Goal: Task Accomplishment & Management: Manage account settings

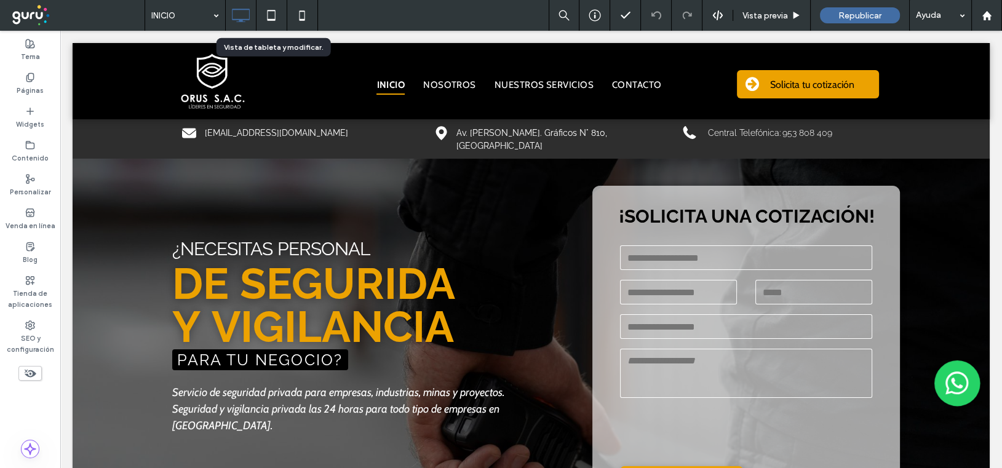
click at [272, 14] on icon at bounding box center [271, 15] width 25 height 25
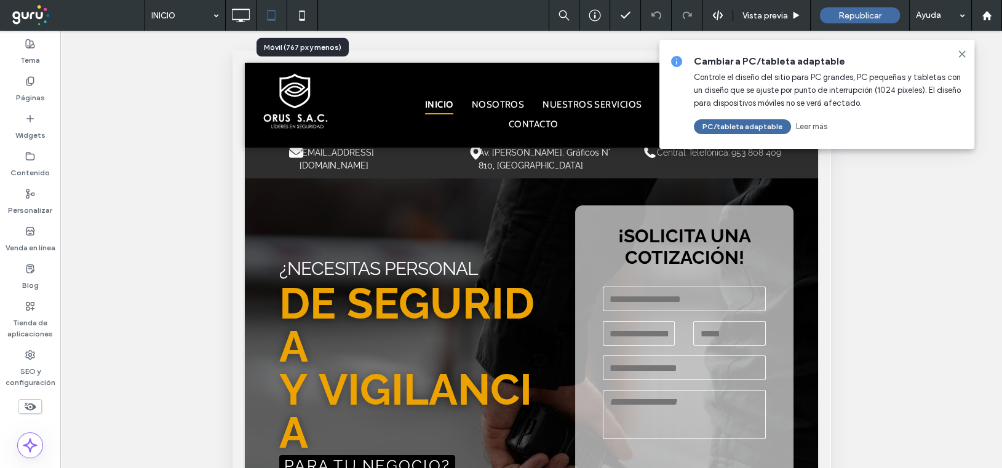
click at [300, 15] on icon at bounding box center [302, 15] width 25 height 25
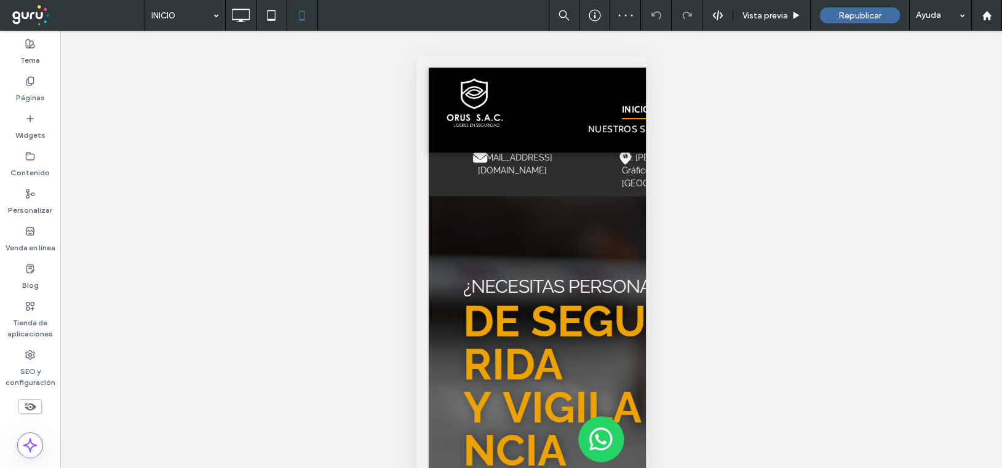
click at [762, 10] on span "Vista previa" at bounding box center [766, 15] width 46 height 10
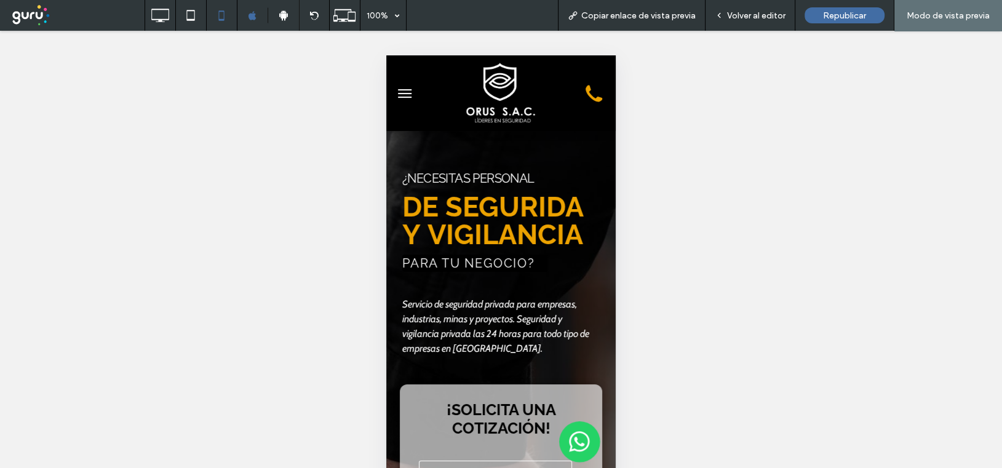
click at [402, 94] on button "menu" at bounding box center [404, 93] width 25 height 25
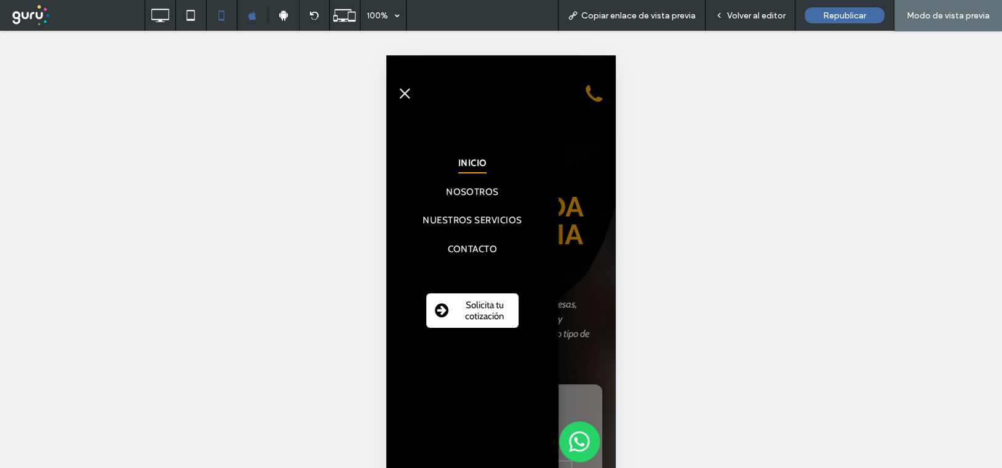
click at [456, 311] on span at bounding box center [441, 311] width 31 height 17
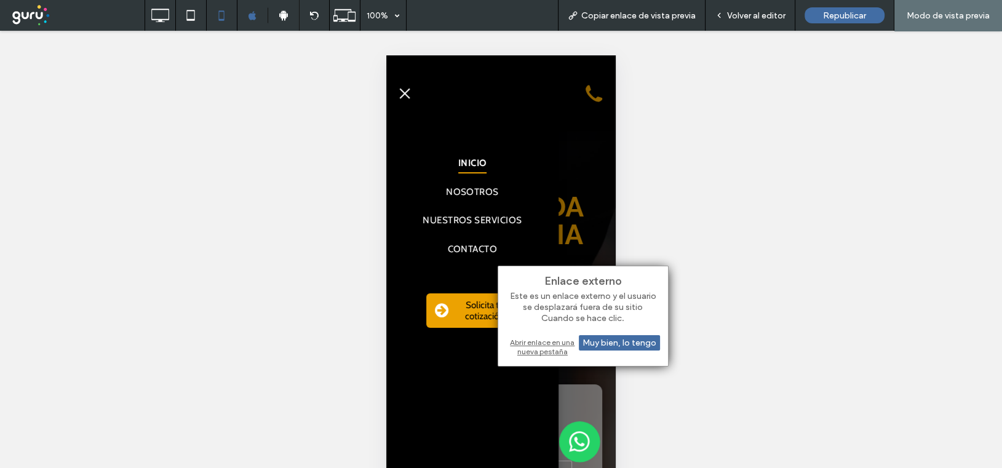
click at [503, 146] on div "INICIO NOSOTROS NUESTROS SERVICIOS CONTACTO Solicita tu cotización Click To Pas…" at bounding box center [473, 219] width 148 height 229
click at [472, 188] on span "NOSOTROS" at bounding box center [472, 192] width 51 height 20
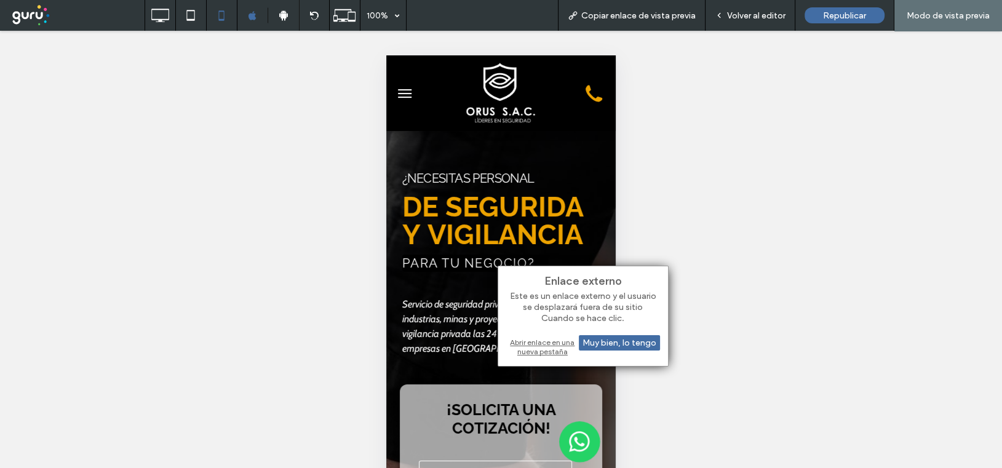
scroll to position [800, 0]
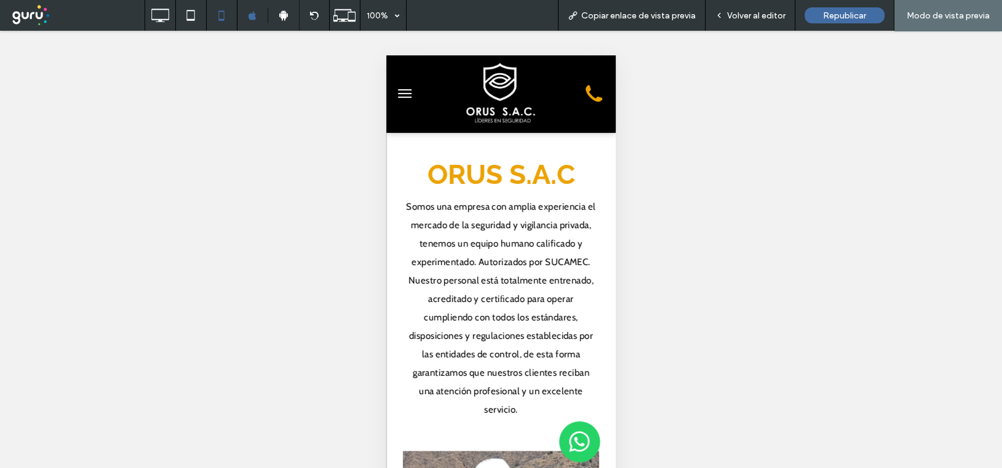
click at [407, 90] on button "menu" at bounding box center [404, 93] width 25 height 25
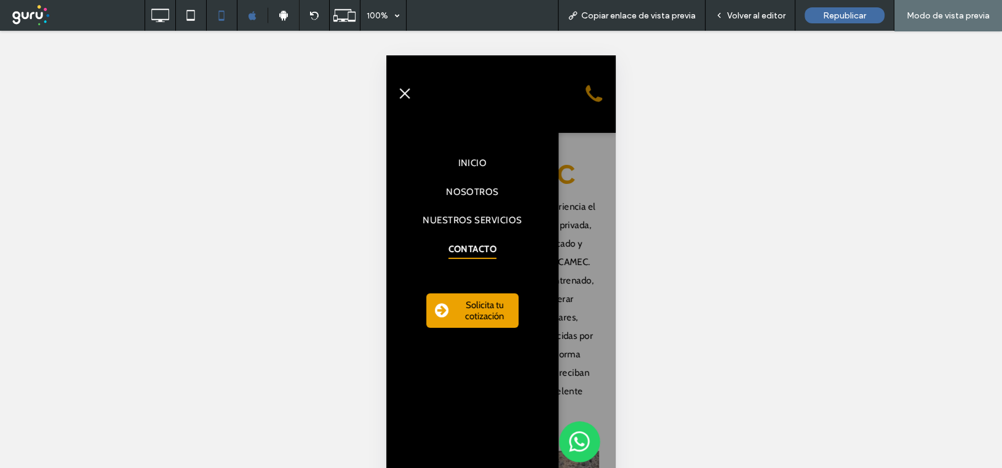
click at [466, 241] on span "CONTACTO" at bounding box center [472, 249] width 49 height 20
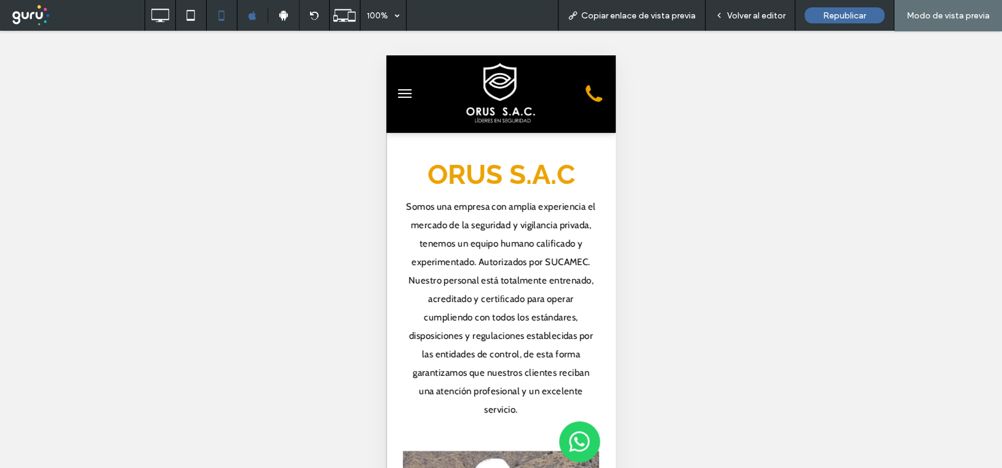
scroll to position [3791, 0]
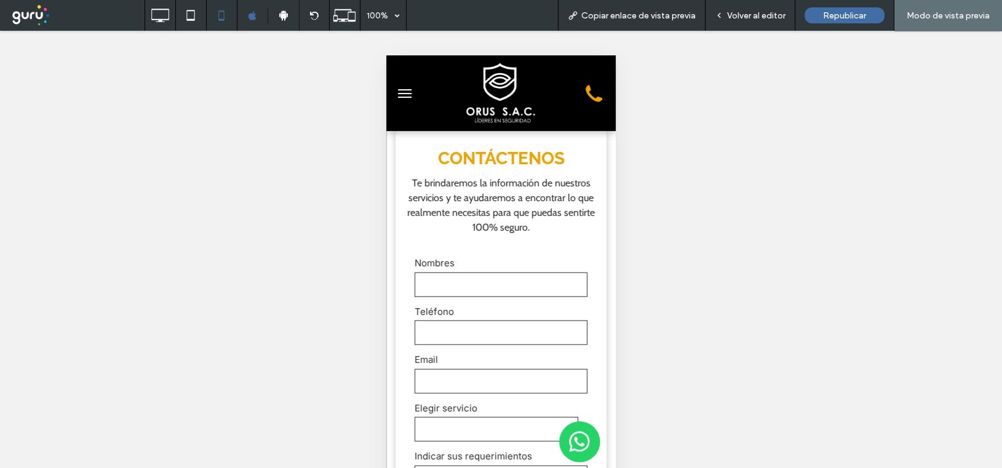
click at [448, 297] on input "text" at bounding box center [501, 285] width 173 height 25
type input "*****"
click at [166, 13] on icon at bounding box center [160, 15] width 25 height 25
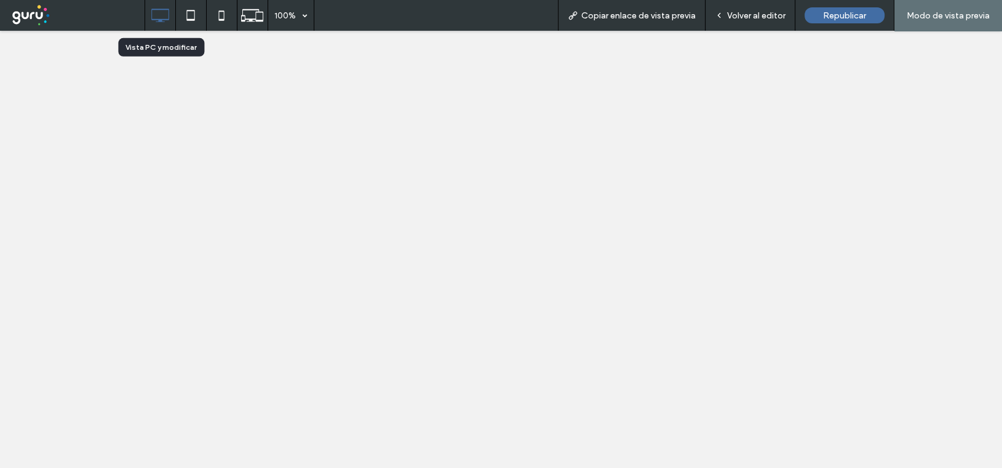
scroll to position [0, 0]
click at [771, 20] on div at bounding box center [501, 234] width 1002 height 468
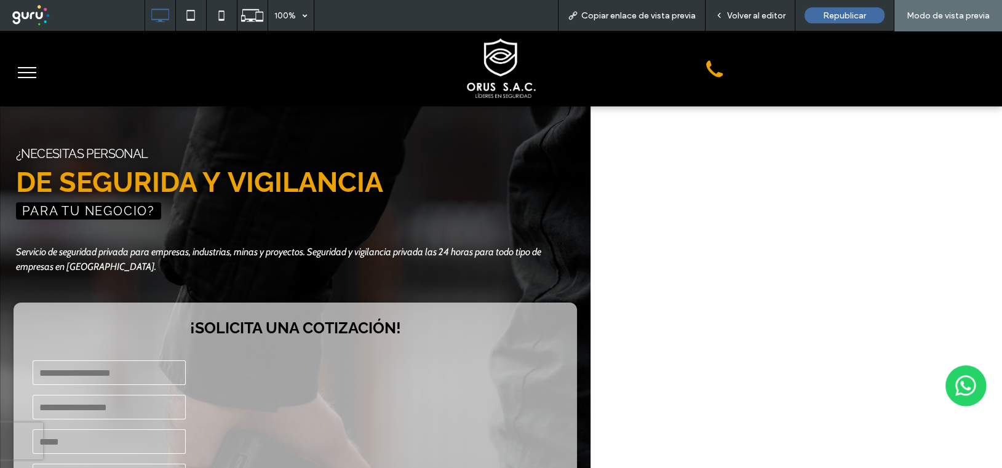
click at [770, 12] on span "Volver al editor" at bounding box center [756, 15] width 58 height 10
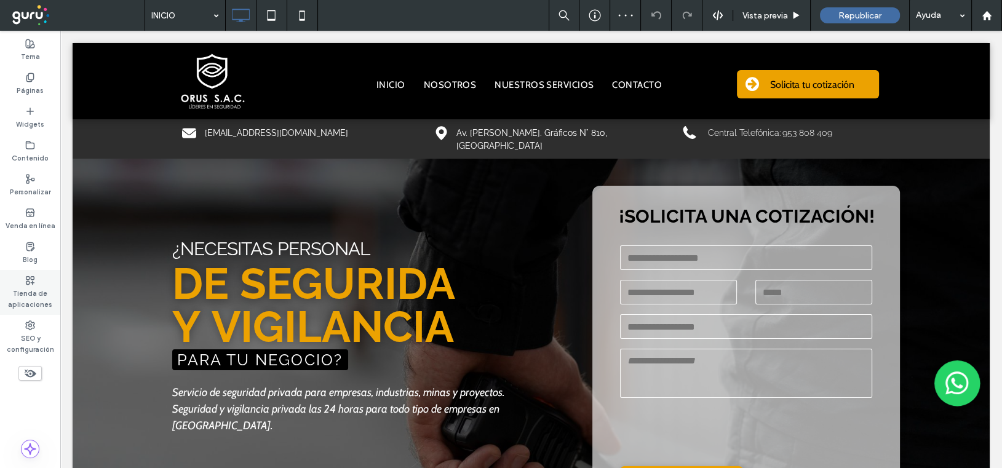
click at [24, 277] on div "Tienda de aplicaciones" at bounding box center [30, 292] width 60 height 45
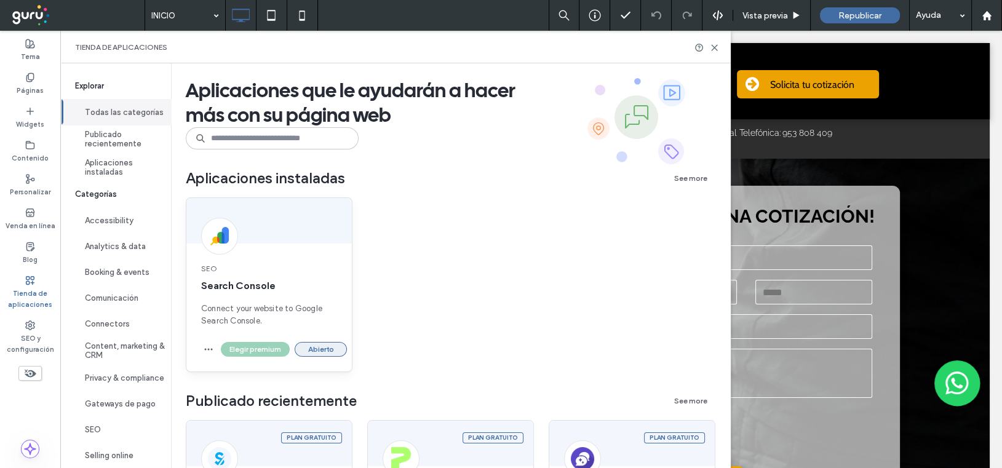
click at [309, 349] on button "Abierto" at bounding box center [321, 349] width 52 height 15
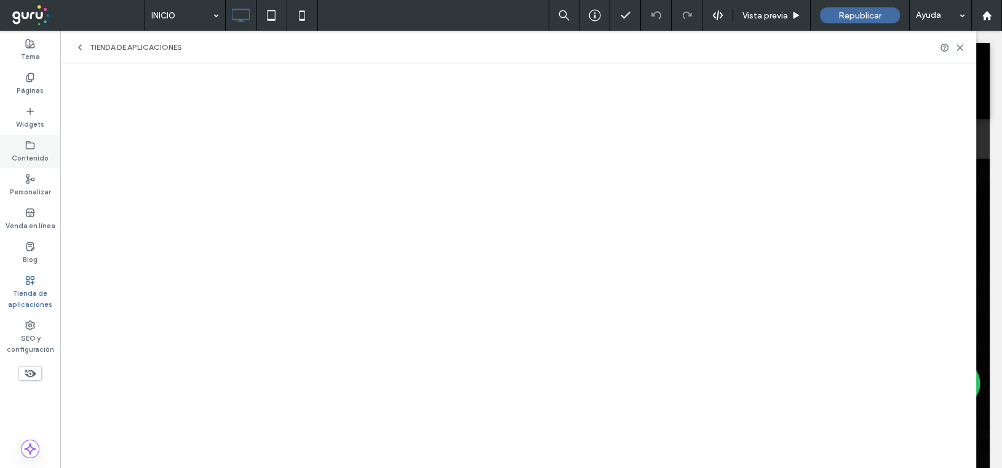
click at [30, 150] on label "Contenido" at bounding box center [30, 157] width 37 height 14
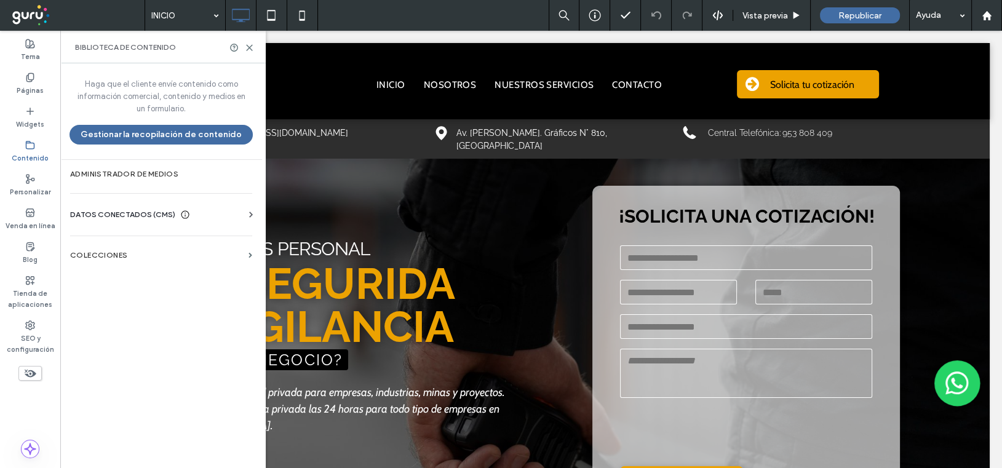
click at [141, 214] on span "DATOS CONECTADOS (CMS)" at bounding box center [122, 215] width 105 height 12
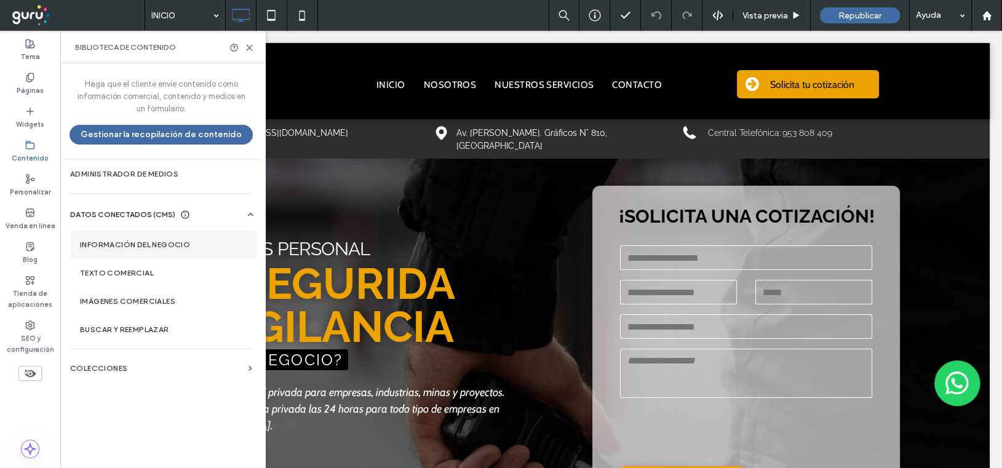
click at [135, 245] on label "Información del negocio" at bounding box center [163, 245] width 167 height 9
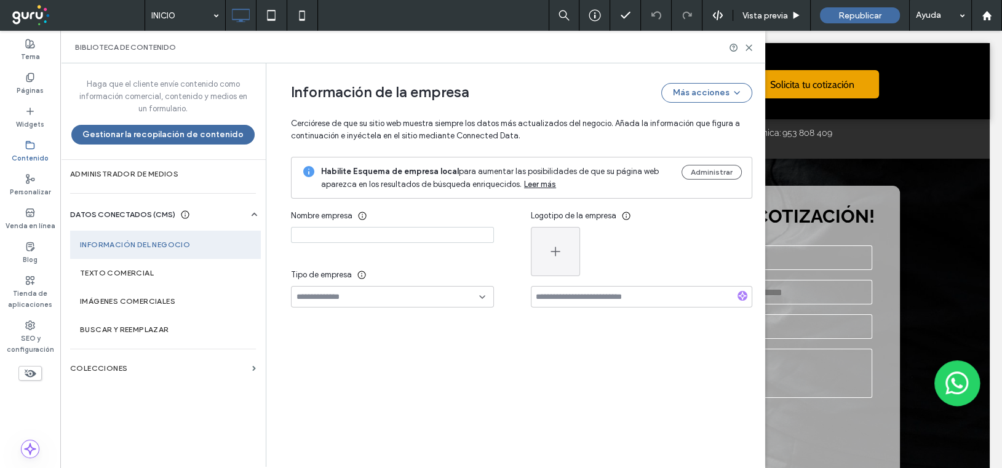
type input "**********"
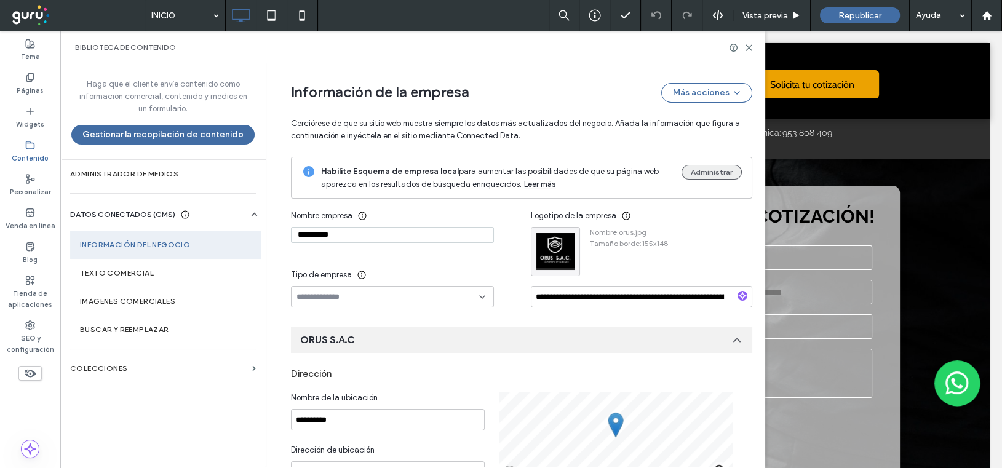
click at [682, 175] on button "Administrar" at bounding box center [712, 172] width 60 height 15
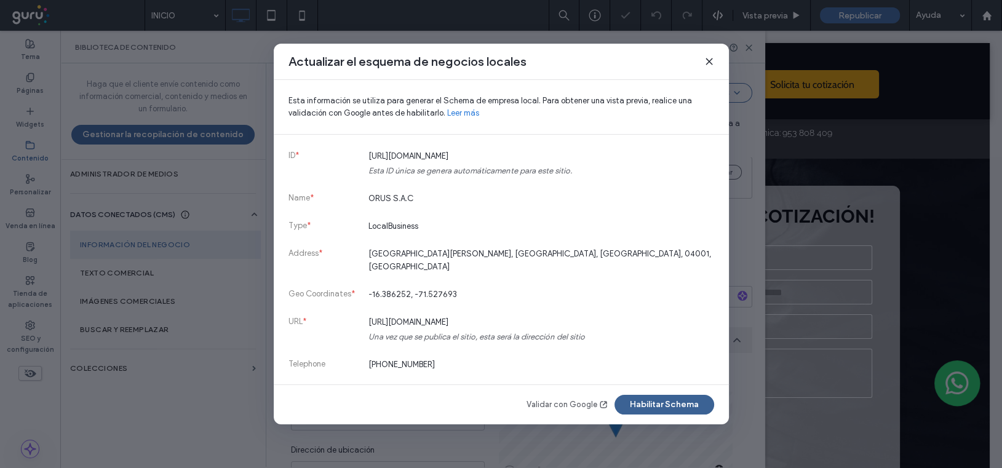
click at [660, 405] on button "Habilitar Schema" at bounding box center [665, 405] width 100 height 20
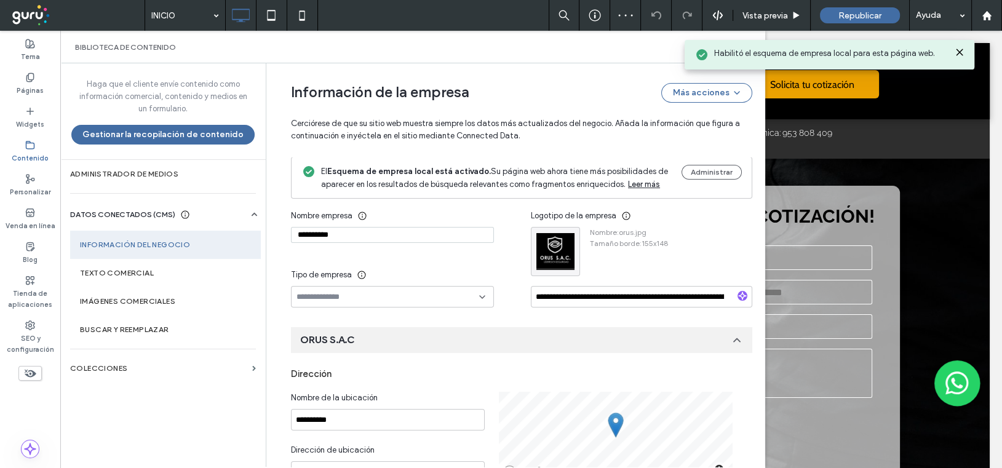
click at [958, 49] on icon at bounding box center [960, 52] width 10 height 10
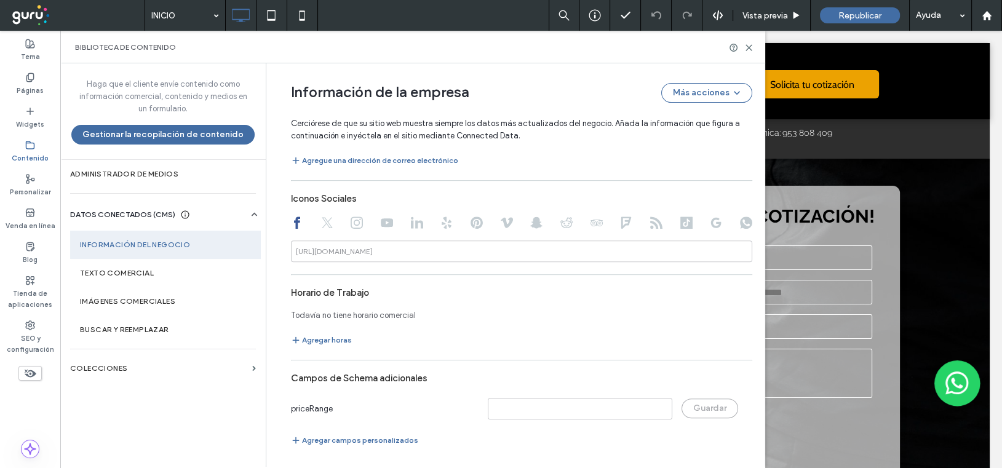
scroll to position [476, 0]
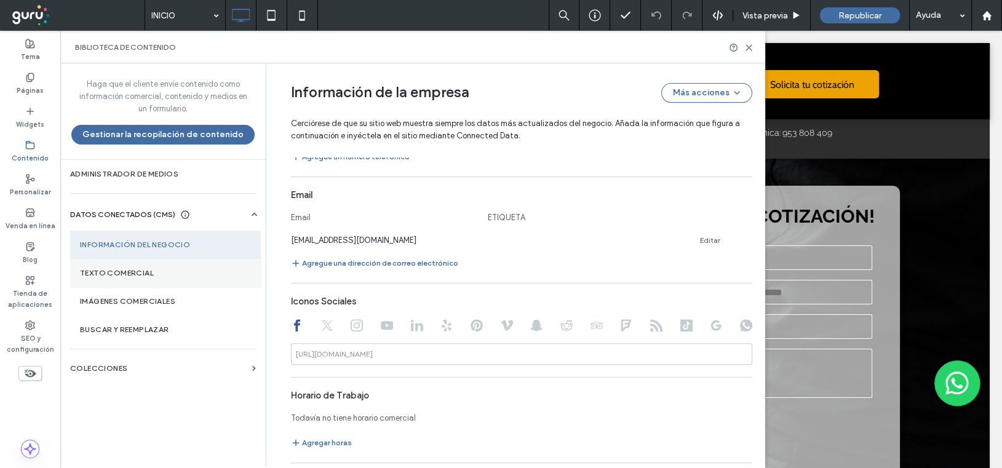
click at [96, 277] on section "Texto comercial" at bounding box center [165, 273] width 191 height 28
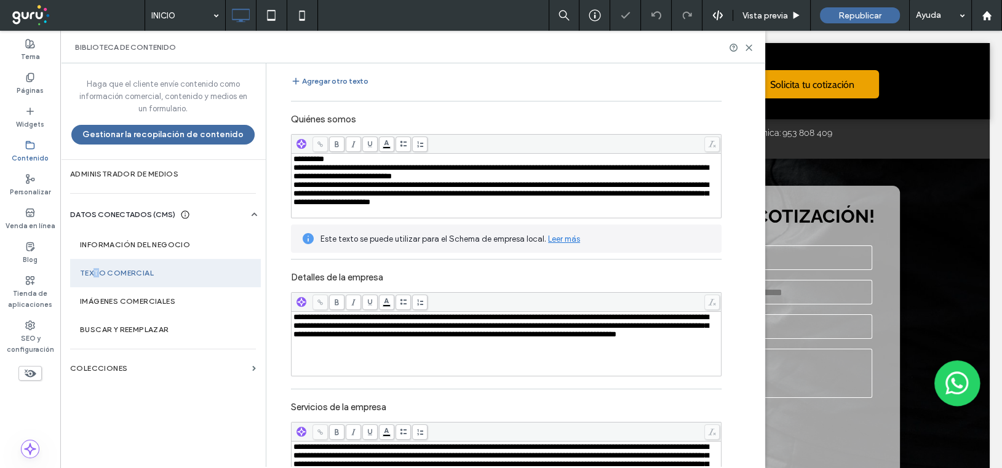
scroll to position [170, 0]
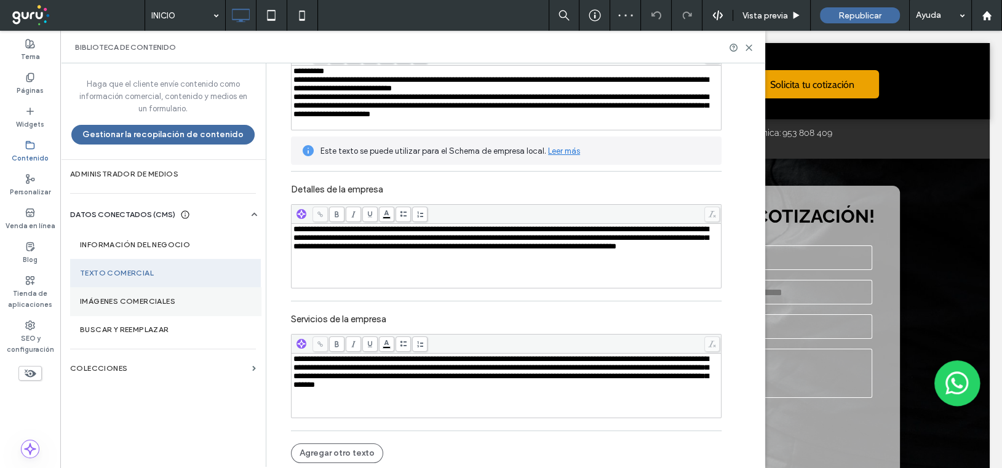
click at [117, 297] on label "Imágenes comerciales" at bounding box center [165, 301] width 171 height 9
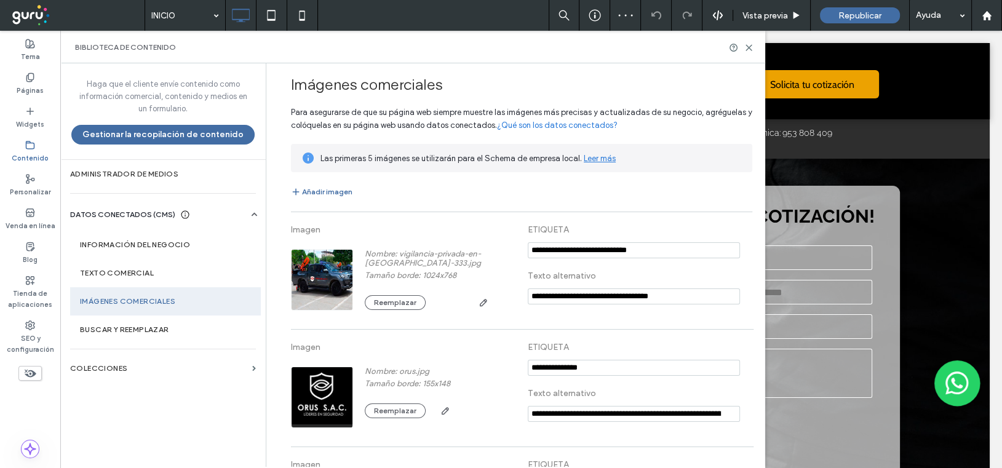
scroll to position [102, 0]
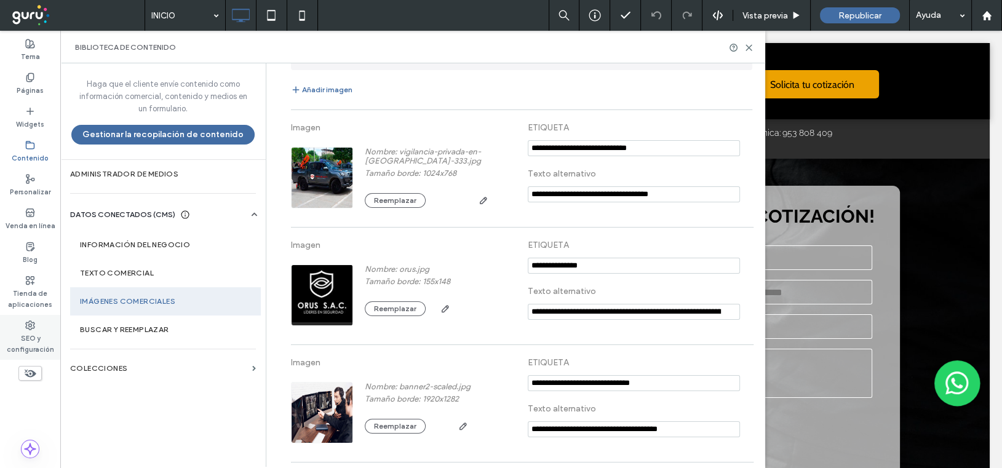
click at [32, 336] on label "SEO y configuración" at bounding box center [30, 342] width 60 height 25
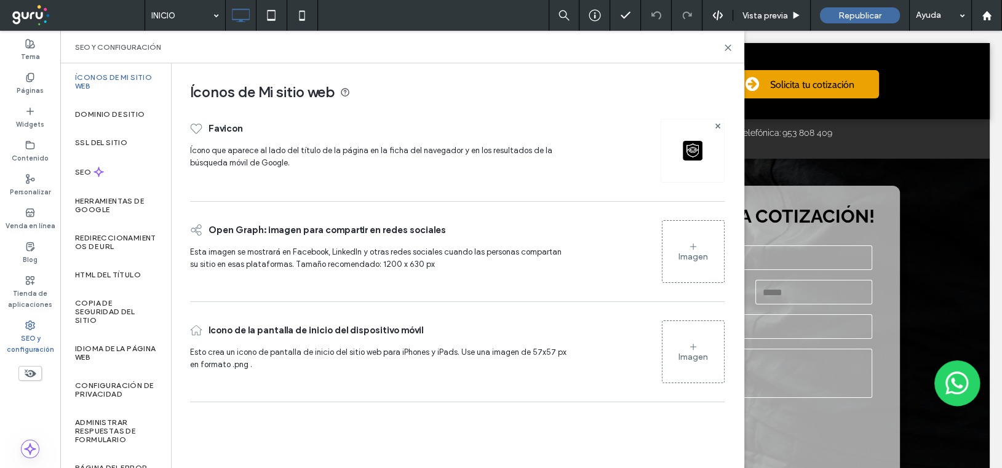
click at [693, 260] on div "Imagen" at bounding box center [694, 257] width 30 height 10
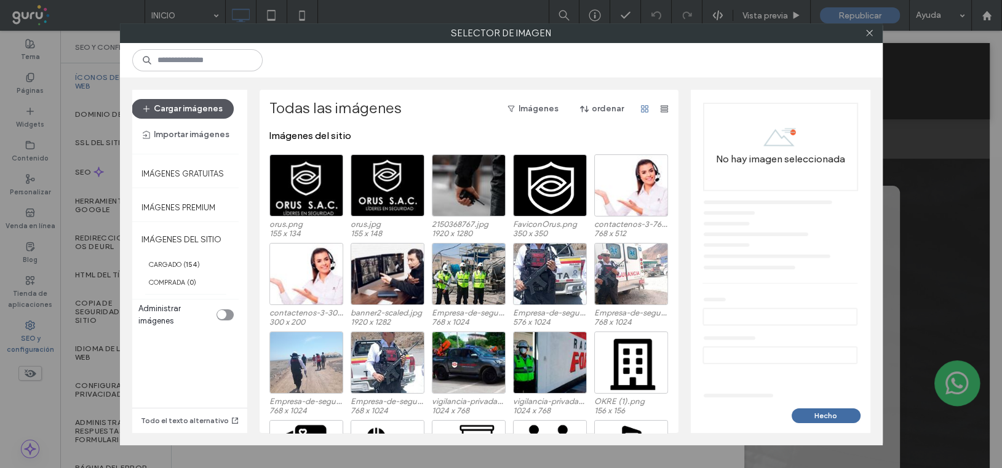
click at [184, 109] on button "Cargar imágenes" at bounding box center [183, 109] width 102 height 20
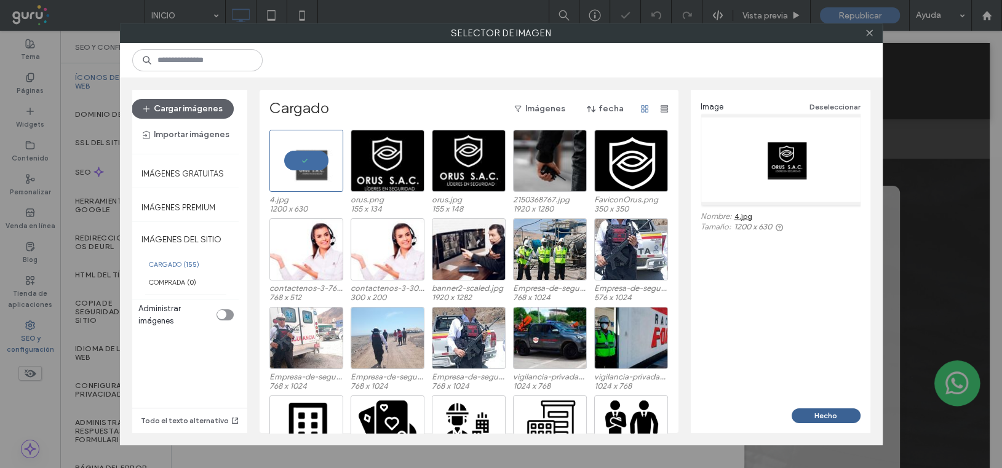
click at [832, 414] on button "Hecho" at bounding box center [826, 415] width 69 height 15
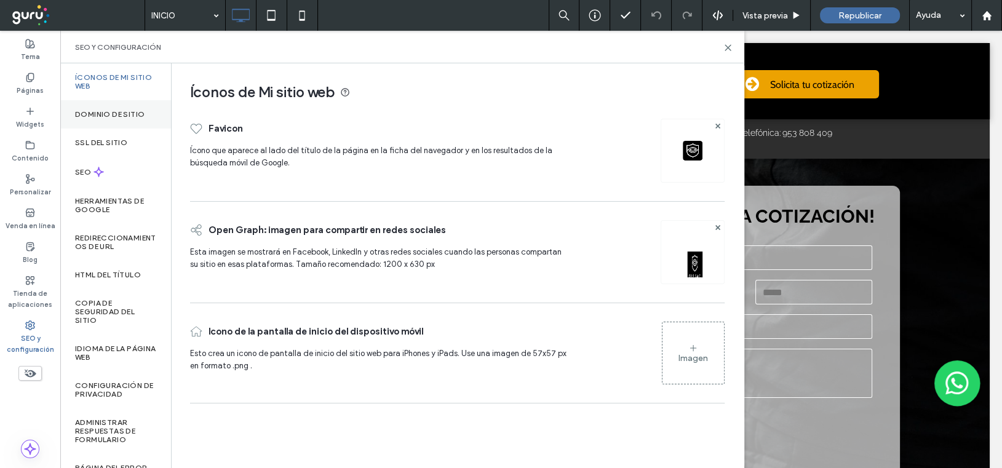
click at [113, 110] on label "Dominio de sitio" at bounding box center [110, 114] width 70 height 9
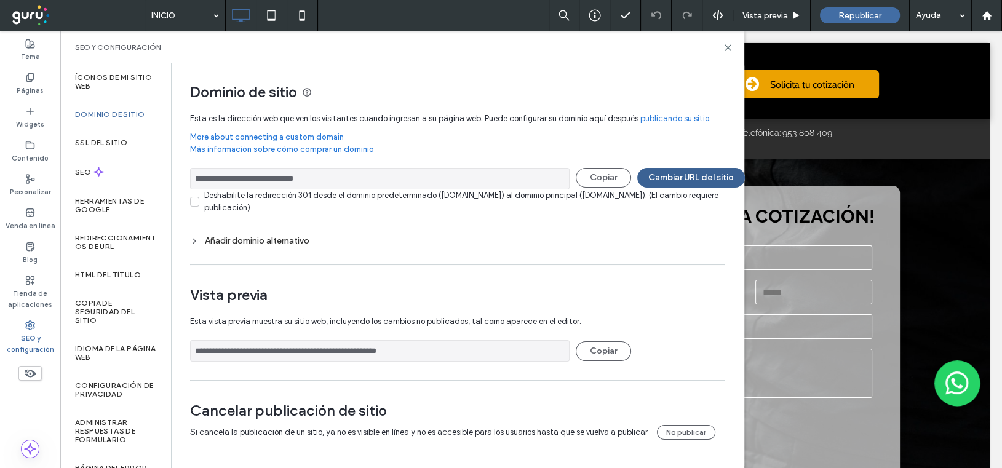
click at [682, 171] on button "Cambiar URL del sitio" at bounding box center [691, 178] width 108 height 20
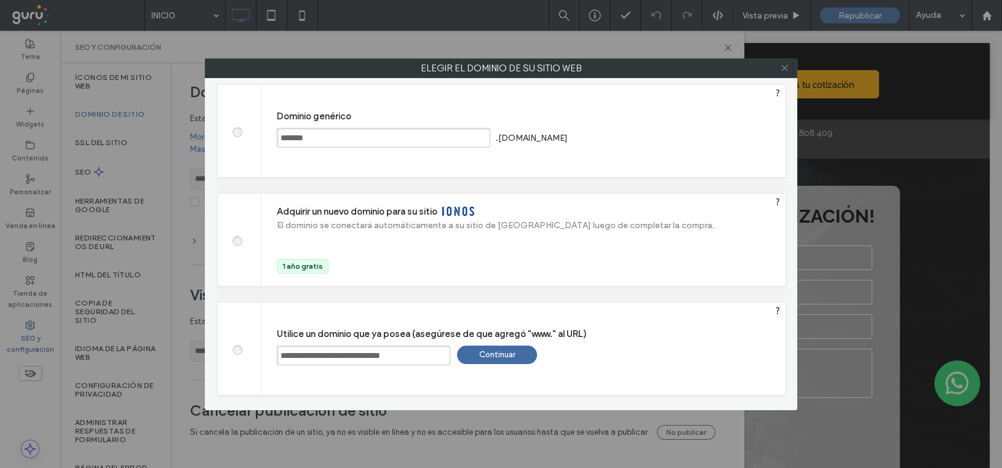
click at [783, 67] on use at bounding box center [784, 68] width 6 height 6
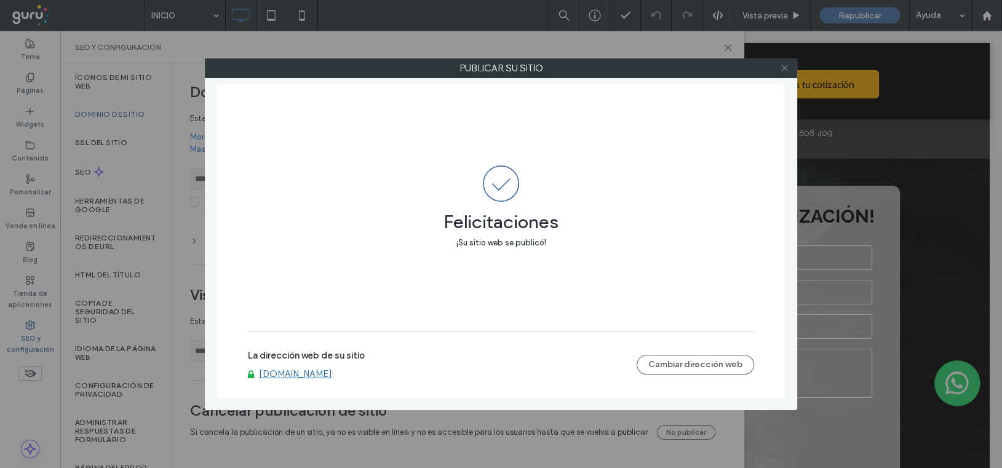
click at [782, 68] on icon at bounding box center [784, 67] width 9 height 9
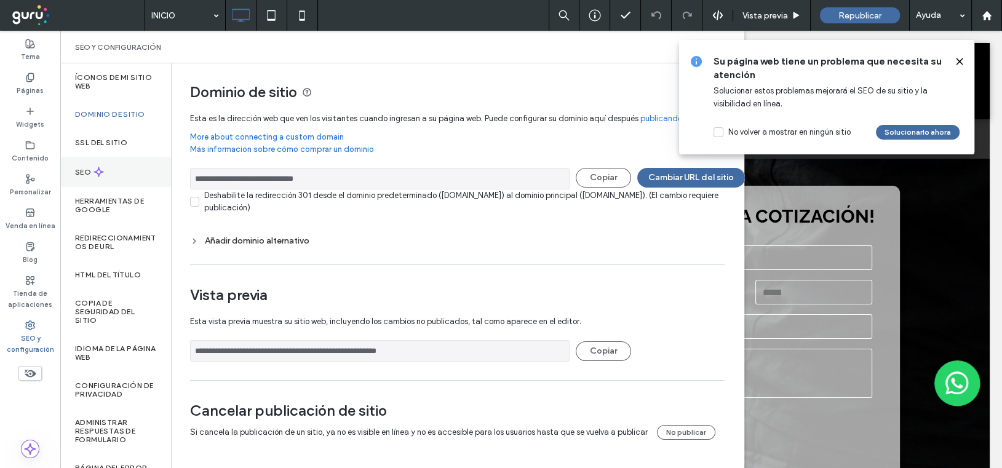
click at [83, 168] on label "SEO" at bounding box center [84, 172] width 18 height 9
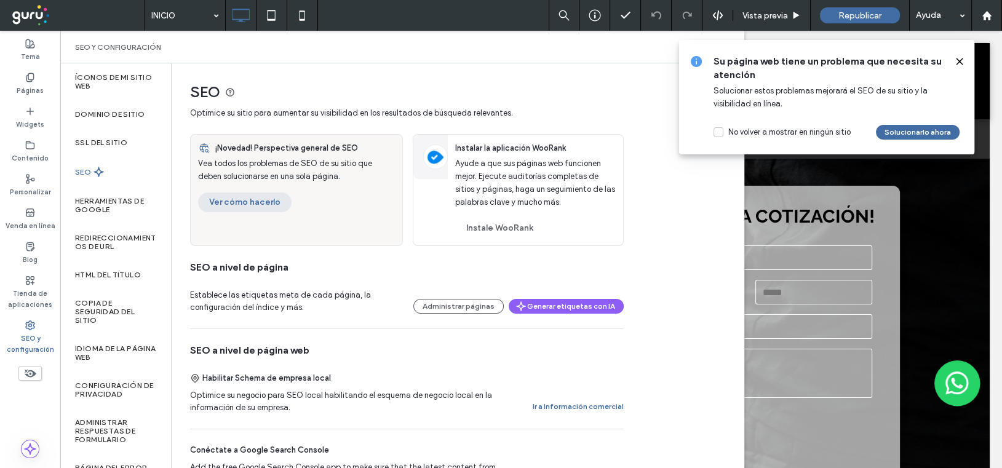
click at [235, 204] on button "Ver cómo hacerlo" at bounding box center [245, 203] width 94 height 20
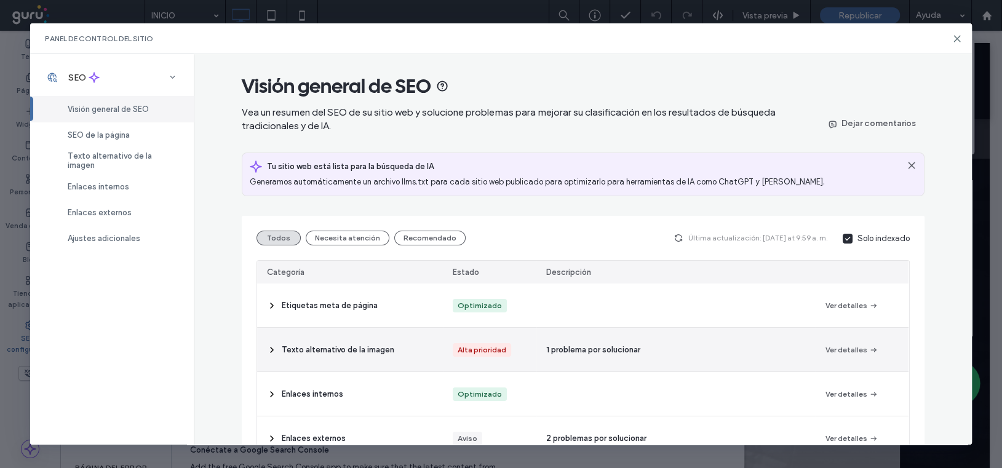
click at [615, 352] on span "1 problema por solucionar" at bounding box center [593, 350] width 94 height 12
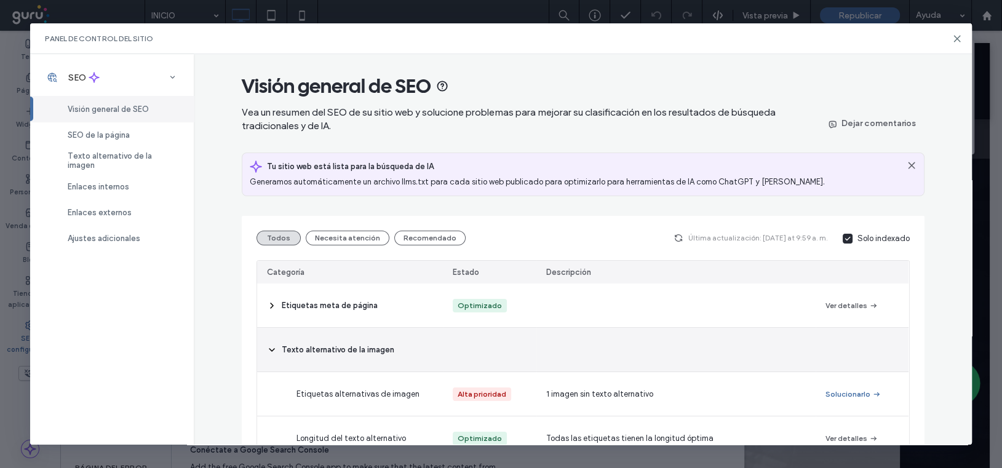
scroll to position [41, 0]
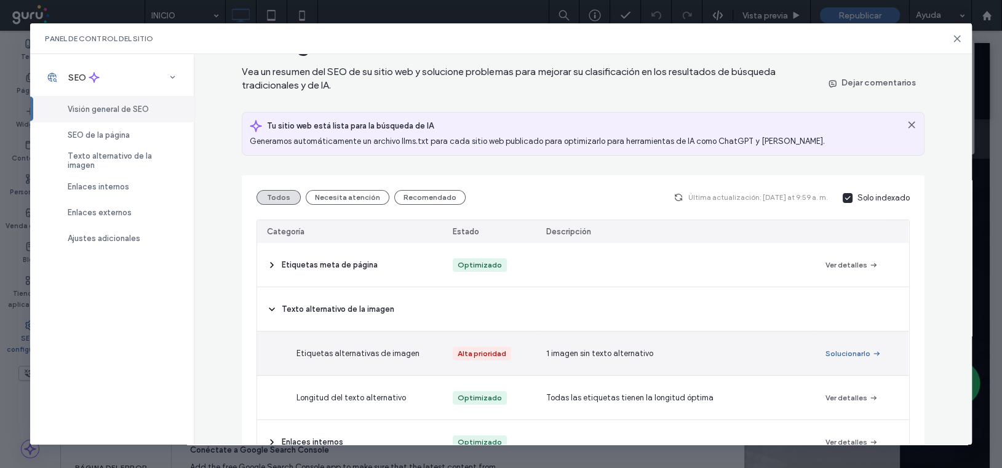
click at [826, 353] on button "Solucionarlo" at bounding box center [854, 353] width 56 height 15
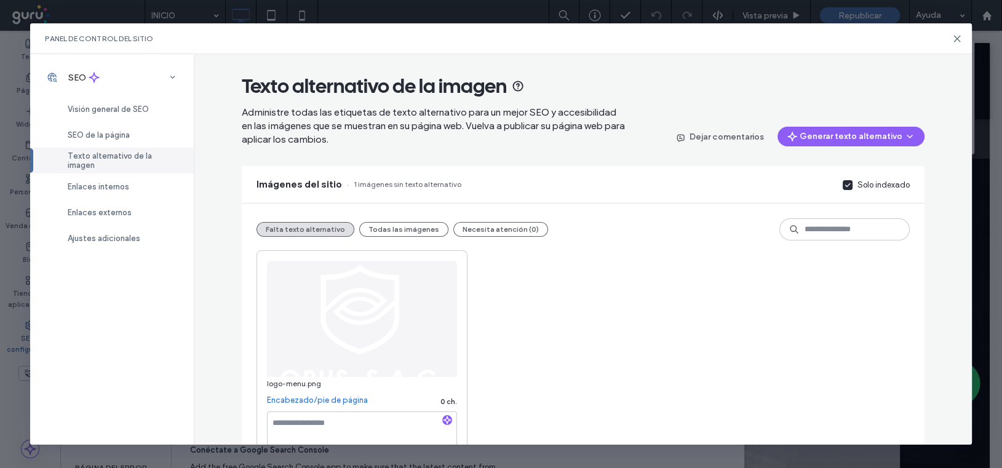
scroll to position [26, 0]
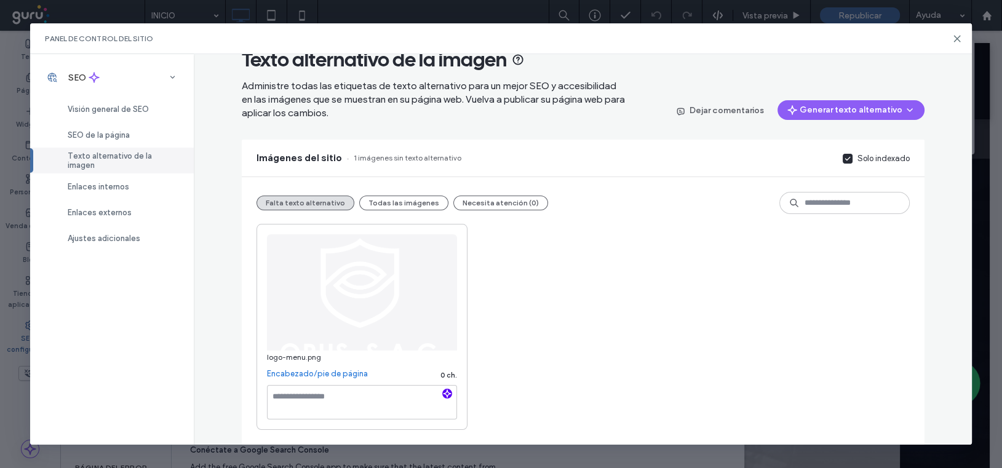
click at [445, 396] on icon "button" at bounding box center [447, 393] width 9 height 9
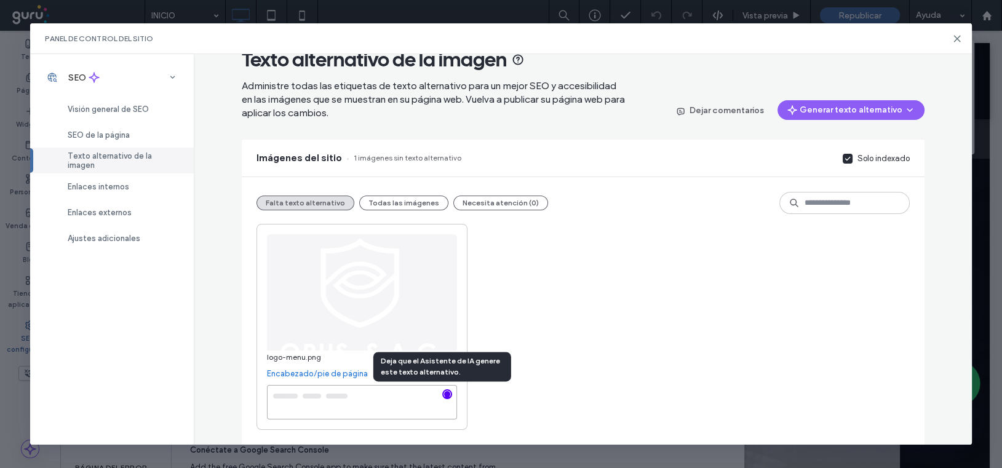
type textarea "**********"
click at [958, 38] on icon at bounding box center [957, 39] width 10 height 10
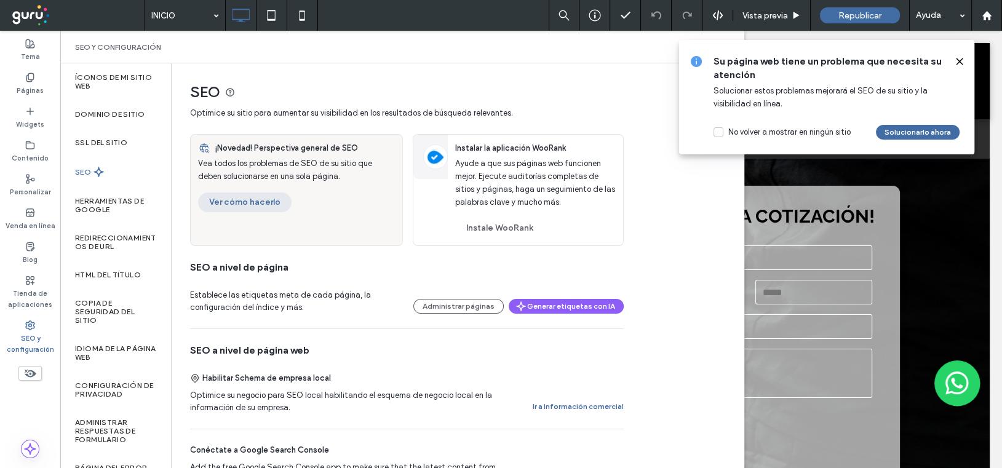
click at [254, 197] on button "Ver cómo hacerlo" at bounding box center [245, 203] width 94 height 20
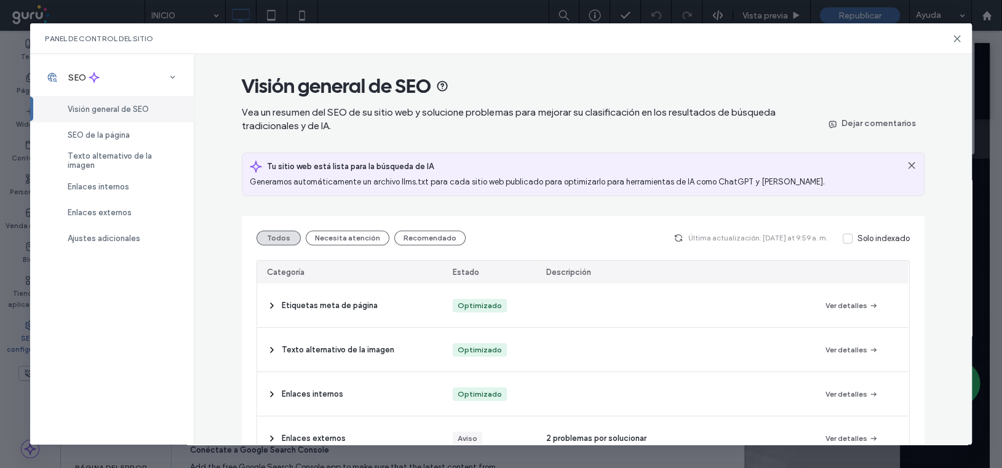
click at [956, 44] on div "Panel de control del sitio" at bounding box center [501, 38] width 942 height 31
click at [959, 37] on icon at bounding box center [957, 39] width 10 height 10
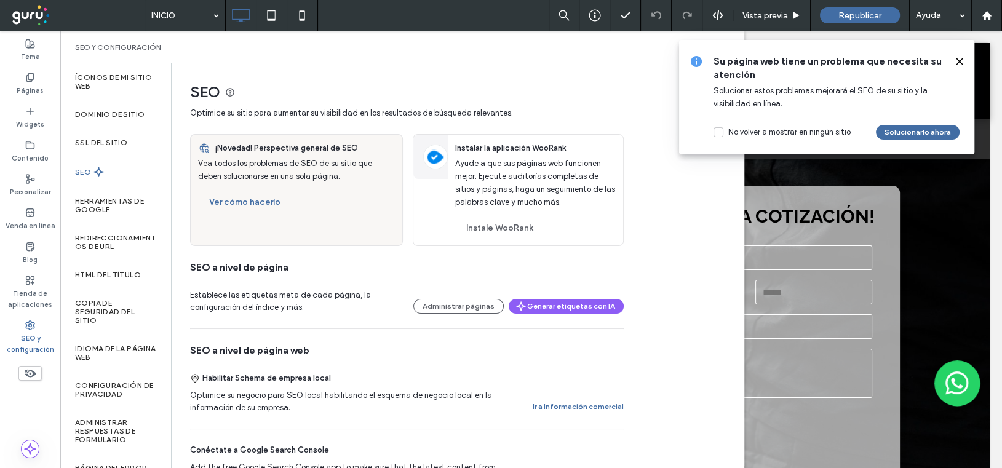
click at [957, 57] on icon at bounding box center [960, 62] width 10 height 10
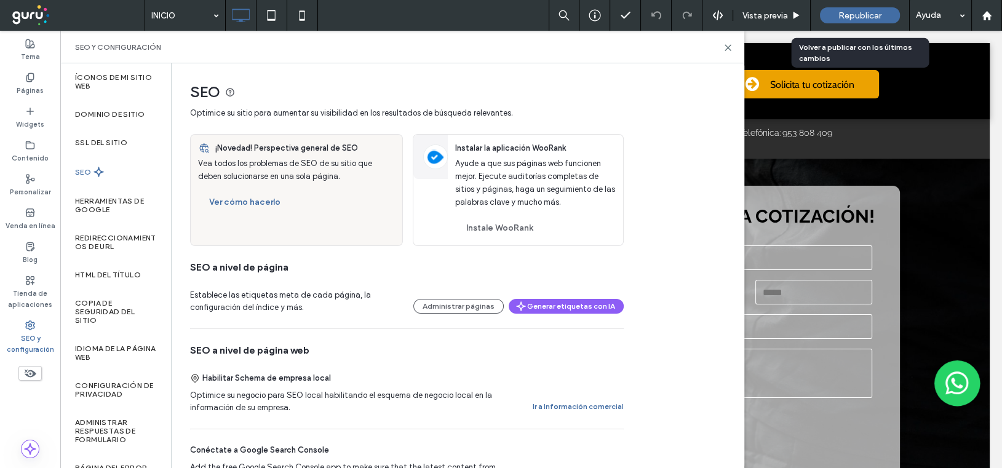
click at [849, 12] on span "Republicar" at bounding box center [859, 15] width 43 height 10
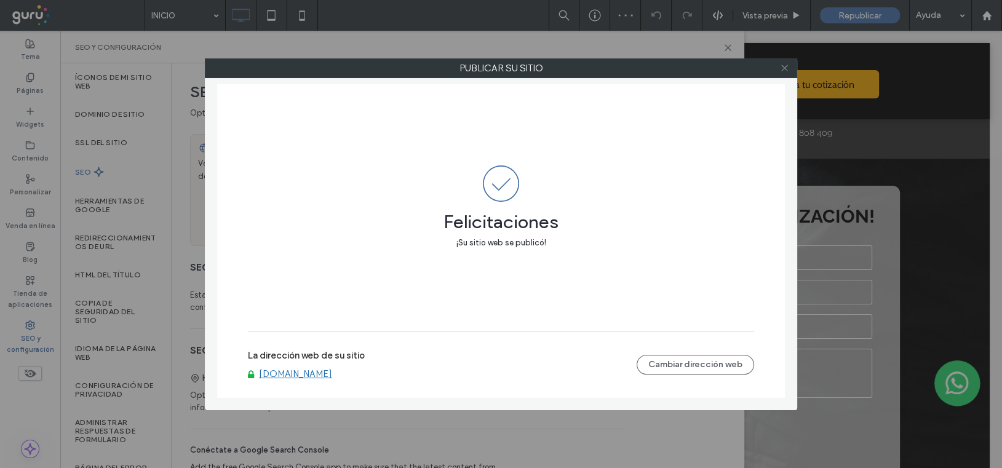
click at [782, 66] on icon at bounding box center [784, 67] width 9 height 9
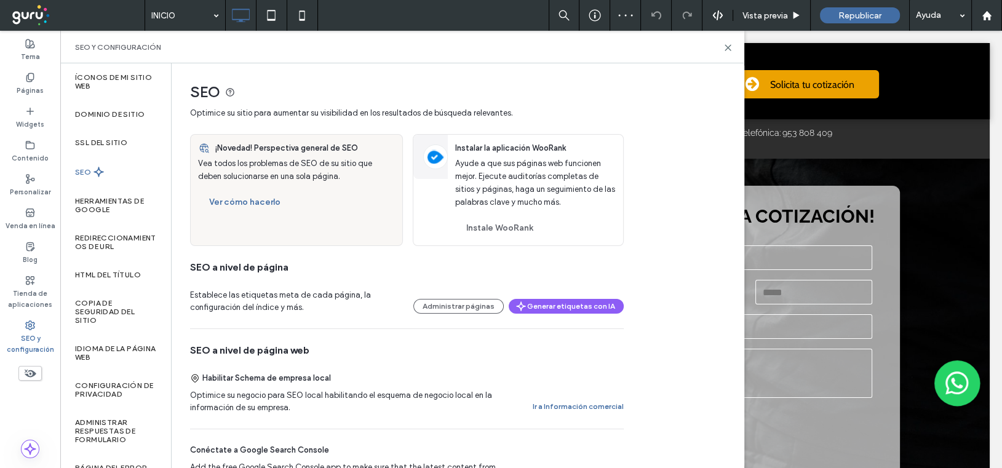
click at [733, 46] on div "SEO y configuración" at bounding box center [402, 47] width 684 height 33
click at [24, 332] on label "SEO y configuración" at bounding box center [30, 342] width 60 height 25
click at [95, 114] on label "Dominio de sitio" at bounding box center [110, 114] width 70 height 9
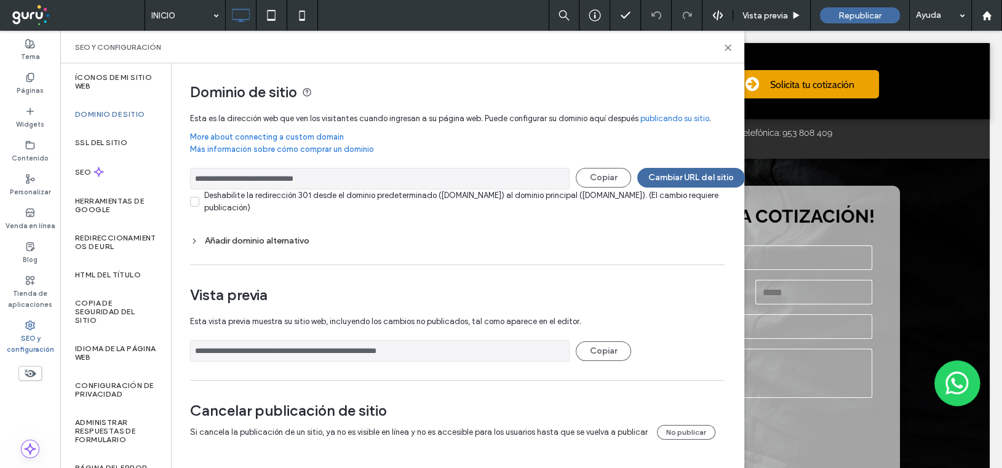
click at [724, 41] on div "SEO y configuración" at bounding box center [402, 47] width 684 height 33
click at [727, 49] on icon at bounding box center [727, 47] width 9 height 9
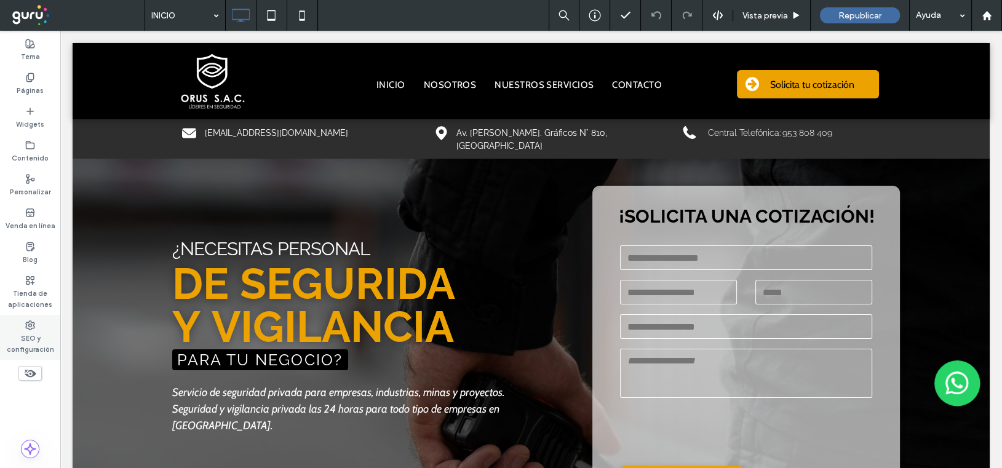
click at [27, 328] on use at bounding box center [30, 325] width 9 height 9
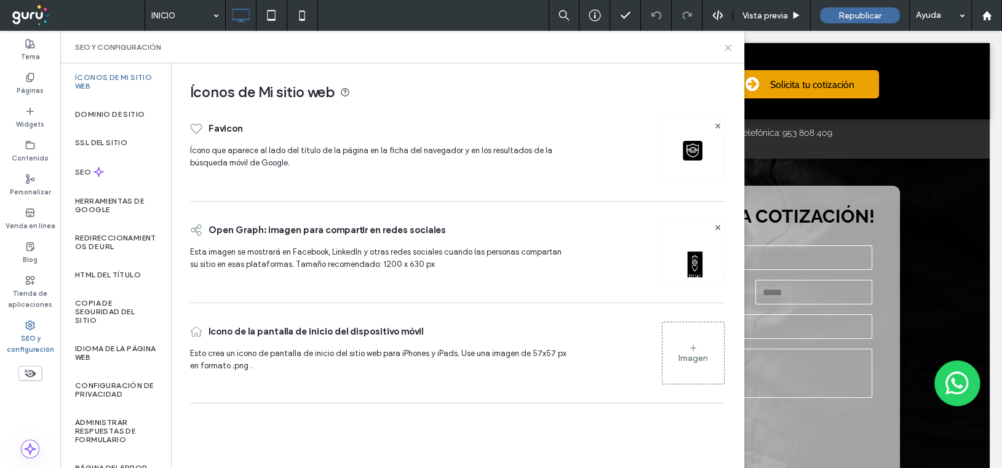
click at [728, 44] on icon at bounding box center [727, 47] width 9 height 9
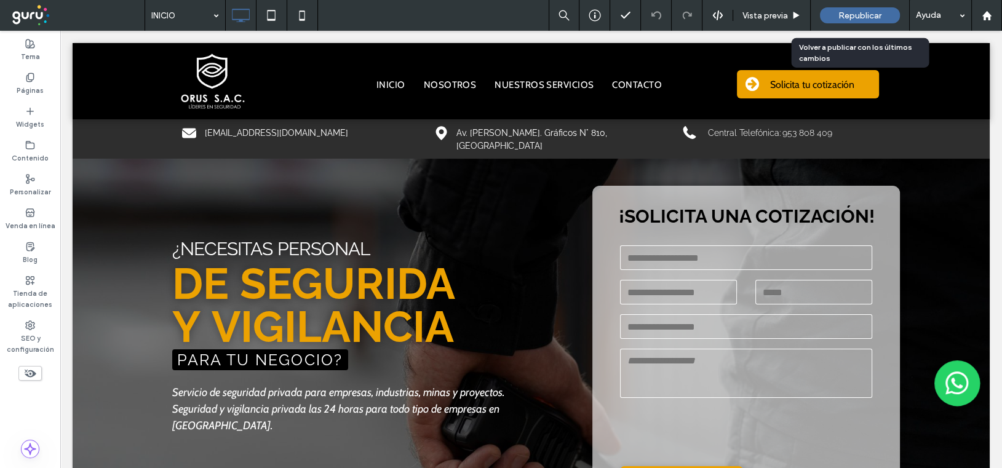
click at [845, 15] on span "Republicar" at bounding box center [859, 15] width 43 height 10
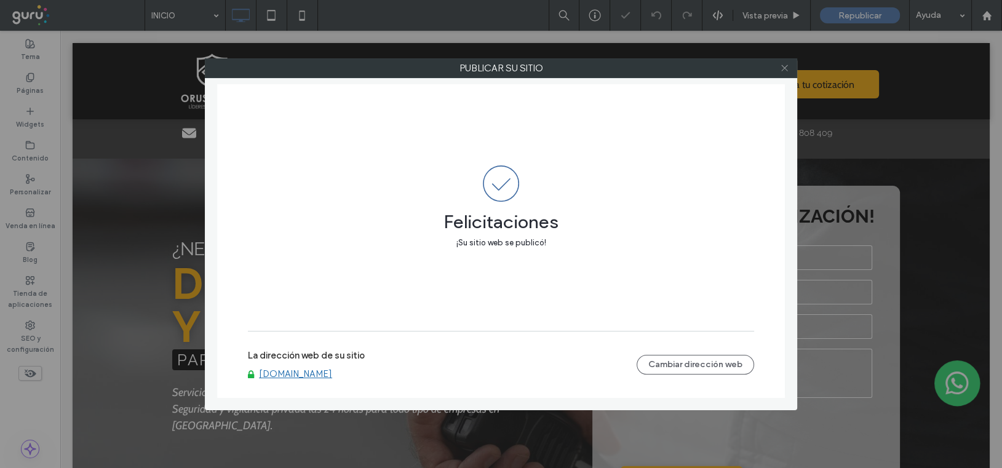
click at [782, 65] on icon at bounding box center [784, 67] width 9 height 9
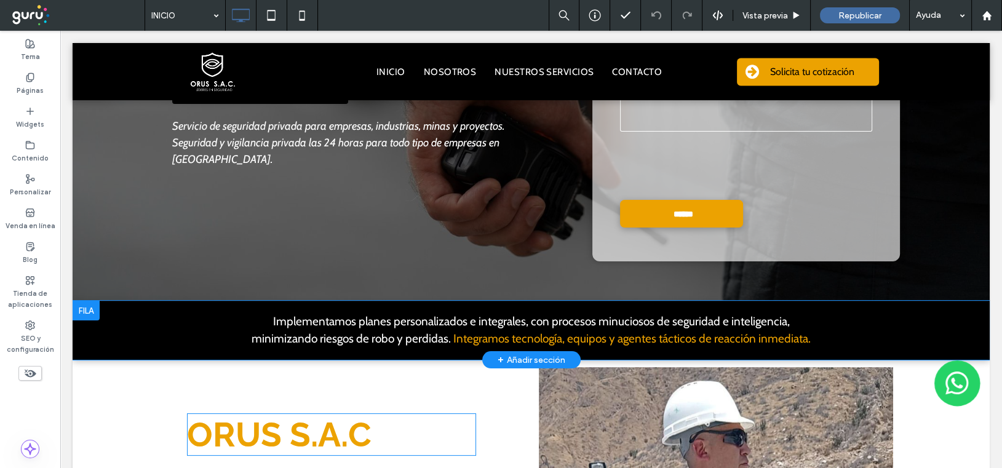
scroll to position [369, 0]
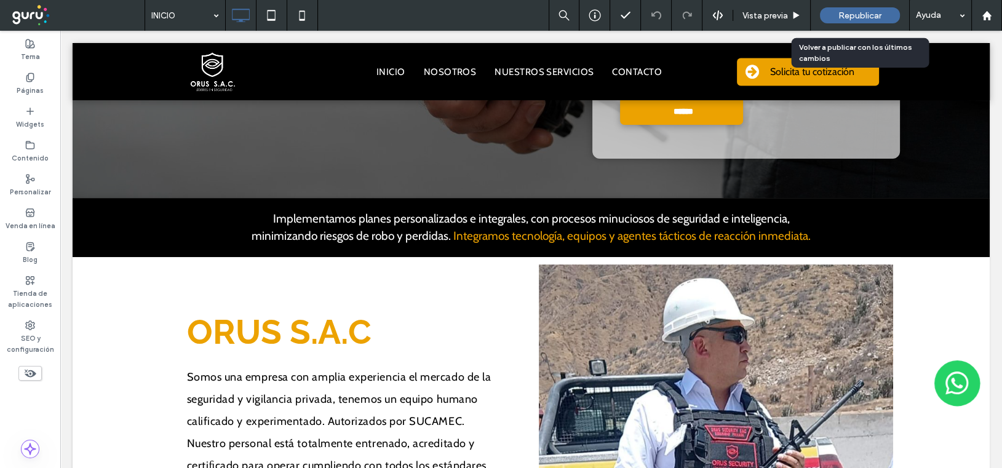
click at [846, 15] on span "Republicar" at bounding box center [859, 15] width 43 height 10
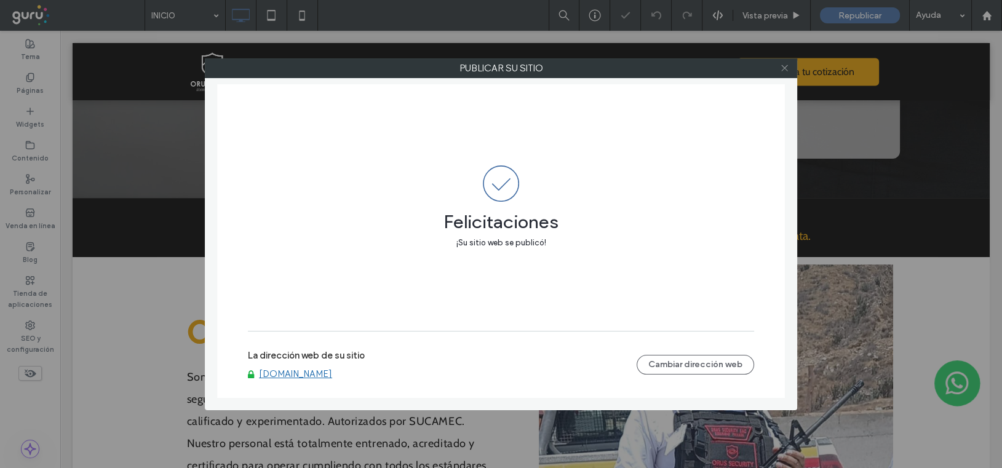
click at [787, 68] on icon at bounding box center [784, 67] width 9 height 9
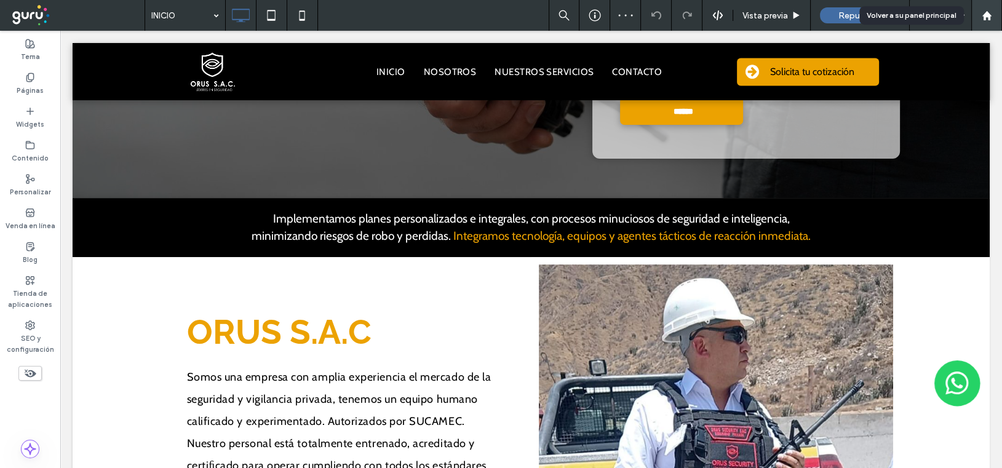
click at [985, 15] on use at bounding box center [986, 14] width 9 height 9
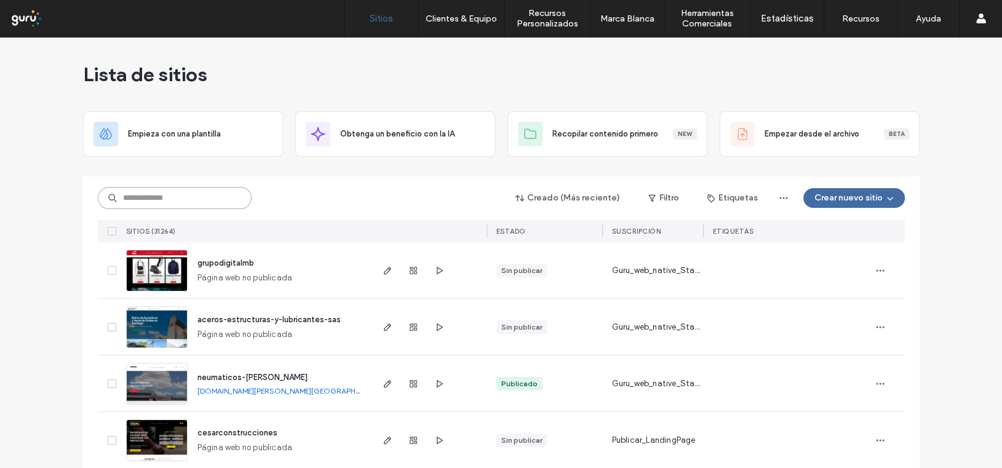
click at [172, 196] on input at bounding box center [175, 198] width 154 height 22
click at [154, 202] on input at bounding box center [175, 198] width 154 height 22
paste input "**********"
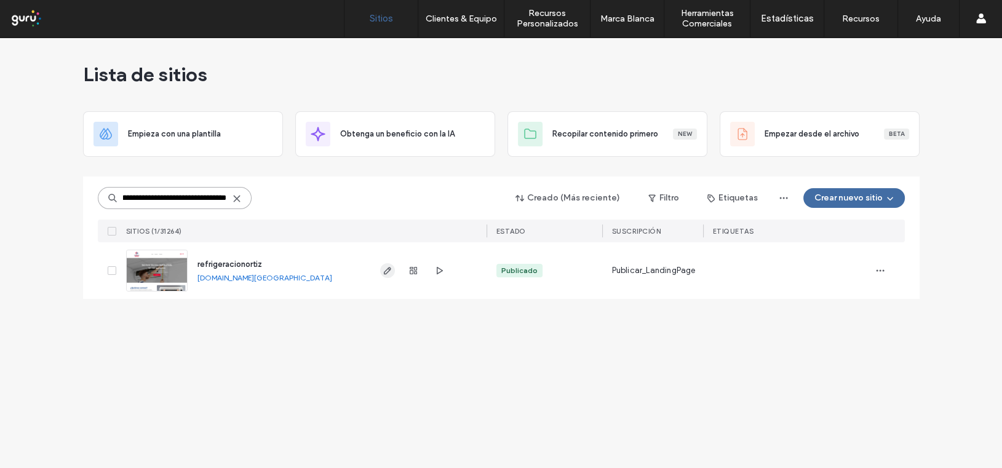
type input "**********"
click at [386, 271] on icon "button" at bounding box center [388, 271] width 10 height 10
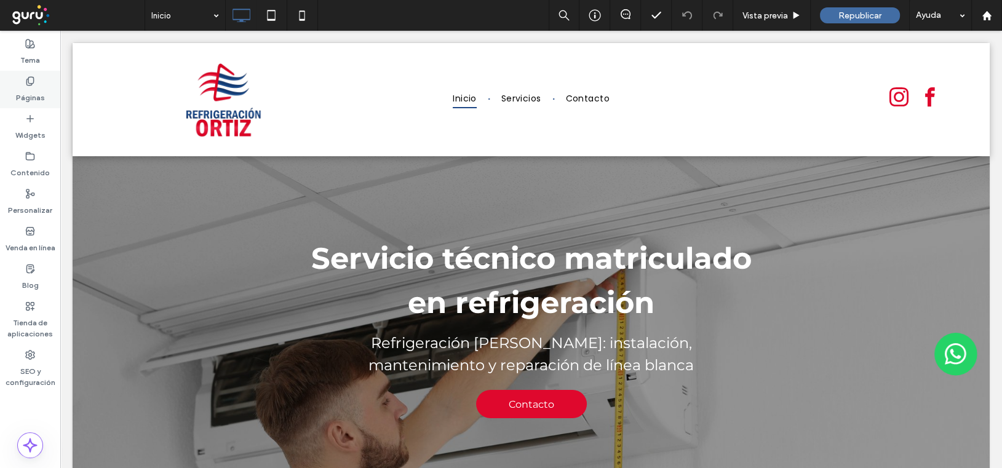
click at [33, 79] on use at bounding box center [29, 81] width 7 height 8
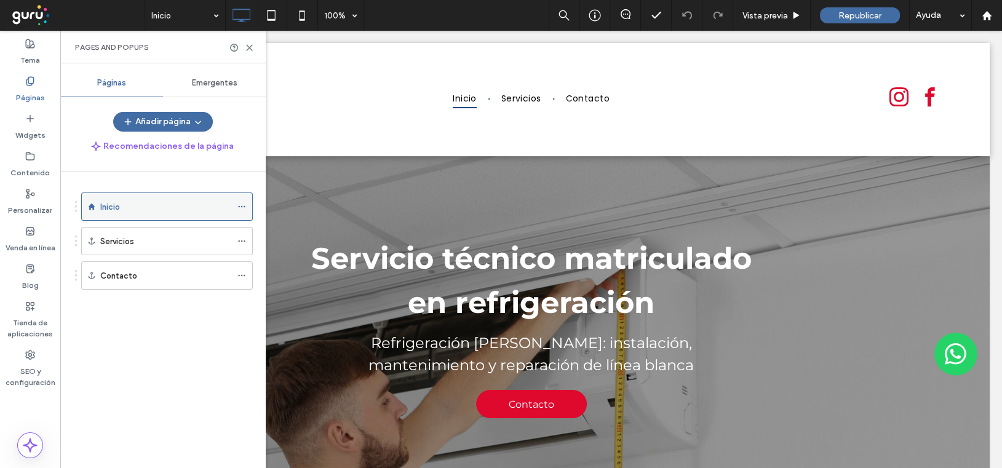
click at [244, 201] on span at bounding box center [241, 206] width 9 height 18
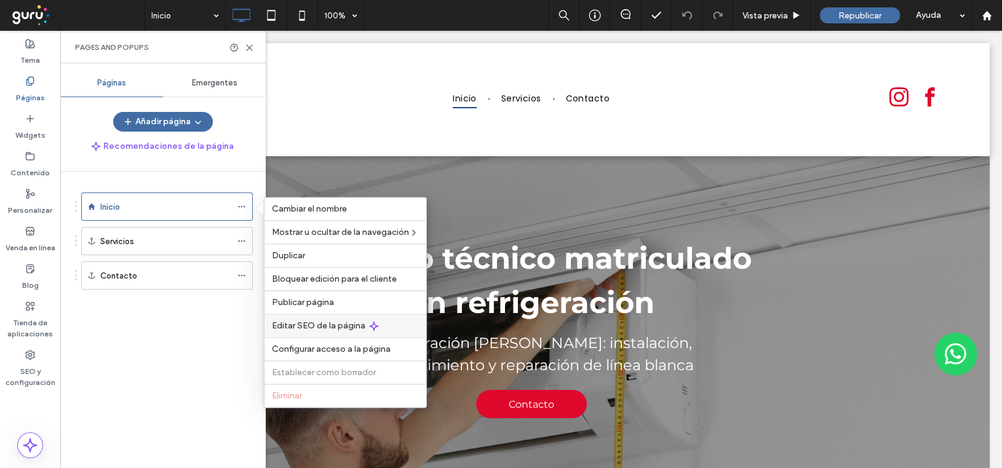
click at [298, 330] on span "Editar SEO de la página" at bounding box center [319, 326] width 94 height 10
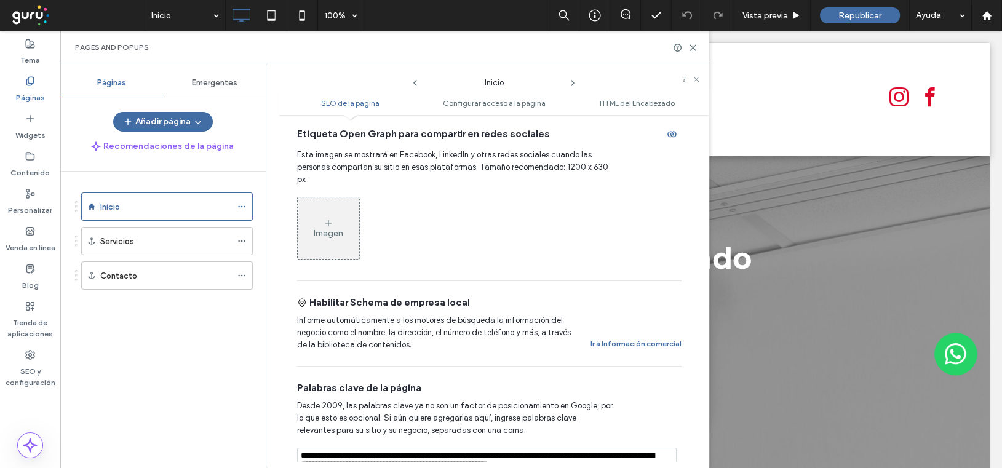
scroll to position [594, 0]
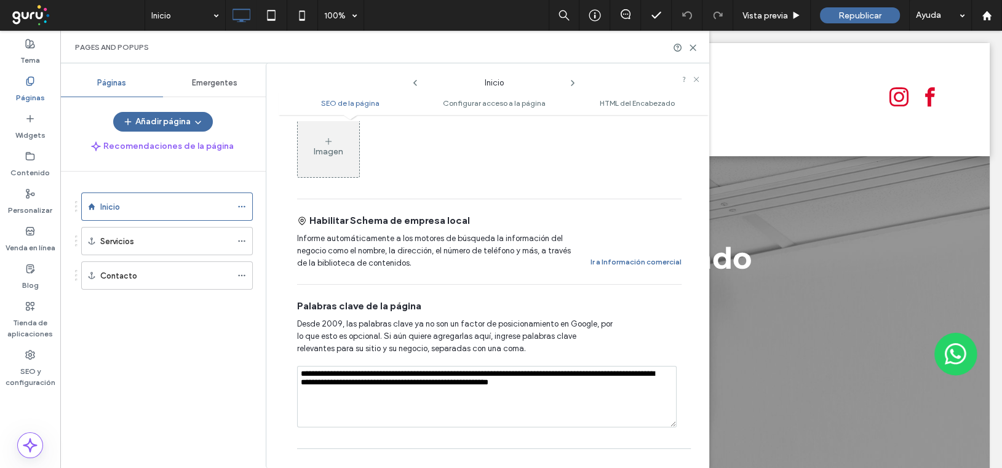
drag, startPoint x: 618, startPoint y: 373, endPoint x: 297, endPoint y: 354, distance: 322.3
click at [297, 366] on textarea "**********" at bounding box center [487, 397] width 380 height 62
click at [25, 157] on icon at bounding box center [30, 156] width 10 height 10
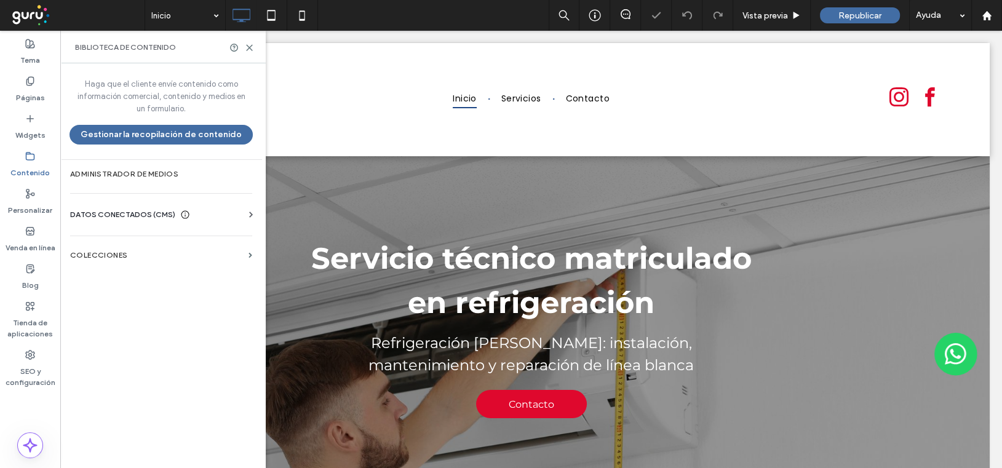
click at [95, 215] on span "DATOS CONECTADOS (CMS)" at bounding box center [122, 215] width 105 height 12
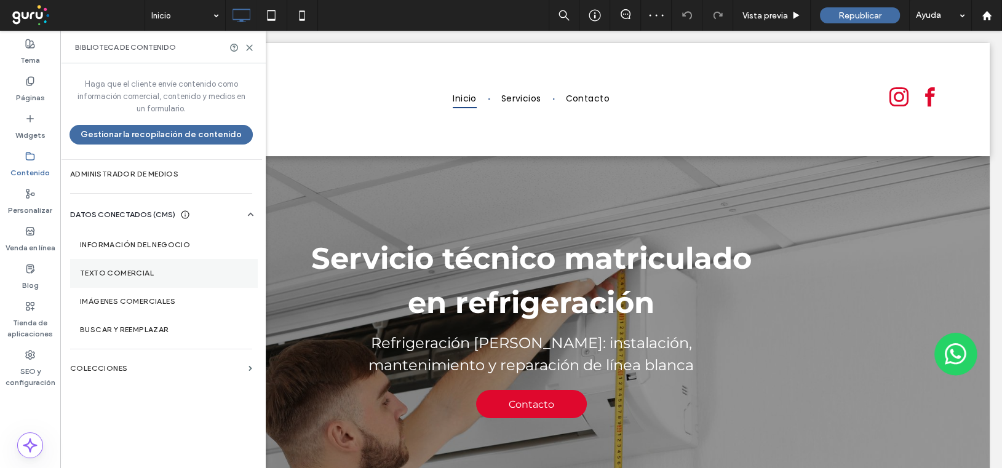
click at [105, 272] on label "Texto comercial" at bounding box center [163, 273] width 167 height 9
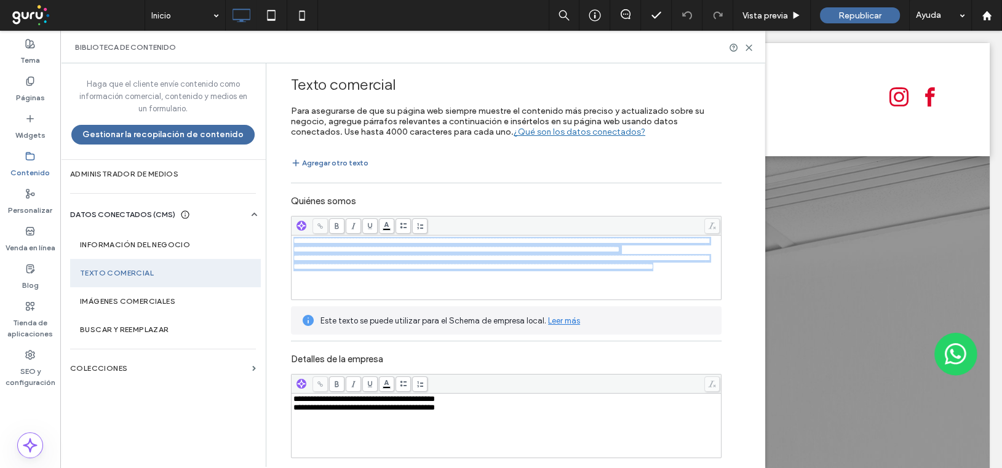
drag, startPoint x: 399, startPoint y: 291, endPoint x: 263, endPoint y: 231, distance: 148.5
click at [266, 231] on div "**********" at bounding box center [515, 265] width 499 height 404
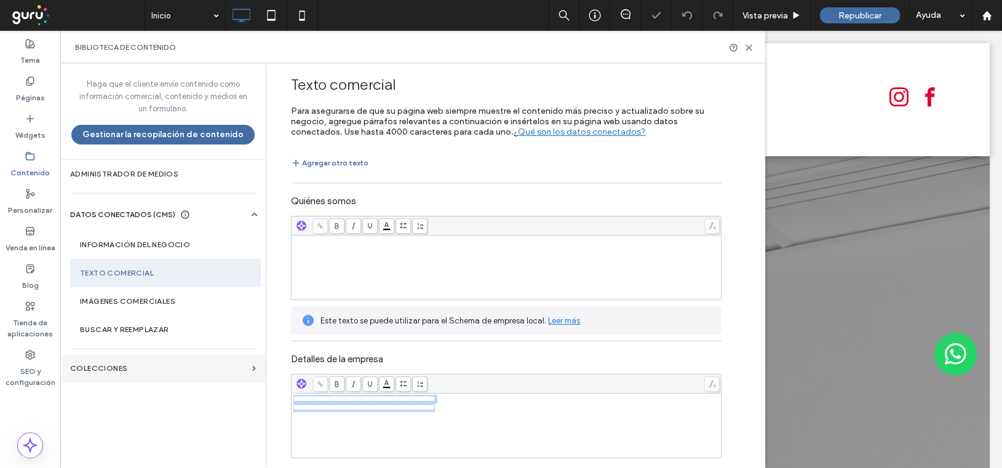
drag, startPoint x: 475, startPoint y: 404, endPoint x: 249, endPoint y: 373, distance: 228.5
click at [249, 373] on div "**********" at bounding box center [412, 265] width 705 height 404
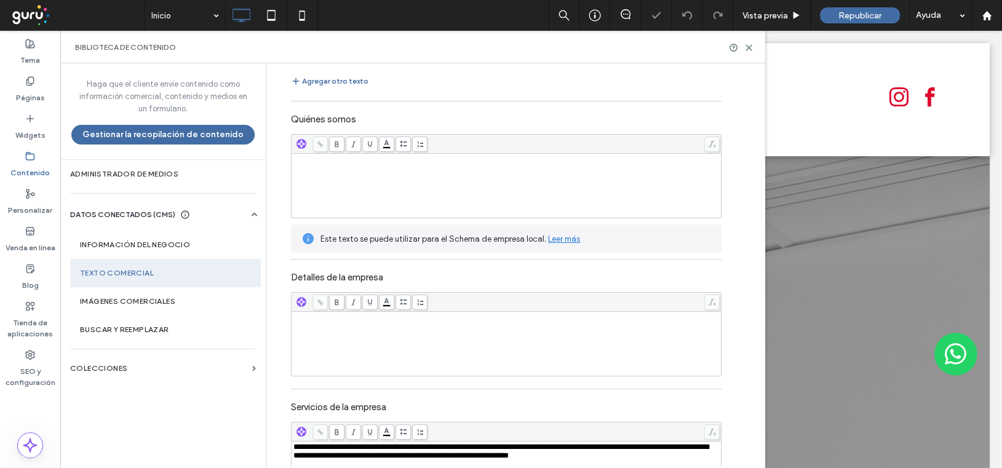
scroll to position [170, 0]
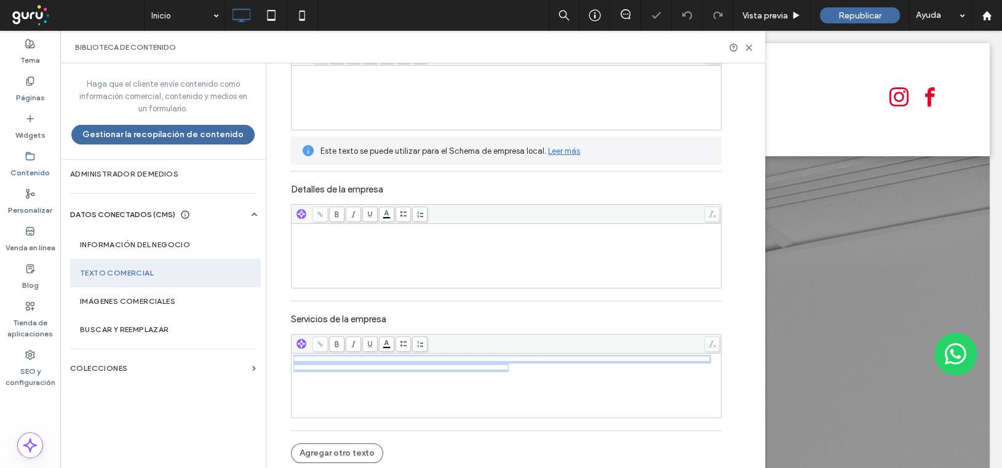
drag, startPoint x: 629, startPoint y: 368, endPoint x: 272, endPoint y: 348, distance: 357.4
click at [273, 348] on div "**********" at bounding box center [497, 182] width 449 height 576
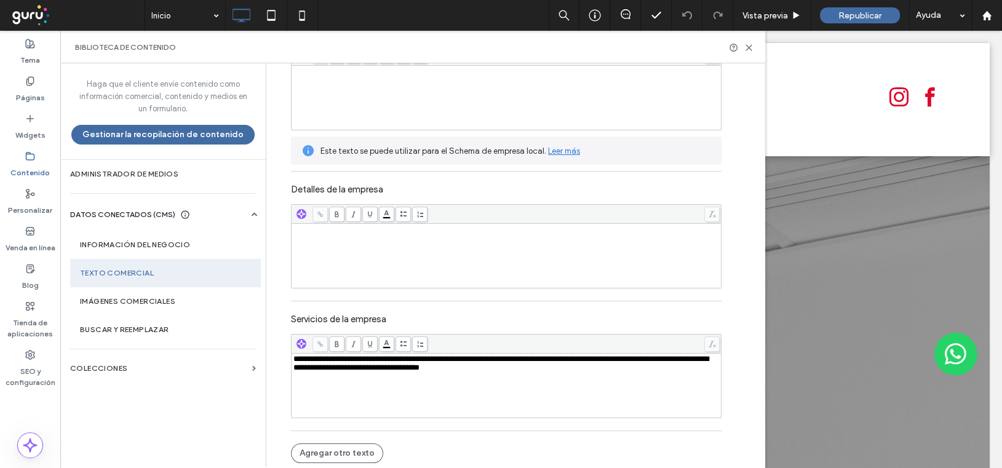
click at [309, 234] on div "Rich Text Editor" at bounding box center [506, 256] width 426 height 62
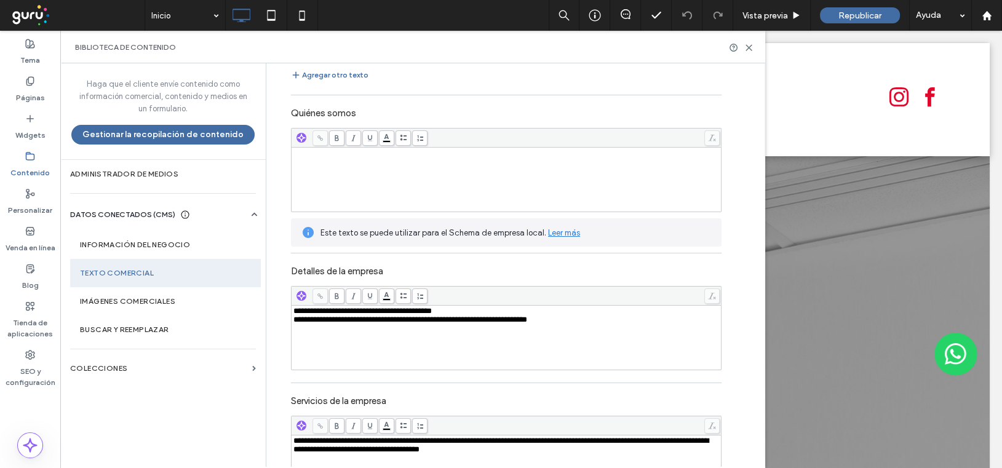
click at [311, 155] on div "Rich Text Editor" at bounding box center [506, 153] width 426 height 9
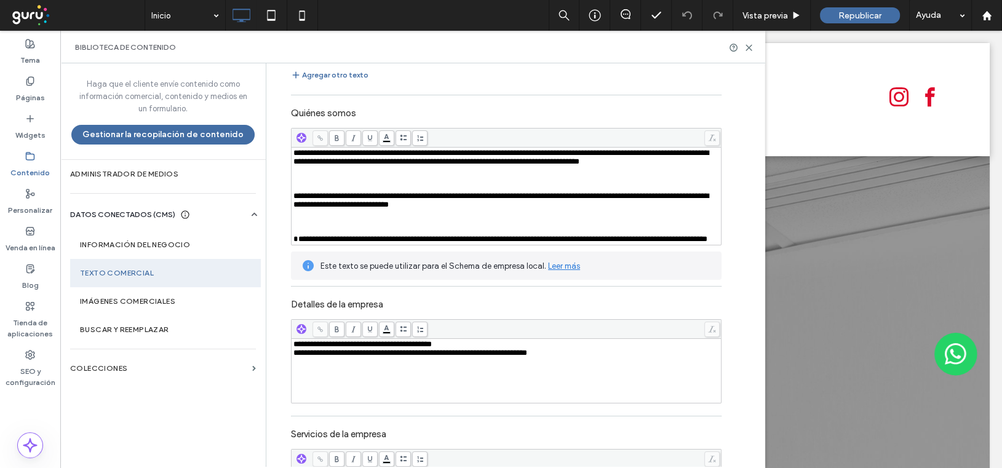
click at [293, 201] on span "**********" at bounding box center [500, 200] width 415 height 17
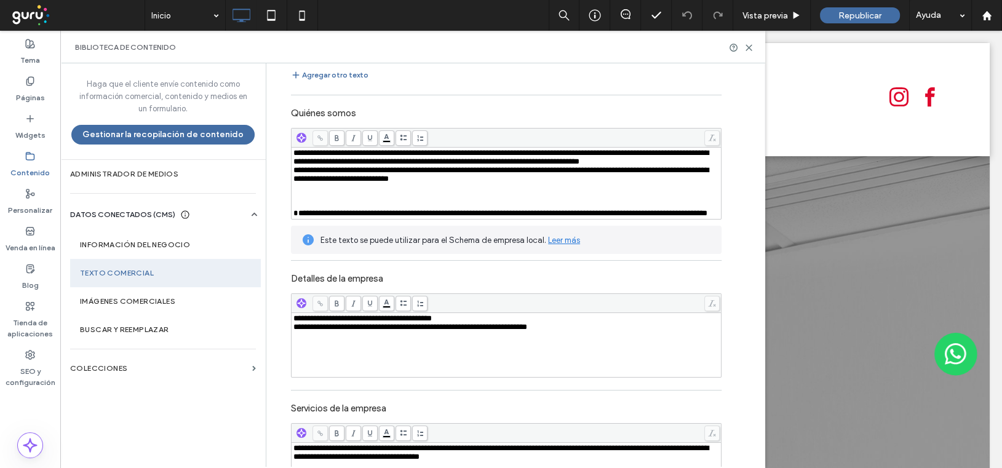
click at [293, 217] on span "**********" at bounding box center [500, 213] width 414 height 8
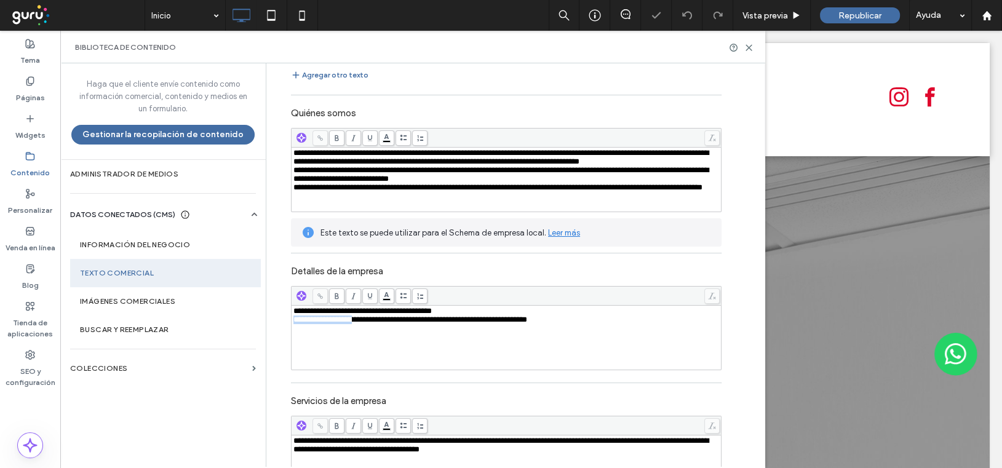
drag, startPoint x: 357, startPoint y: 322, endPoint x: 276, endPoint y: 324, distance: 81.2
click at [276, 324] on div "**********" at bounding box center [497, 263] width 449 height 576
copy span "**********"
click at [127, 243] on label "Información del negocio" at bounding box center [165, 245] width 171 height 9
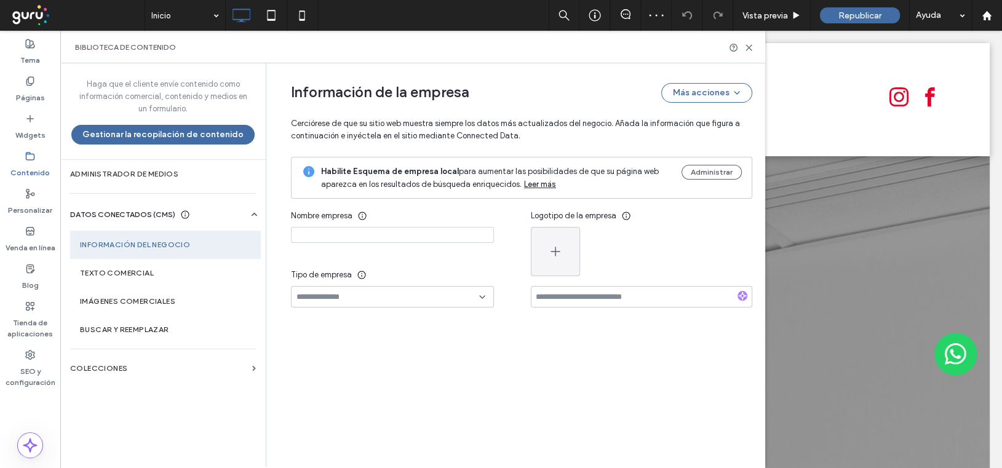
type input "**********"
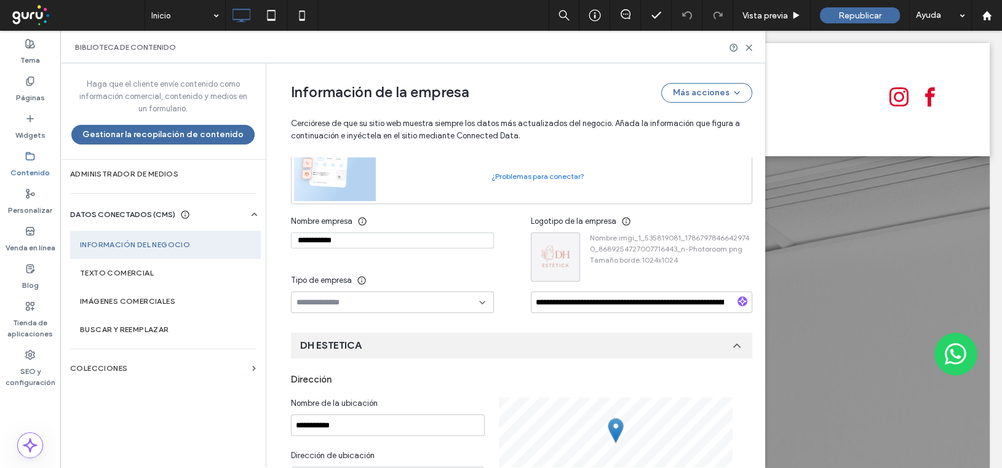
scroll to position [39, 0]
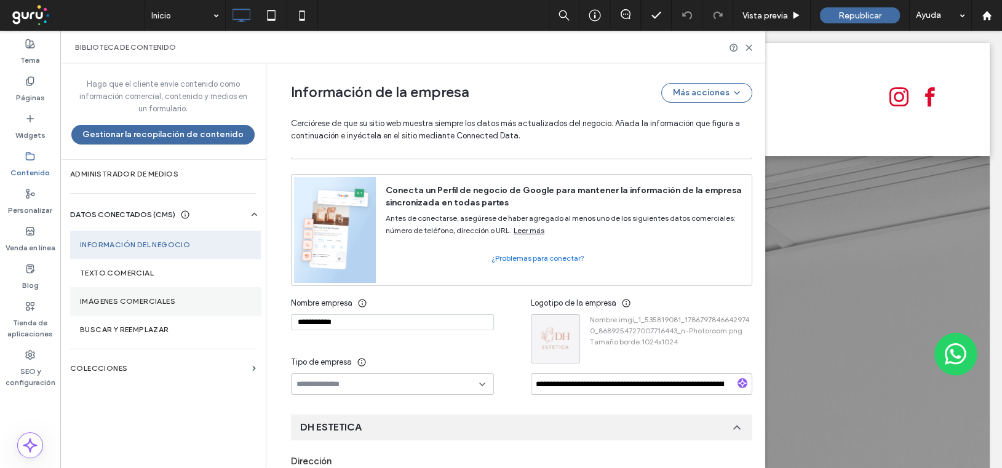
drag, startPoint x: 354, startPoint y: 320, endPoint x: 212, endPoint y: 303, distance: 143.1
click at [212, 303] on div "Haga que el cliente envíe contenido como información comercial, contenido y med…" at bounding box center [412, 265] width 705 height 404
paste input "********"
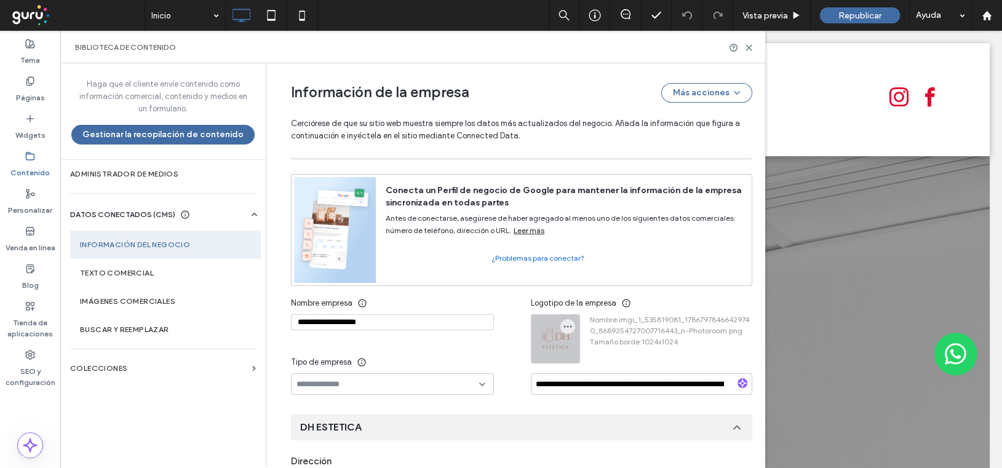
type input "**********"
click at [554, 332] on div at bounding box center [556, 339] width 48 height 48
click at [565, 327] on icon "button" at bounding box center [568, 327] width 10 height 10
click at [584, 354] on span "Cambiar imagen" at bounding box center [611, 356] width 61 height 12
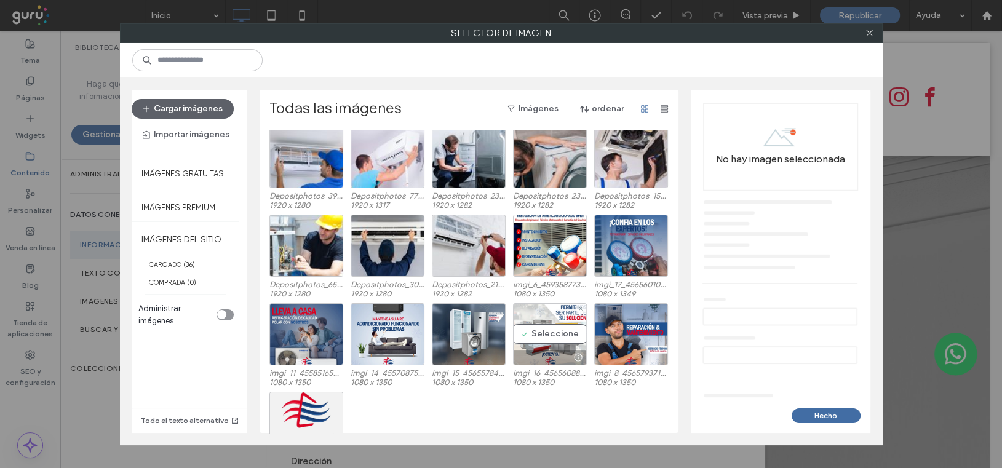
scroll to position [506, 0]
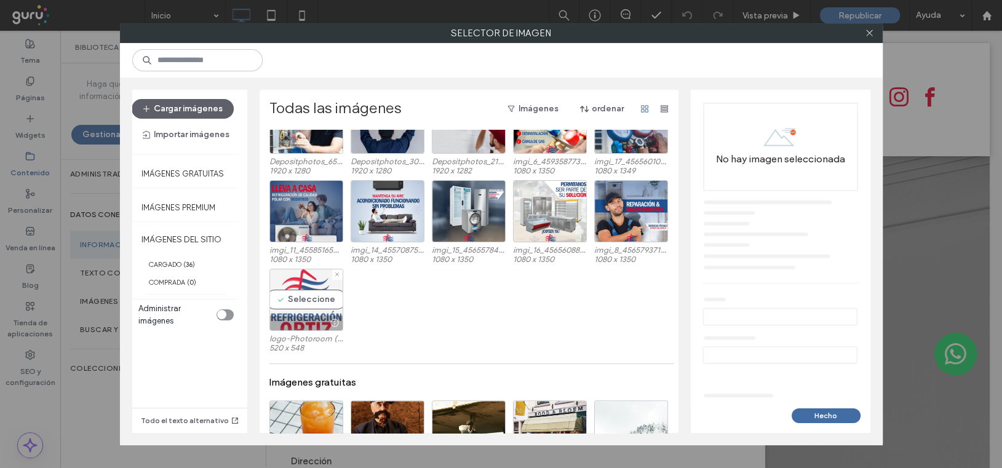
drag, startPoint x: 307, startPoint y: 284, endPoint x: 317, endPoint y: 277, distance: 12.1
click at [307, 282] on div "Seleccione" at bounding box center [306, 300] width 74 height 62
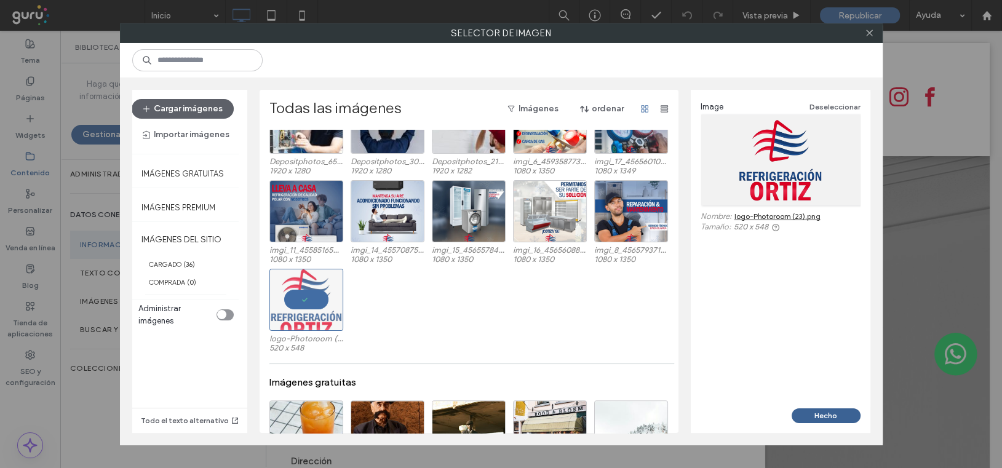
click at [818, 415] on button "Hecho" at bounding box center [826, 415] width 69 height 15
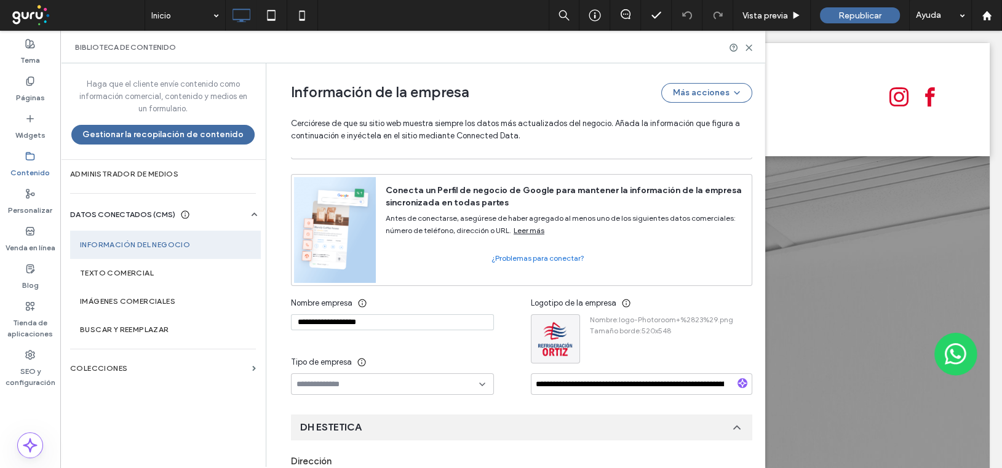
drag, startPoint x: 374, startPoint y: 325, endPoint x: 257, endPoint y: 325, distance: 117.5
click at [257, 325] on div "Haga que el cliente envíe contenido como información comercial, contenido y med…" at bounding box center [412, 265] width 705 height 404
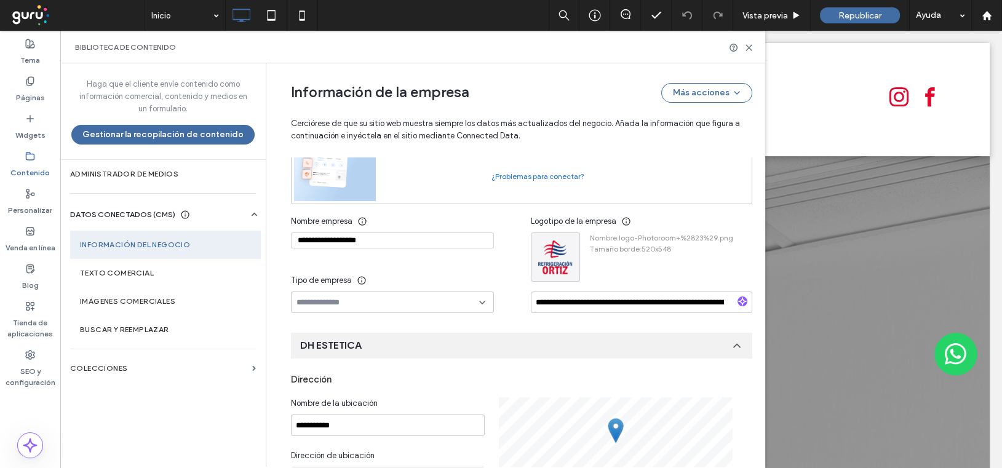
scroll to position [183, 0]
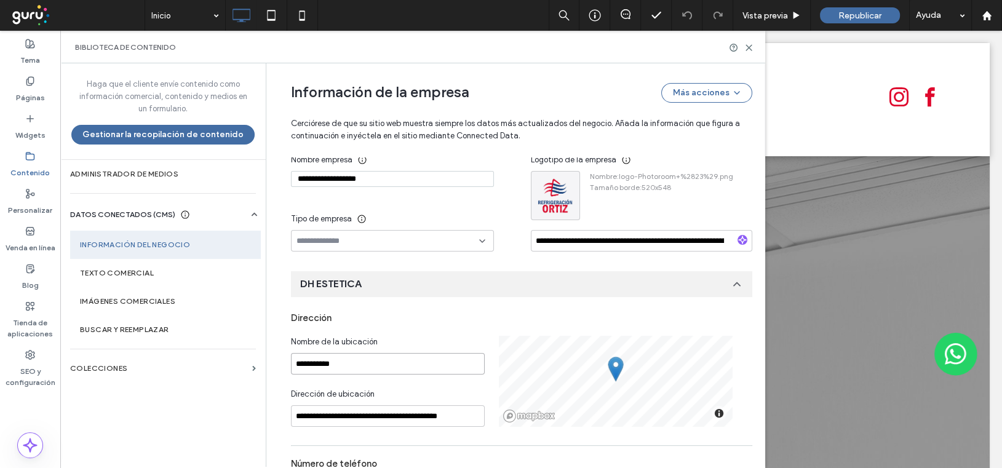
drag, startPoint x: 332, startPoint y: 360, endPoint x: 236, endPoint y: 350, distance: 97.1
click at [236, 350] on div "Haga que el cliente envíe contenido como información comercial, contenido y med…" at bounding box center [412, 265] width 705 height 404
paste input "********"
type input "**********"
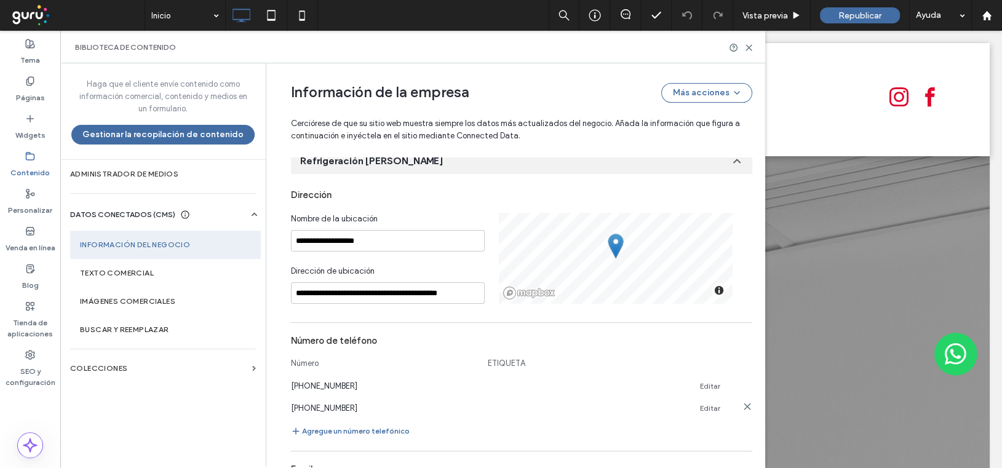
scroll to position [326, 0]
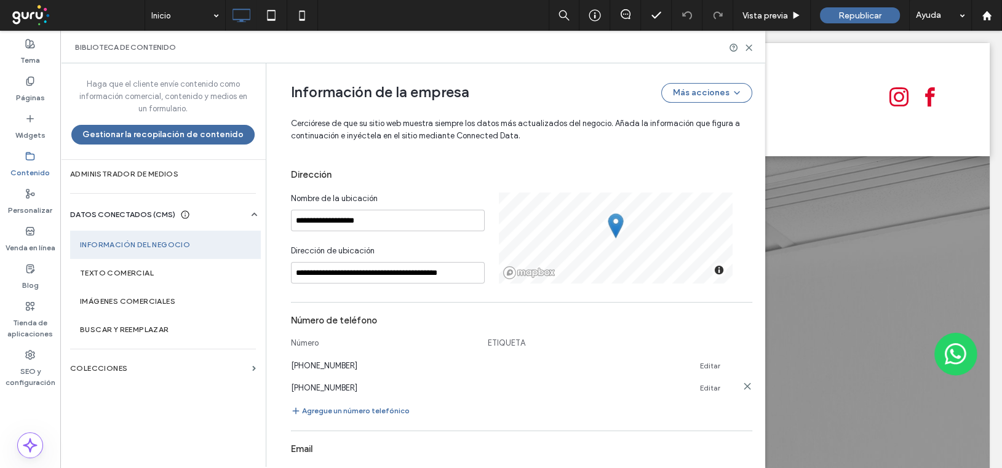
click at [744, 362] on icon at bounding box center [748, 364] width 10 height 10
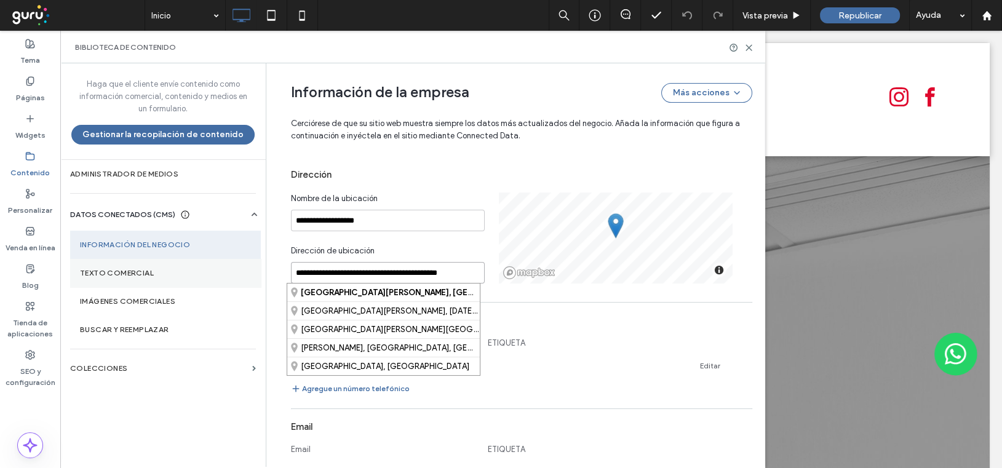
drag, startPoint x: 421, startPoint y: 274, endPoint x: 241, endPoint y: 265, distance: 180.4
click at [241, 265] on div "Haga que el cliente envíe contenido como información comercial, contenido y med…" at bounding box center [412, 265] width 705 height 404
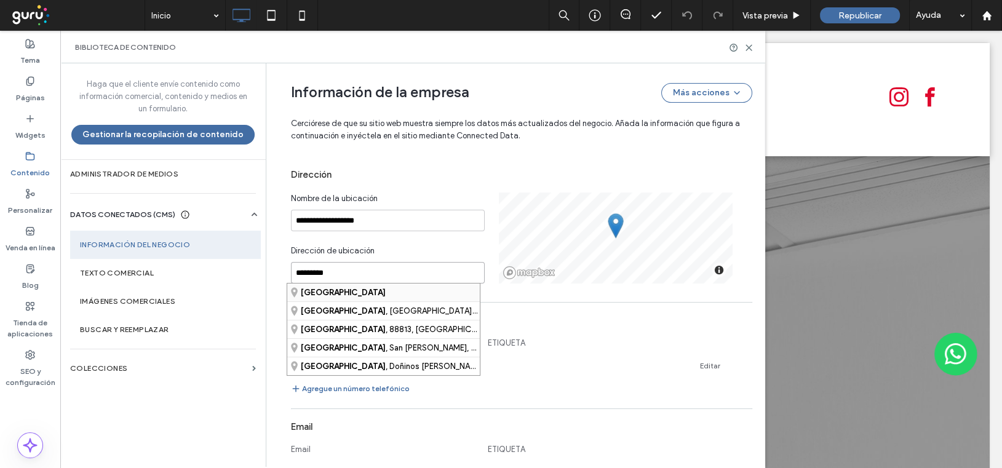
type input "*********"
click at [327, 293] on strong "Argentina" at bounding box center [343, 292] width 85 height 9
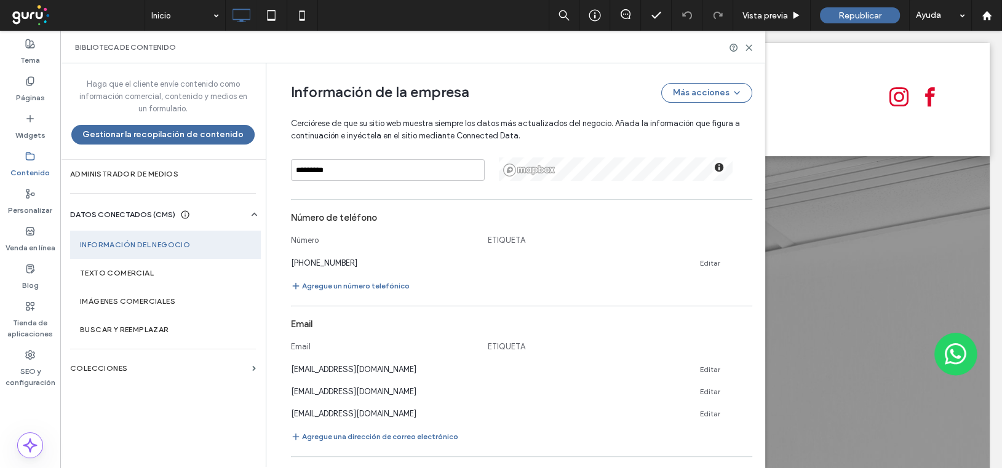
scroll to position [490, 0]
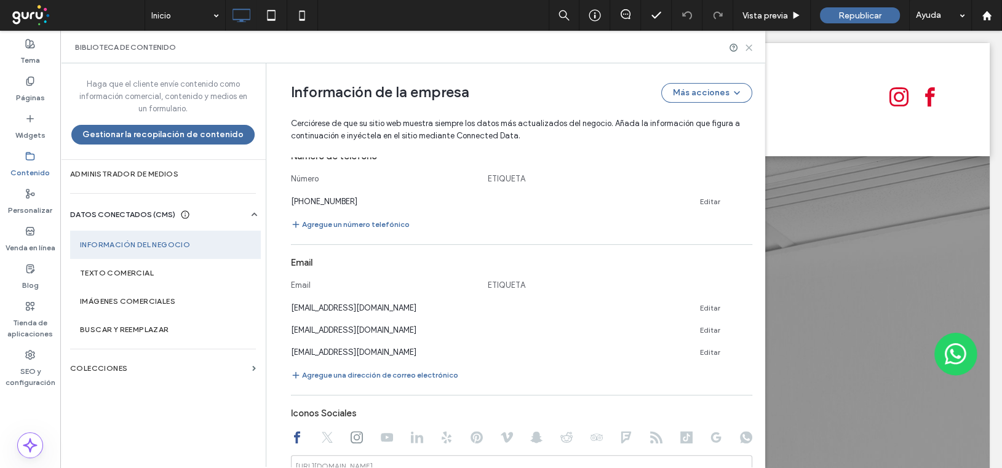
click at [748, 45] on icon at bounding box center [748, 47] width 9 height 9
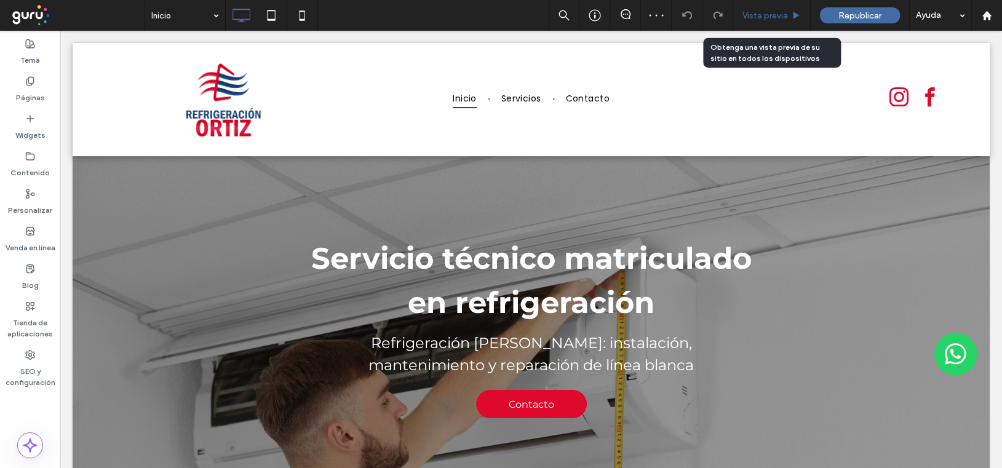
click at [760, 14] on span "Vista previa" at bounding box center [766, 15] width 46 height 10
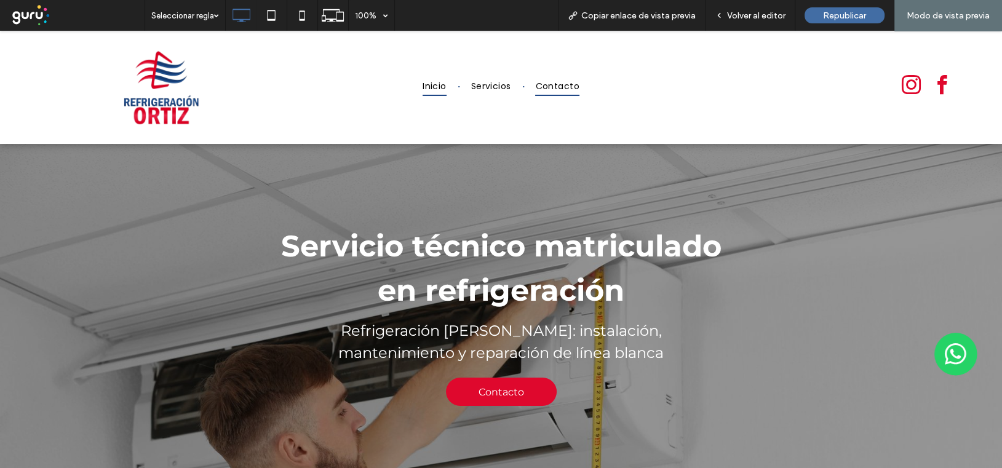
click at [546, 89] on span "Contacto" at bounding box center [557, 86] width 44 height 19
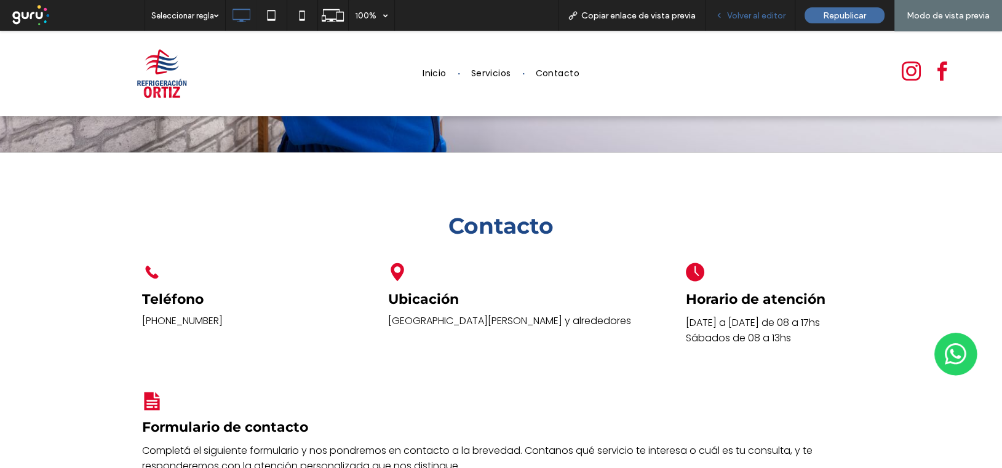
scroll to position [2647, 0]
click at [768, 14] on span "Volver al editor" at bounding box center [756, 15] width 58 height 10
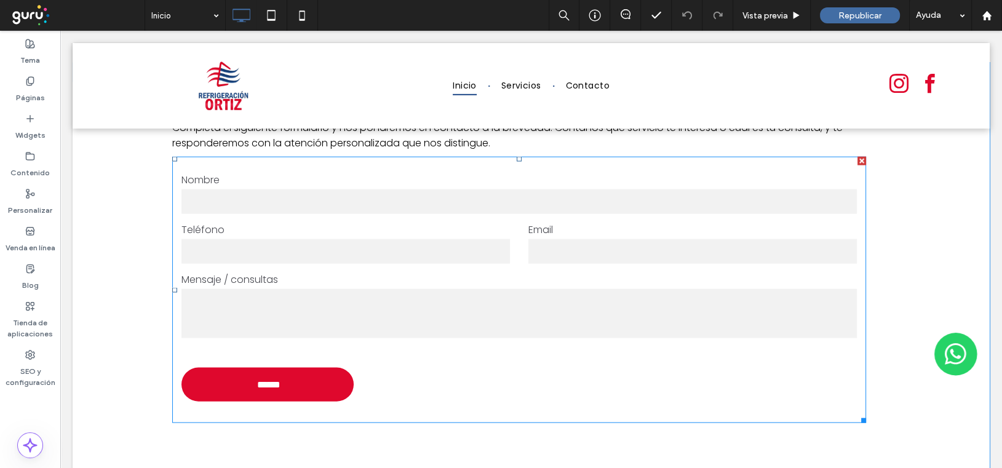
scroll to position [3038, 0]
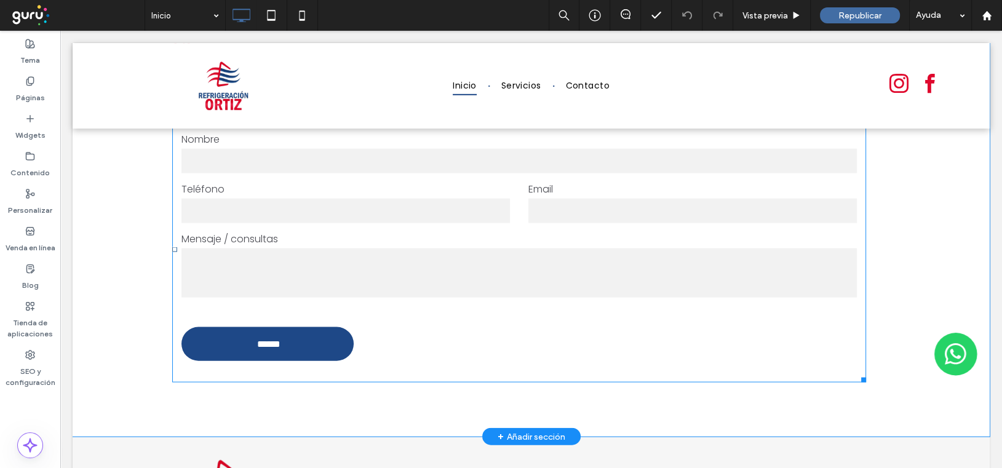
click at [309, 333] on input "******" at bounding box center [268, 344] width 169 height 23
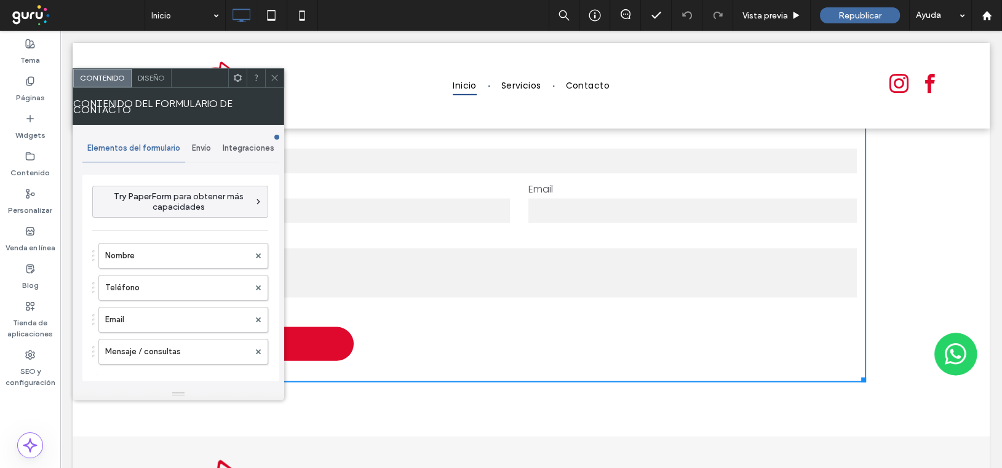
click at [198, 148] on span "Envío" at bounding box center [201, 148] width 19 height 10
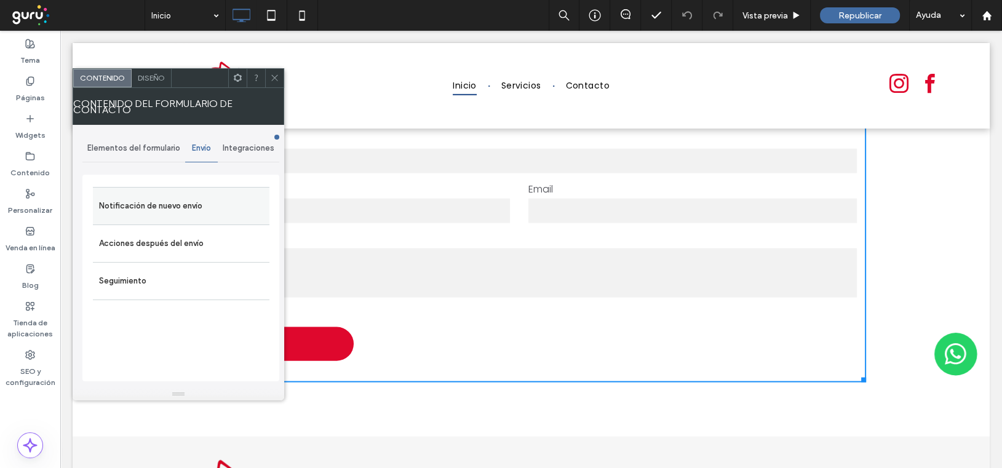
click at [202, 213] on label "Notificación de nuevo envío" at bounding box center [181, 206] width 164 height 25
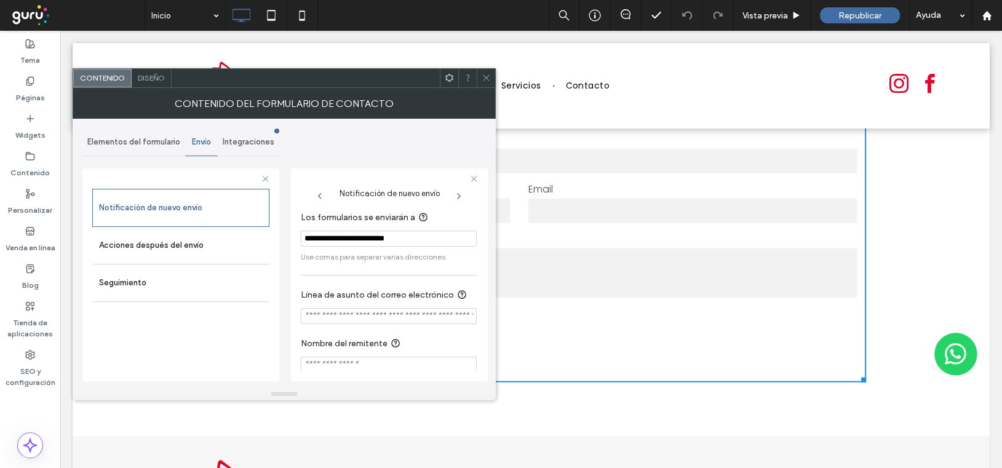
click at [487, 77] on use at bounding box center [486, 78] width 6 height 6
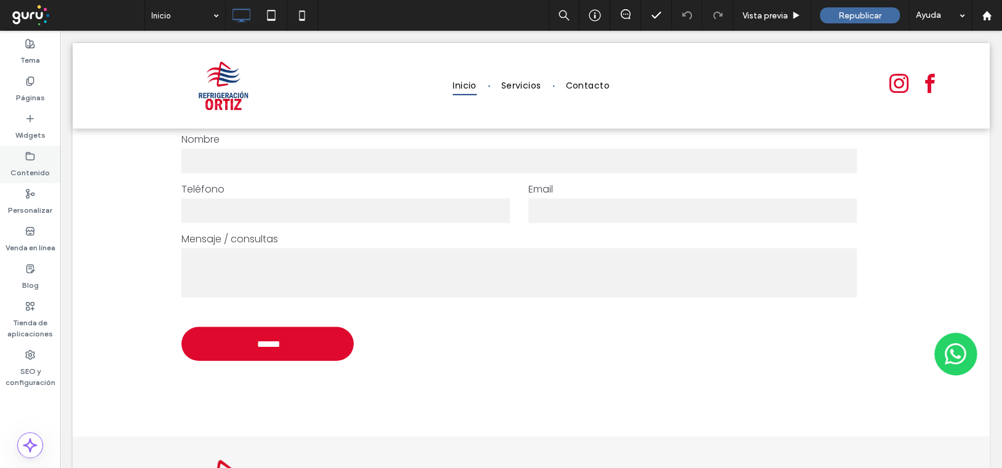
click at [20, 155] on div "Contenido" at bounding box center [30, 165] width 60 height 38
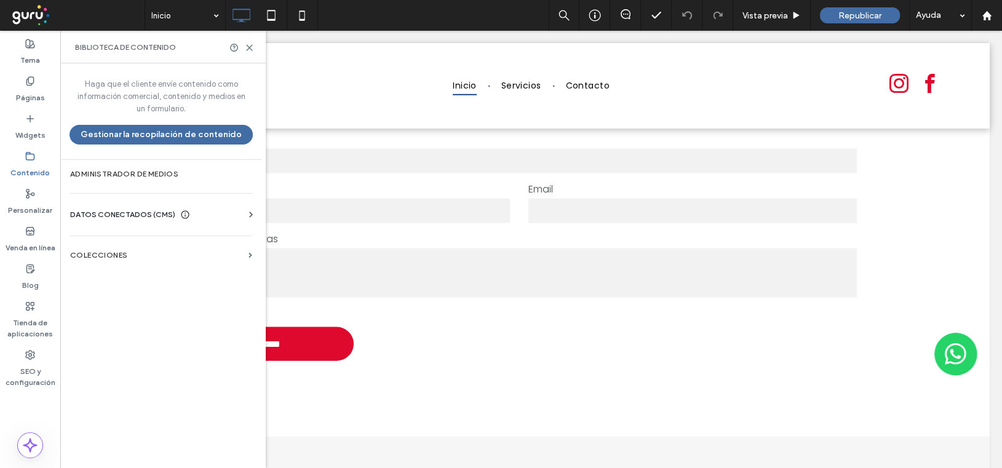
click at [118, 218] on span "DATOS CONECTADOS (CMS)" at bounding box center [122, 215] width 105 height 12
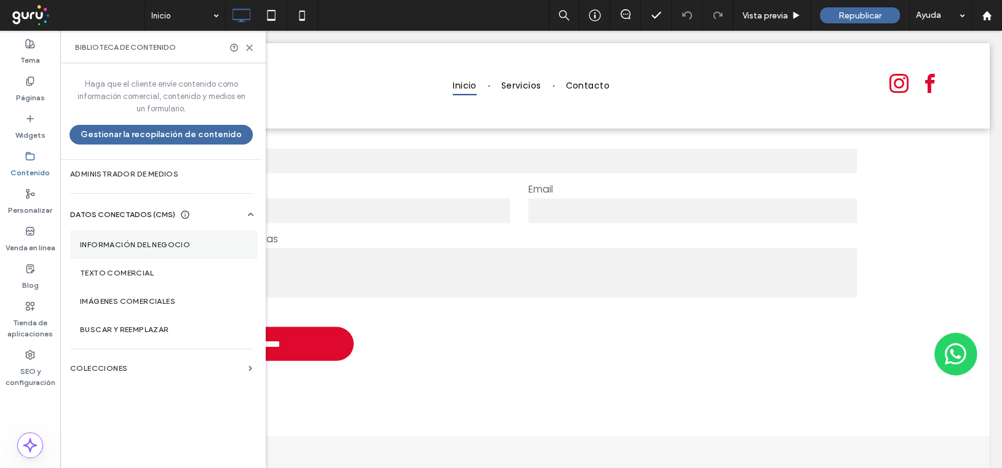
click at [130, 249] on section "Información del negocio" at bounding box center [163, 245] width 187 height 28
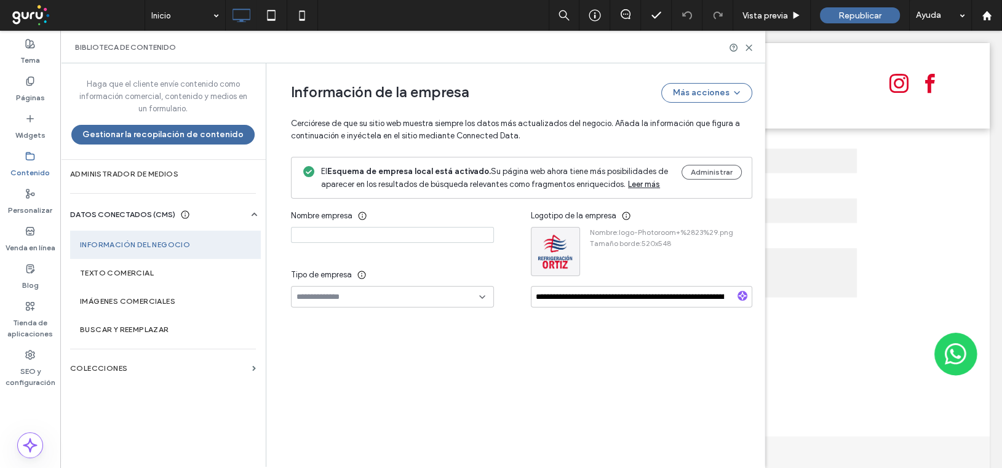
type input "**********"
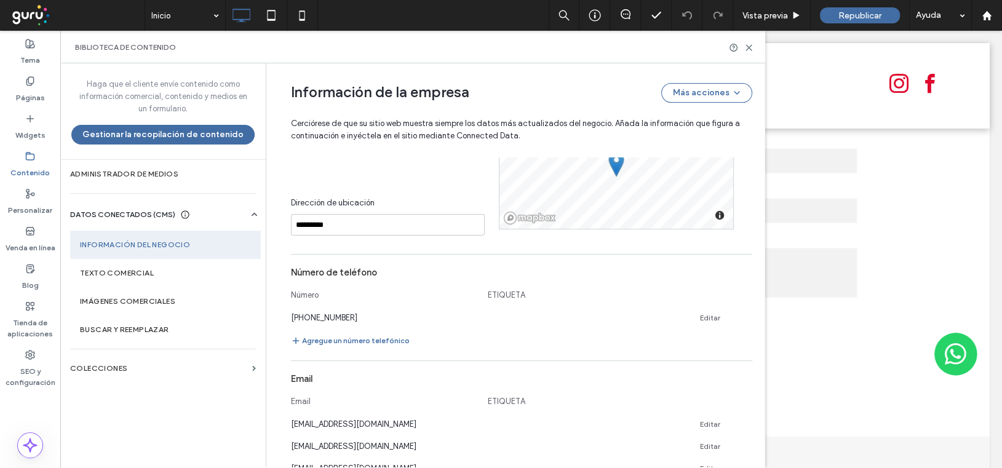
scroll to position [484, 0]
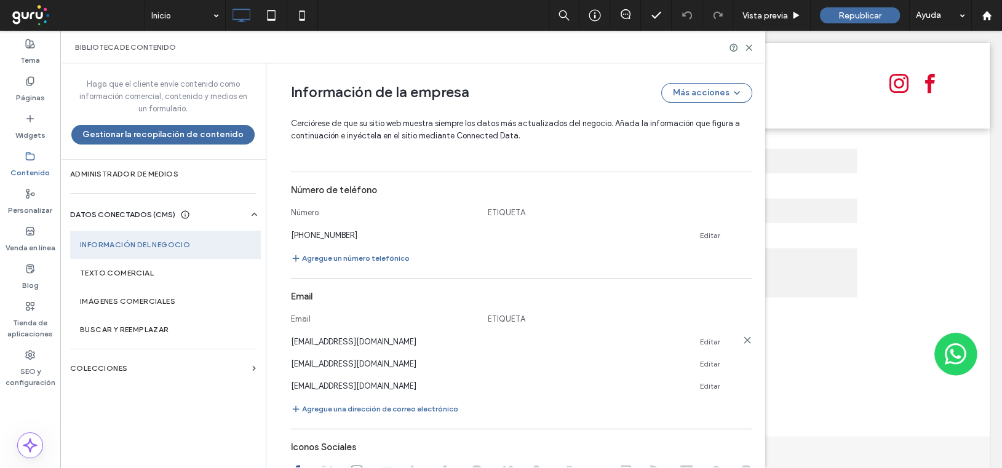
click at [744, 338] on use at bounding box center [747, 340] width 6 height 6
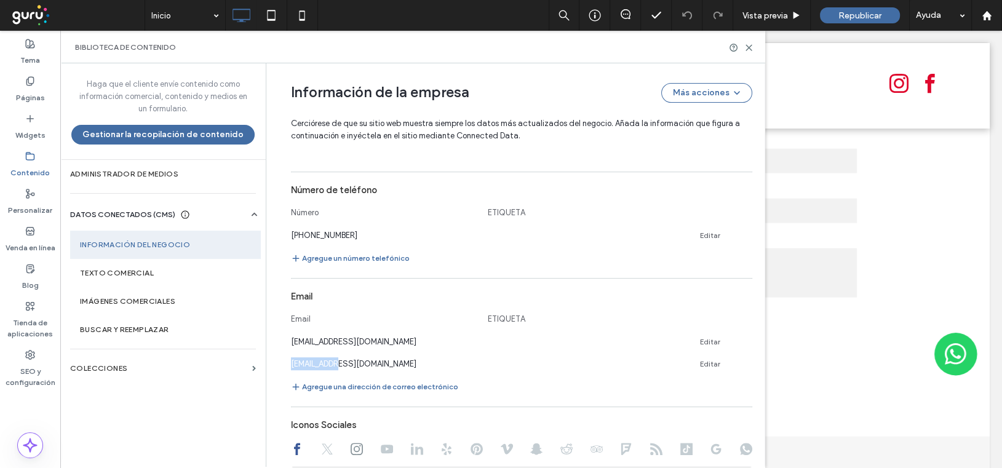
click at [744, 338] on use at bounding box center [747, 340] width 6 height 6
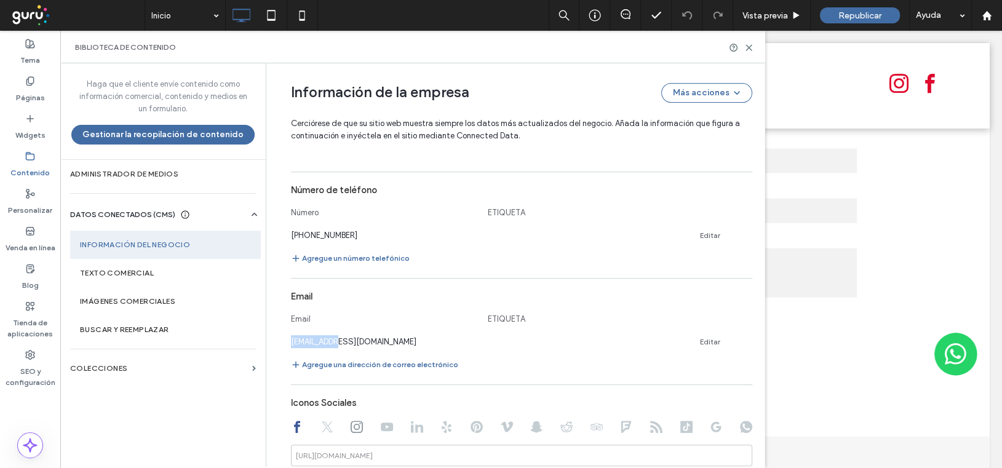
scroll to position [545, 0]
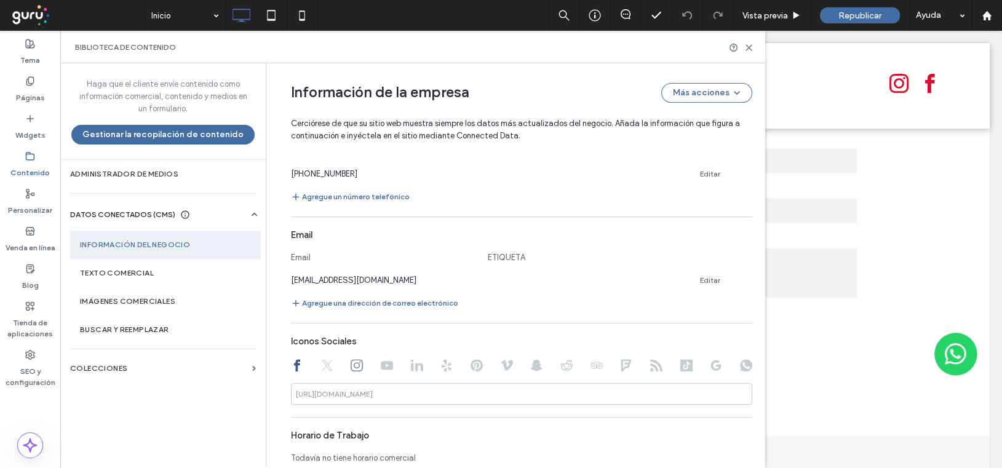
click at [351, 361] on icon at bounding box center [357, 365] width 12 height 12
type input "**********"
drag, startPoint x: 457, startPoint y: 385, endPoint x: 349, endPoint y: 385, distance: 107.7
click at [349, 385] on input "**********" at bounding box center [521, 394] width 461 height 22
click at [291, 366] on icon at bounding box center [297, 365] width 12 height 12
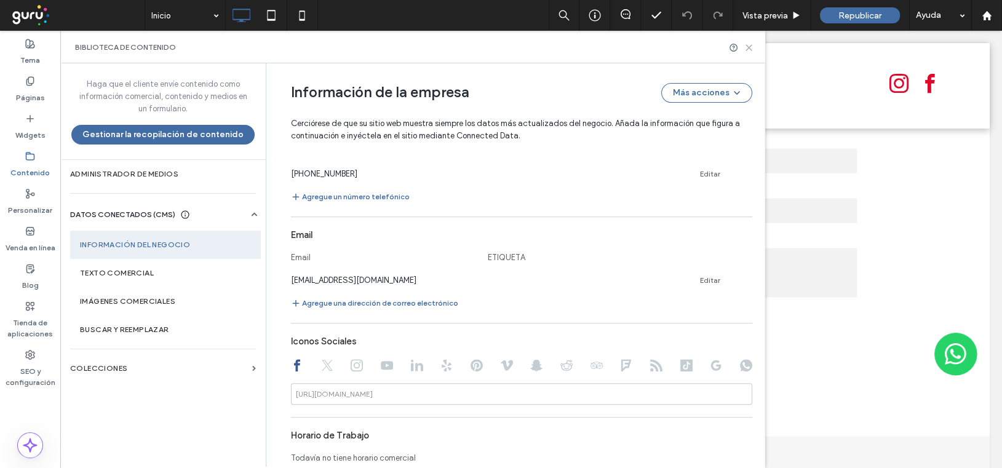
click at [747, 46] on use at bounding box center [749, 48] width 6 height 6
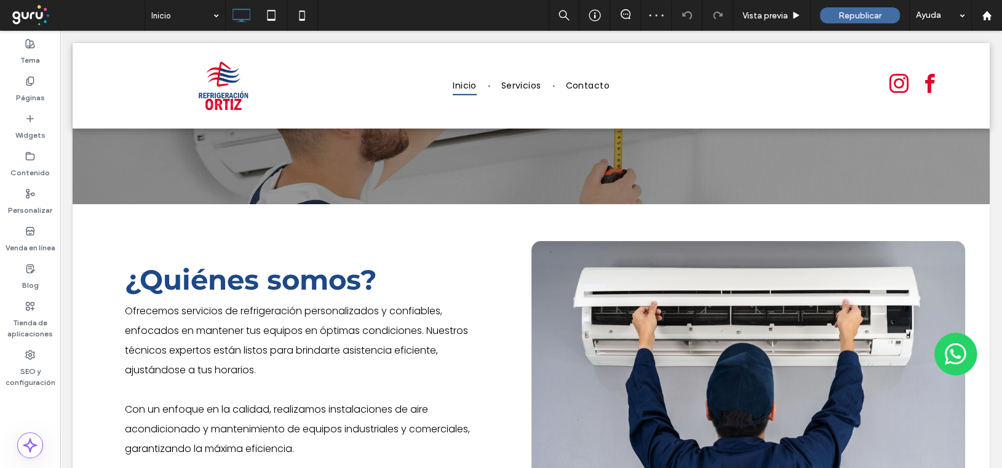
scroll to position [0, 0]
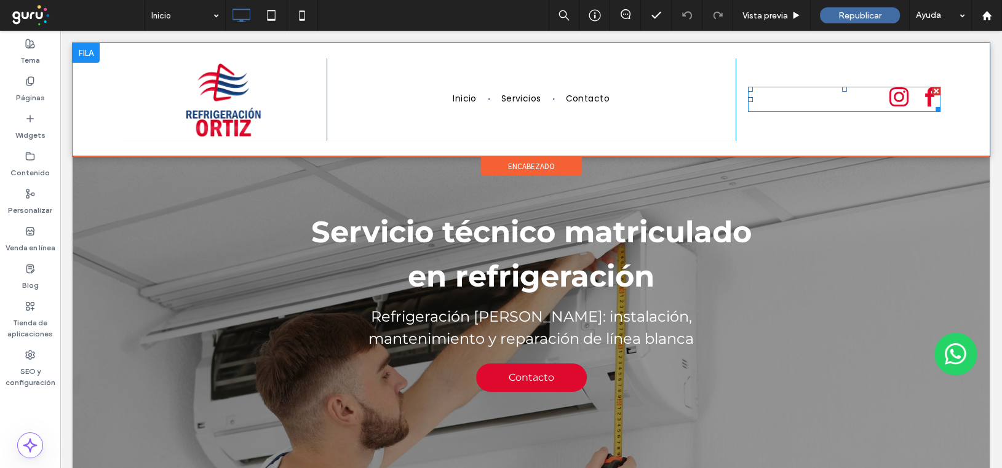
click at [918, 106] on span "facebook" at bounding box center [929, 98] width 22 height 22
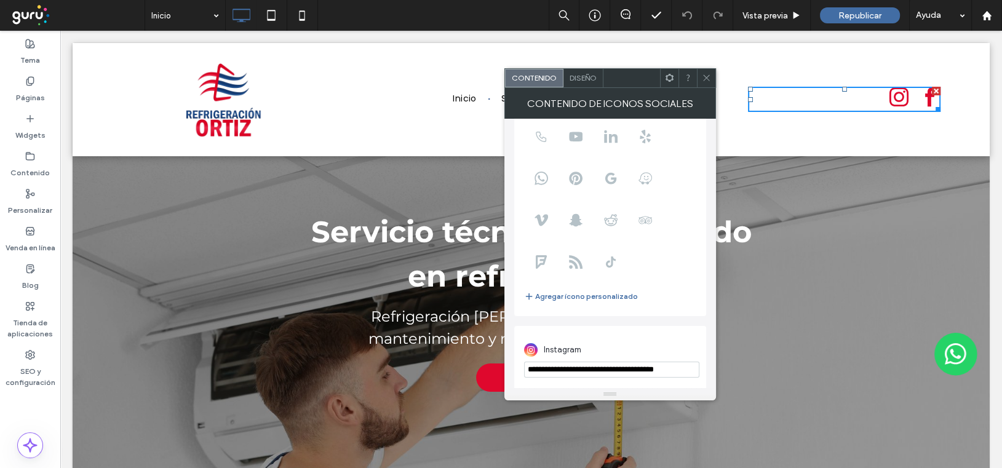
scroll to position [150, 0]
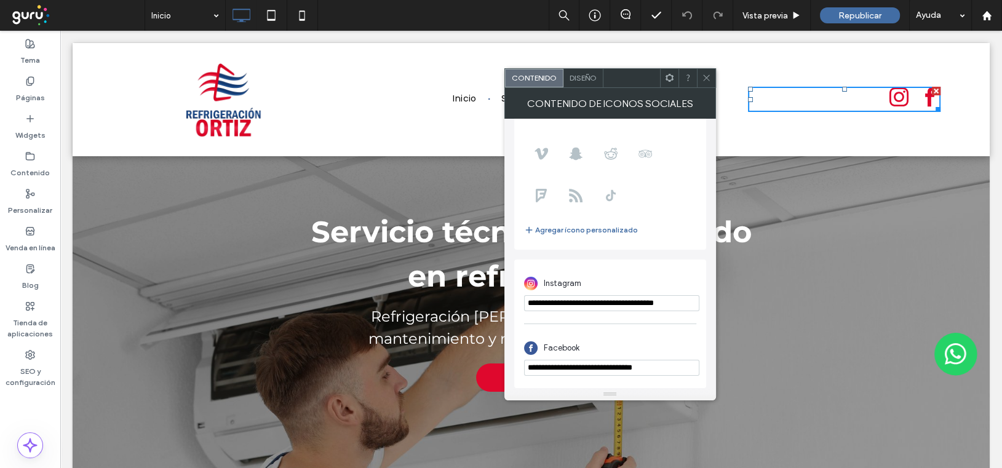
drag, startPoint x: 611, startPoint y: 301, endPoint x: 705, endPoint y: 298, distance: 93.6
click at [705, 298] on div "**********" at bounding box center [610, 324] width 192 height 129
click at [32, 159] on use at bounding box center [30, 155] width 8 height 7
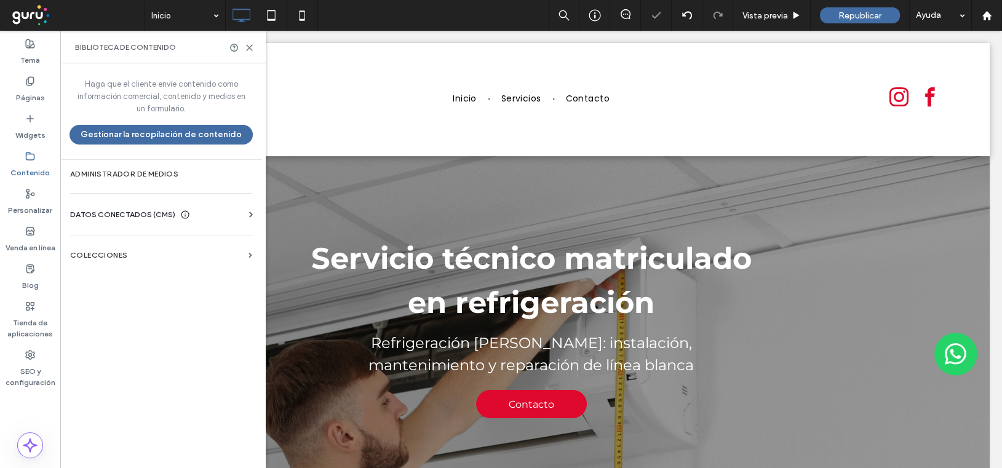
click at [129, 212] on span "DATOS CONECTADOS (CMS)" at bounding box center [122, 215] width 105 height 12
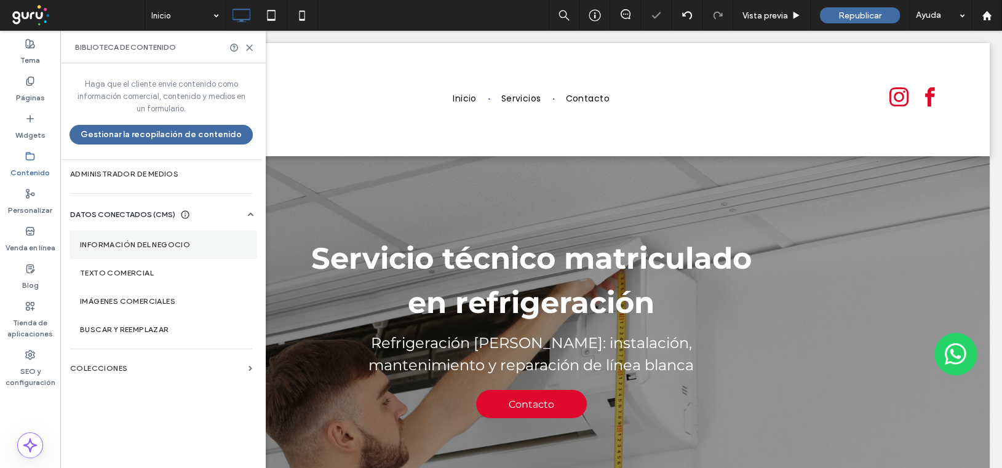
click at [133, 249] on label "Información del negocio" at bounding box center [163, 245] width 167 height 9
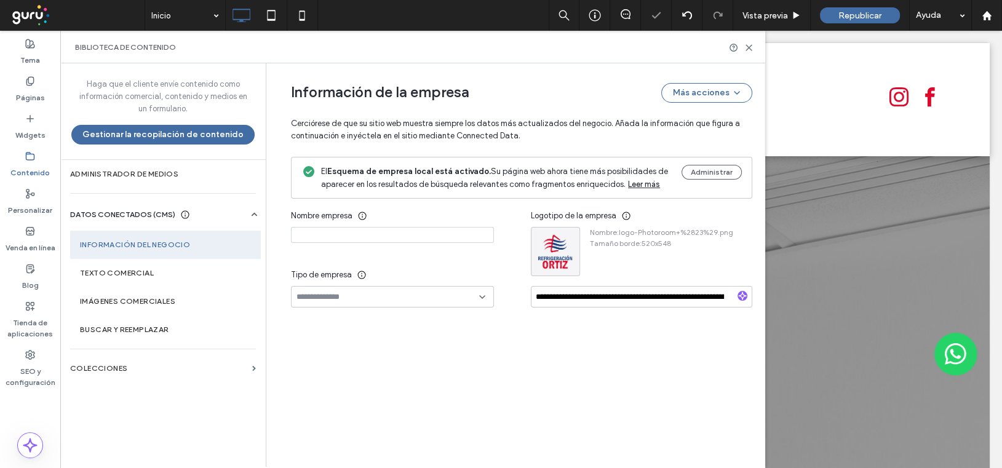
type input "**********"
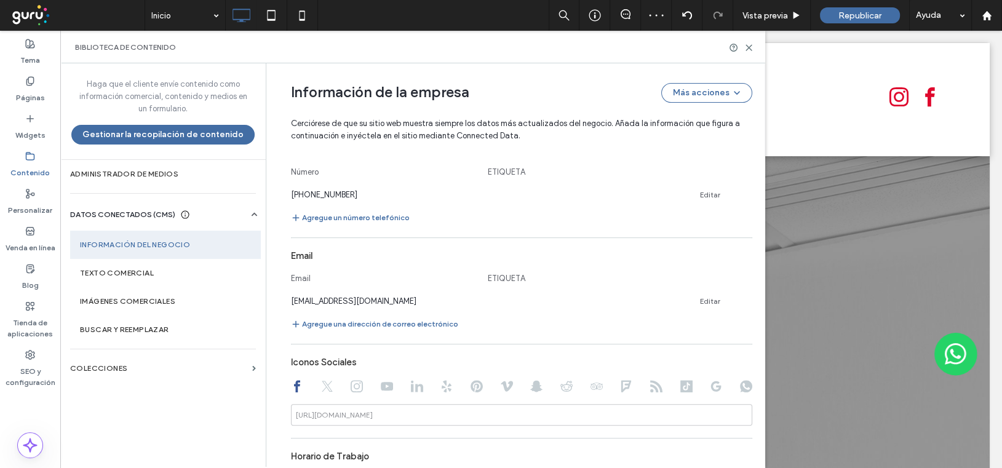
scroll to position [647, 0]
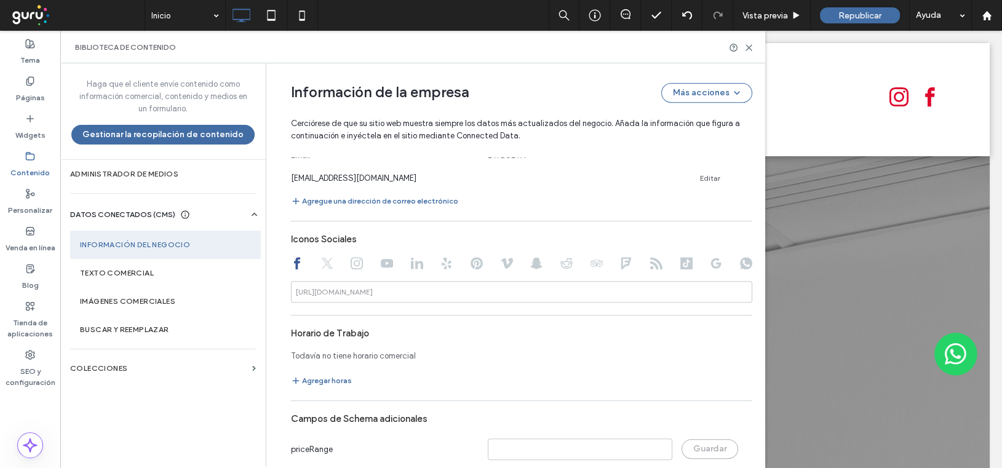
click at [351, 261] on icon at bounding box center [357, 263] width 12 height 12
click at [381, 284] on input at bounding box center [521, 292] width 461 height 22
paste input "**********"
type input "**********"
click at [752, 39] on div "Biblioteca de contenido" at bounding box center [412, 47] width 705 height 33
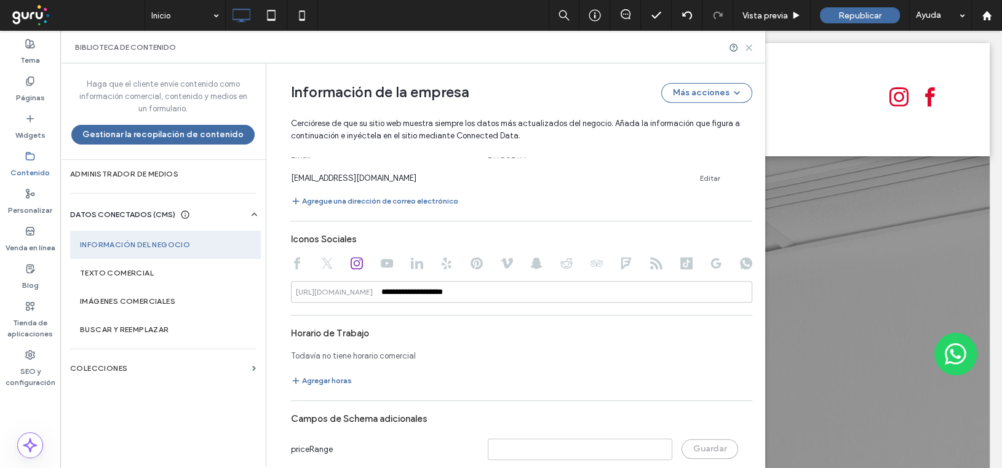
click at [750, 45] on icon at bounding box center [748, 47] width 9 height 9
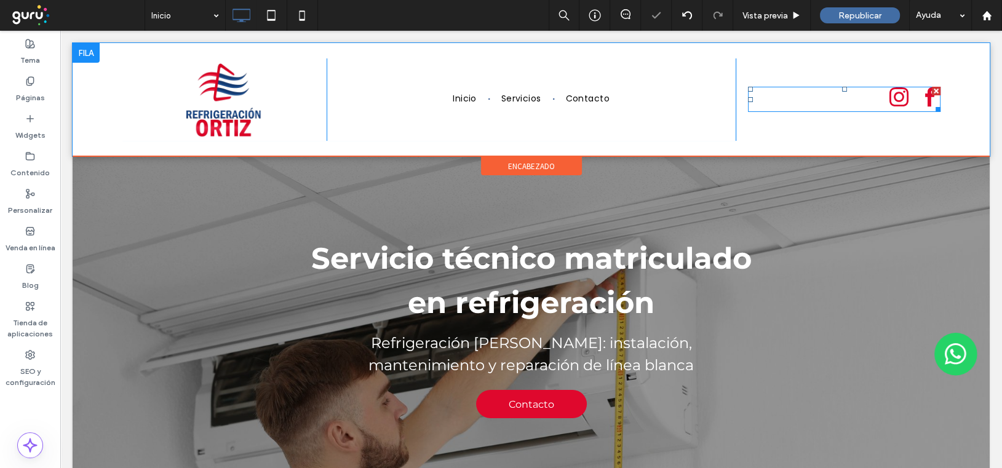
click at [888, 95] on span "instagram" at bounding box center [899, 98] width 22 height 22
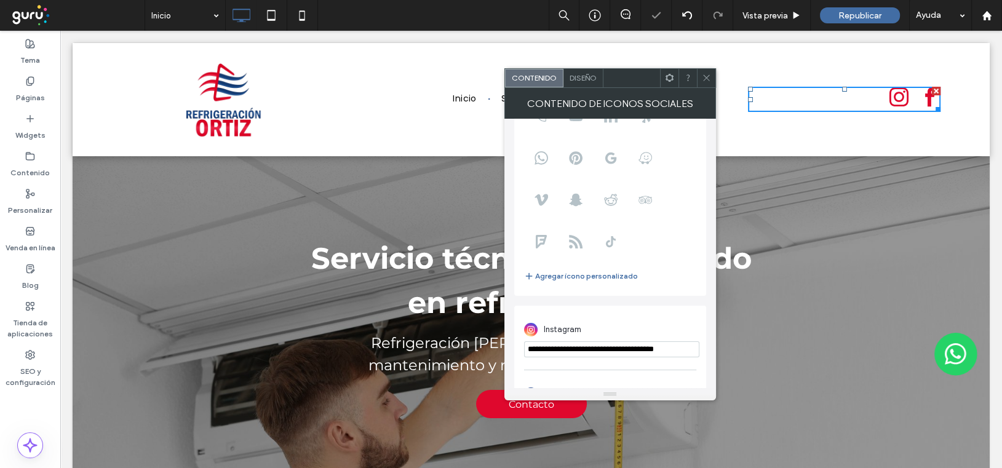
scroll to position [150, 0]
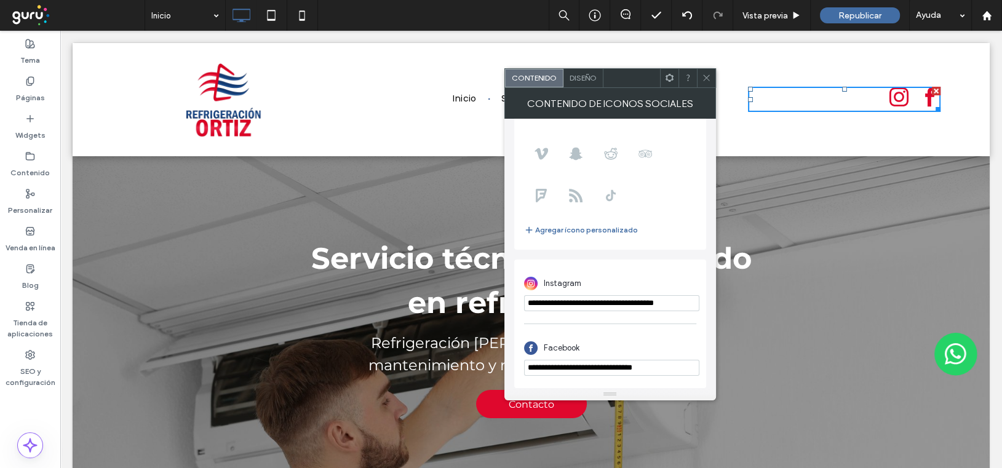
drag, startPoint x: 677, startPoint y: 364, endPoint x: 614, endPoint y: 370, distance: 63.0
click at [614, 370] on input "**********" at bounding box center [611, 368] width 175 height 16
click at [22, 163] on label "Contenido" at bounding box center [29, 169] width 39 height 17
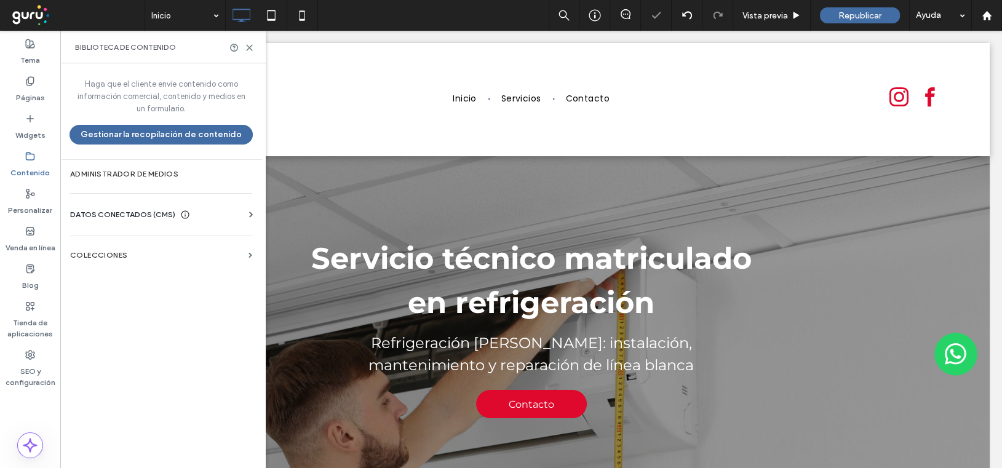
click at [111, 210] on span "DATOS CONECTADOS (CMS)" at bounding box center [122, 215] width 105 height 12
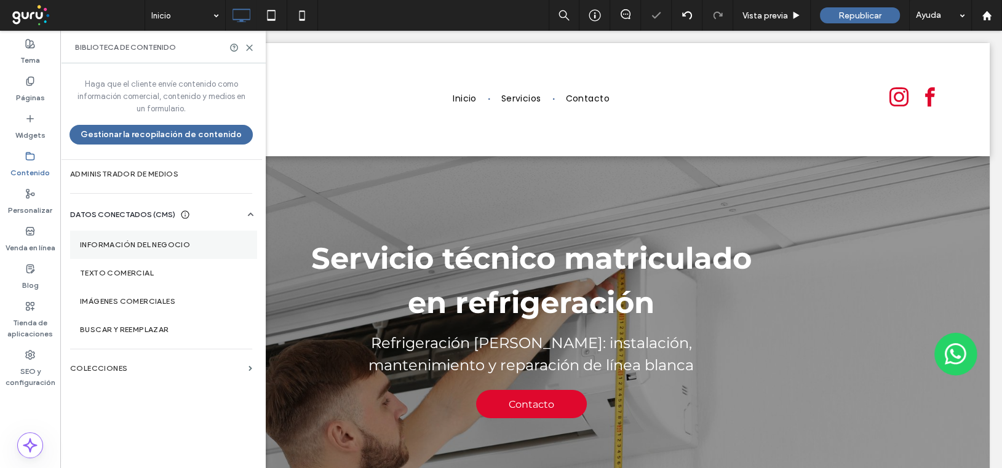
click at [121, 250] on section "Información del negocio" at bounding box center [163, 245] width 187 height 28
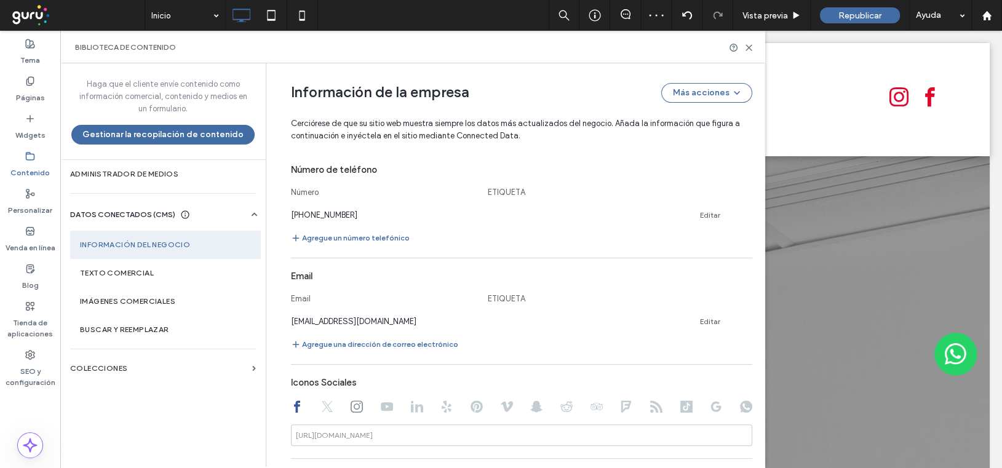
scroll to position [565, 0]
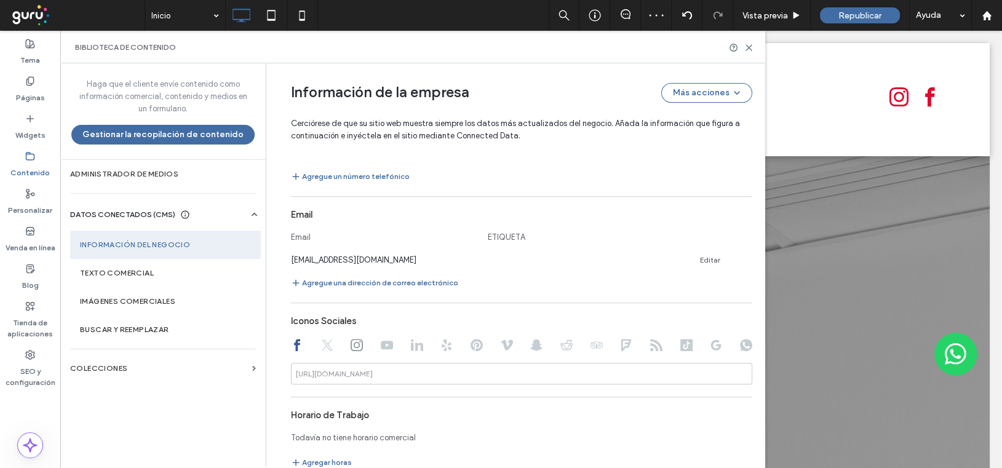
click at [294, 340] on use at bounding box center [297, 345] width 6 height 12
click at [369, 371] on div "https://facebook.com/" at bounding box center [334, 373] width 77 height 11
click at [372, 372] on div "https://facebook.com/" at bounding box center [334, 373] width 87 height 11
click at [376, 372] on input at bounding box center [521, 374] width 461 height 22
paste input "**********"
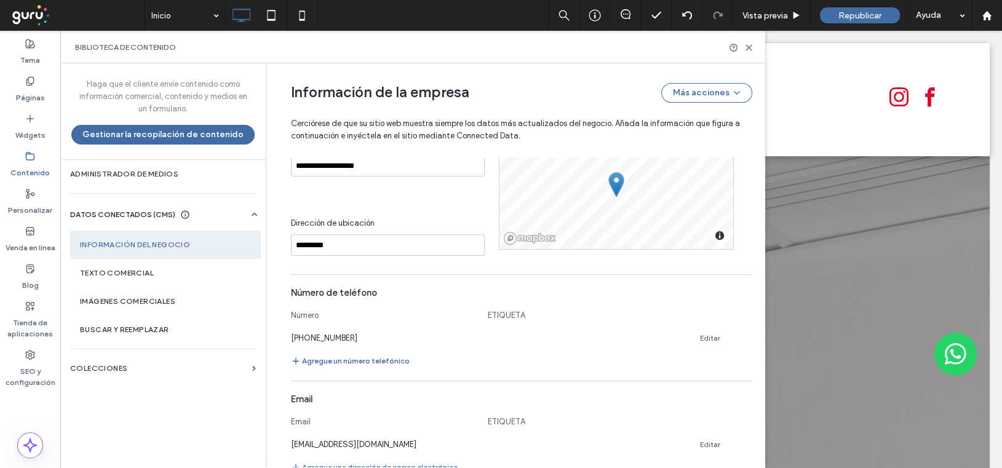
scroll to position [278, 0]
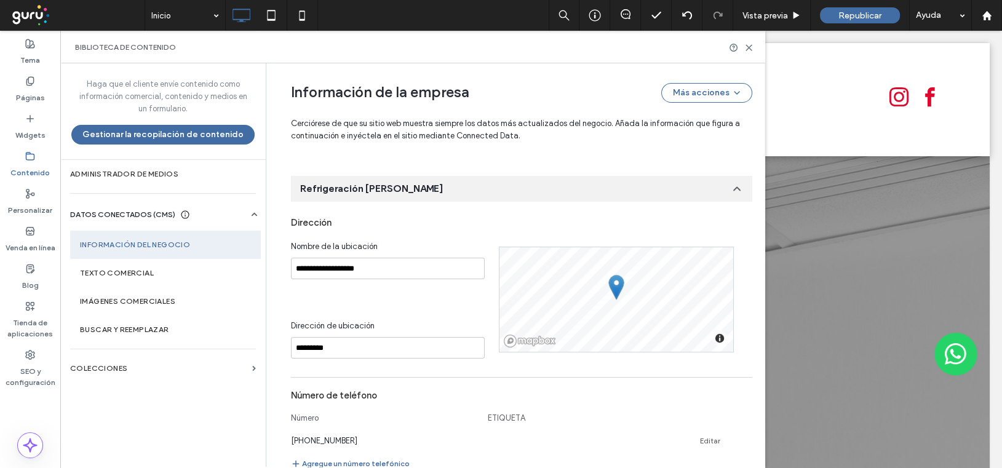
type input "**********"
drag, startPoint x: 344, startPoint y: 271, endPoint x: 386, endPoint y: 276, distance: 41.5
click at [344, 272] on input "**********" at bounding box center [388, 269] width 194 height 22
drag, startPoint x: 368, startPoint y: 264, endPoint x: 259, endPoint y: 260, distance: 109.6
click at [259, 260] on div "Haga que el cliente envíe contenido como información comercial, contenido y med…" at bounding box center [412, 265] width 705 height 404
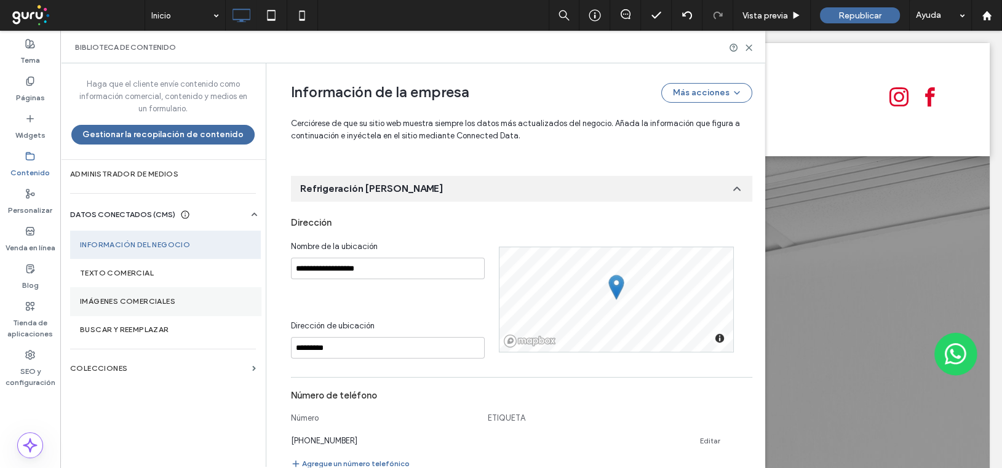
click at [135, 295] on section "Imágenes comerciales" at bounding box center [165, 301] width 191 height 28
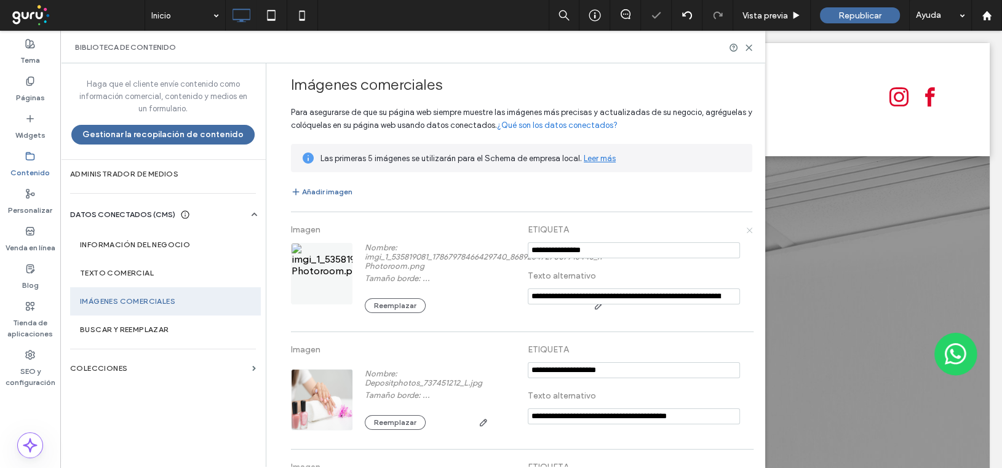
click at [746, 229] on icon at bounding box center [749, 229] width 7 height 7
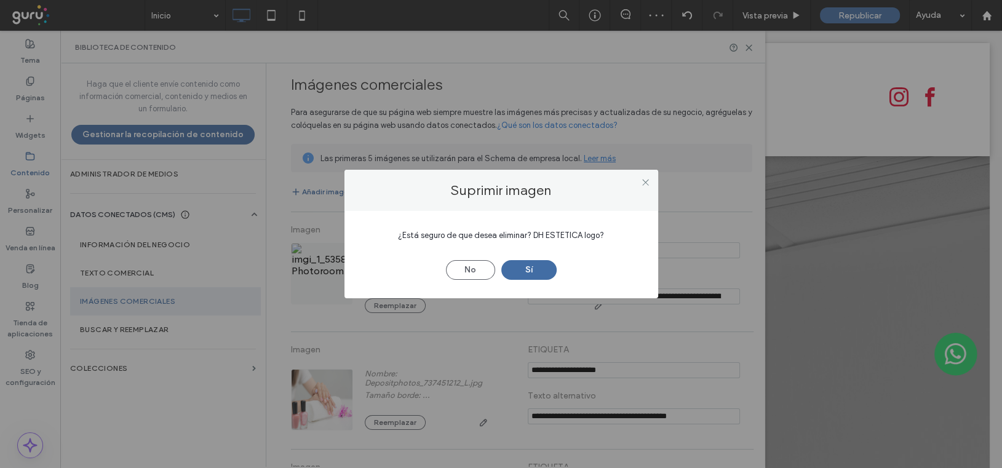
click at [526, 267] on button "Sí" at bounding box center [528, 270] width 55 height 20
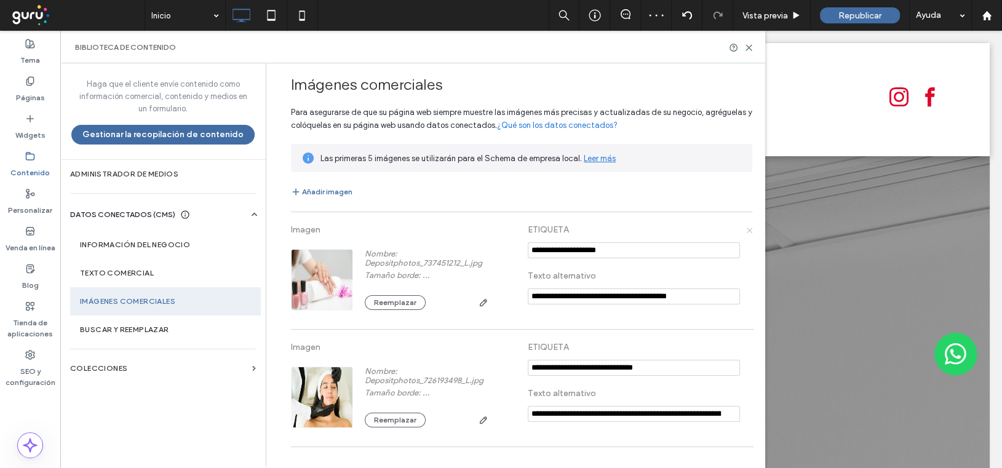
click at [746, 231] on icon at bounding box center [749, 229] width 7 height 7
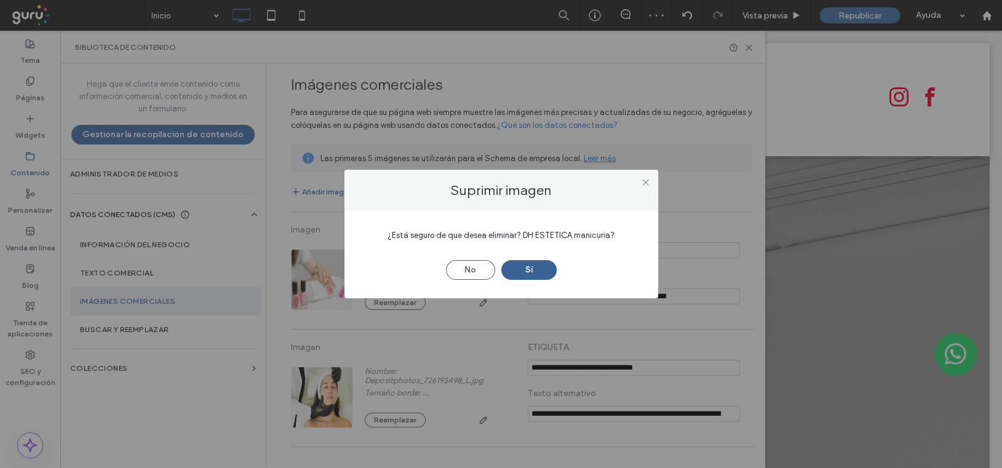
click at [536, 271] on button "Sí" at bounding box center [528, 270] width 55 height 20
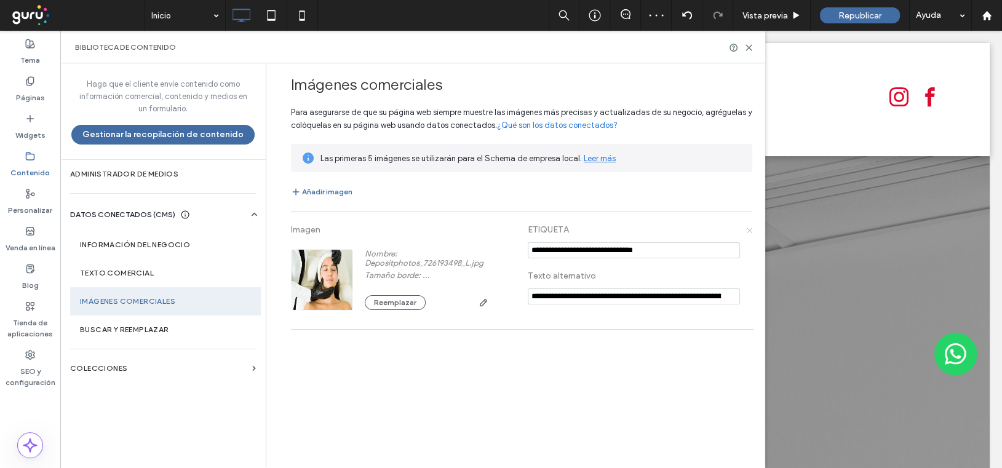
click at [747, 229] on icon at bounding box center [749, 229] width 7 height 7
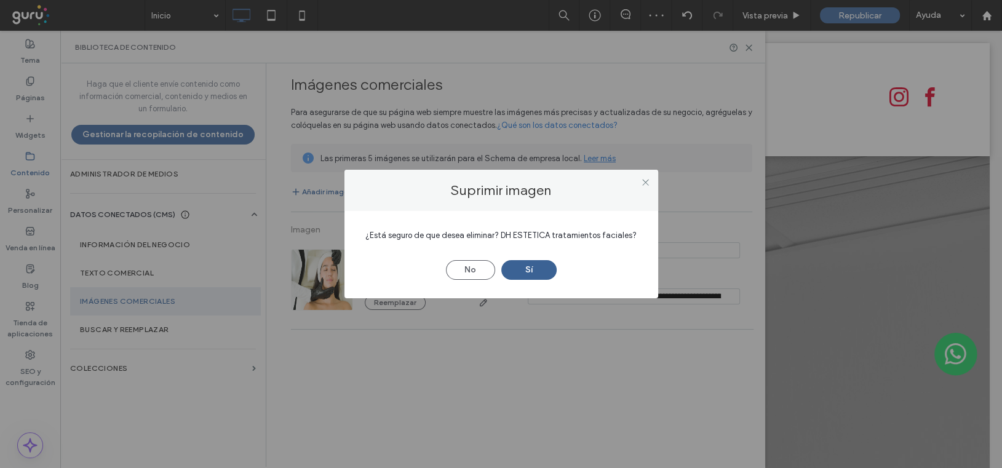
click at [521, 270] on button "Sí" at bounding box center [528, 270] width 55 height 20
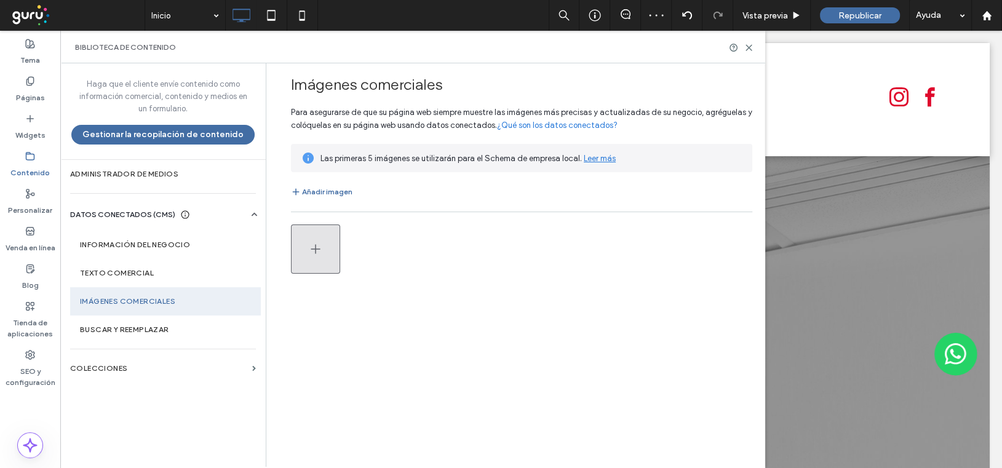
click at [331, 249] on button "button" at bounding box center [315, 249] width 49 height 49
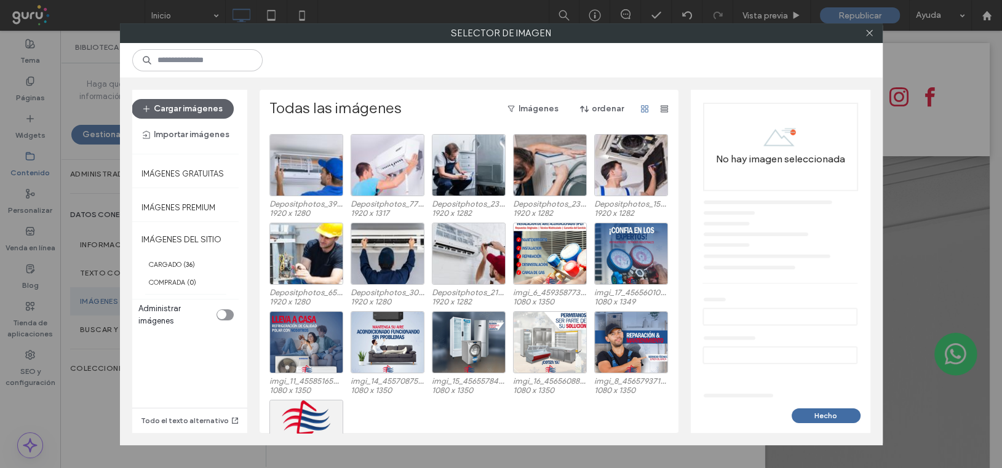
scroll to position [477, 0]
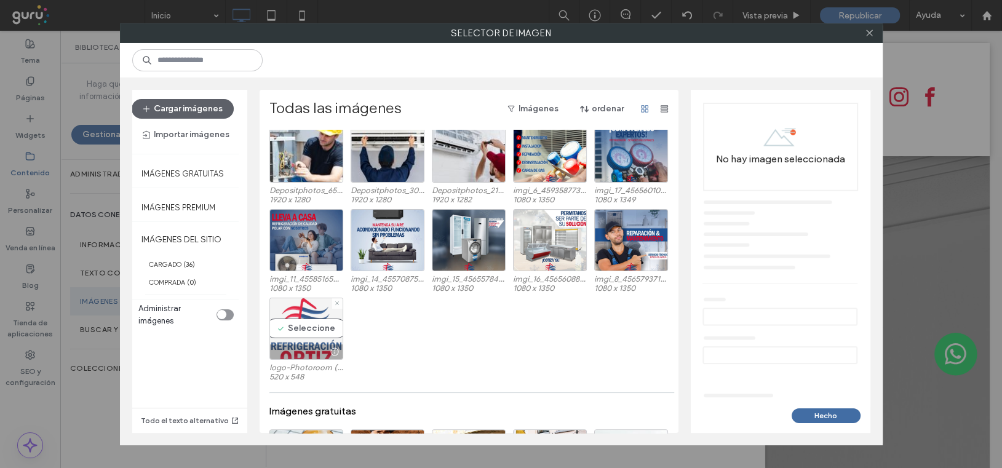
click at [317, 316] on div "Seleccione" at bounding box center [306, 329] width 74 height 62
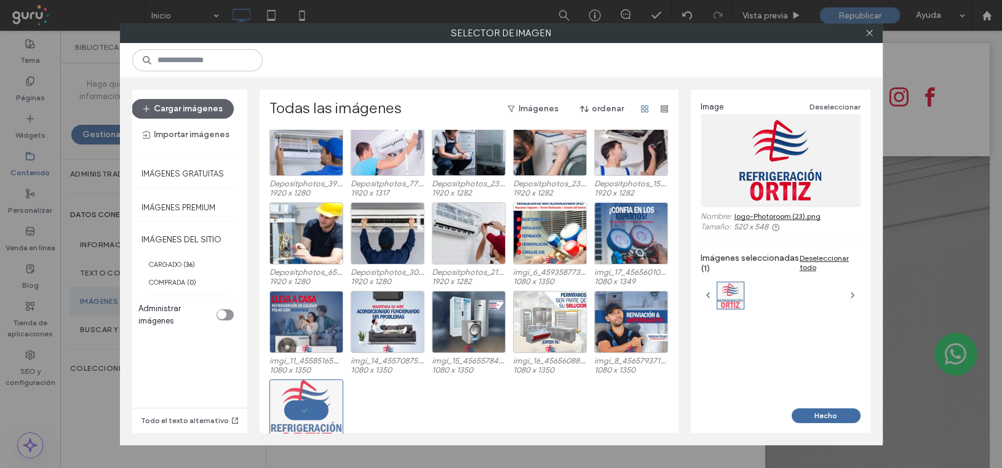
scroll to position [333, 0]
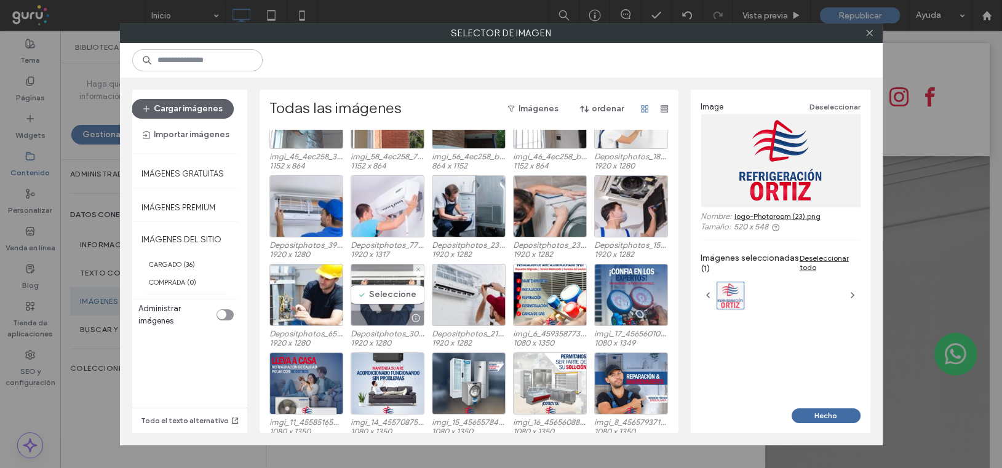
click at [396, 293] on div "Seleccione" at bounding box center [388, 295] width 74 height 62
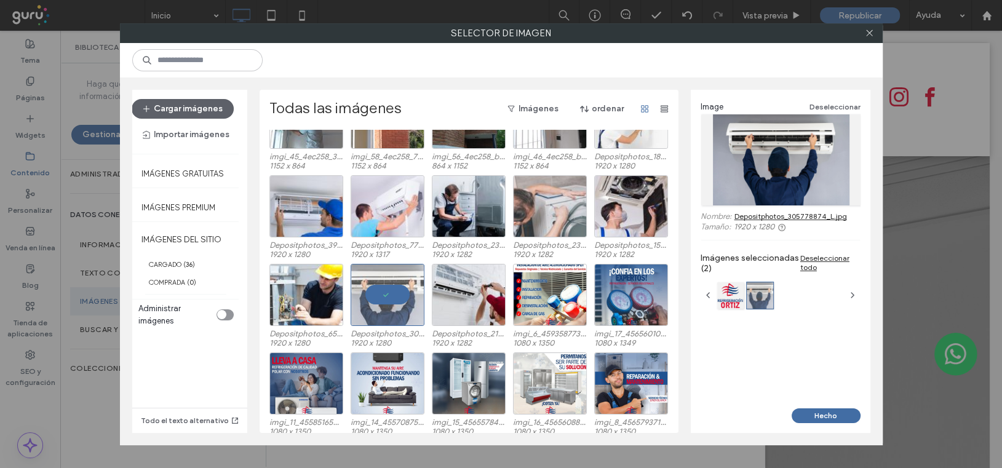
scroll to position [252, 0]
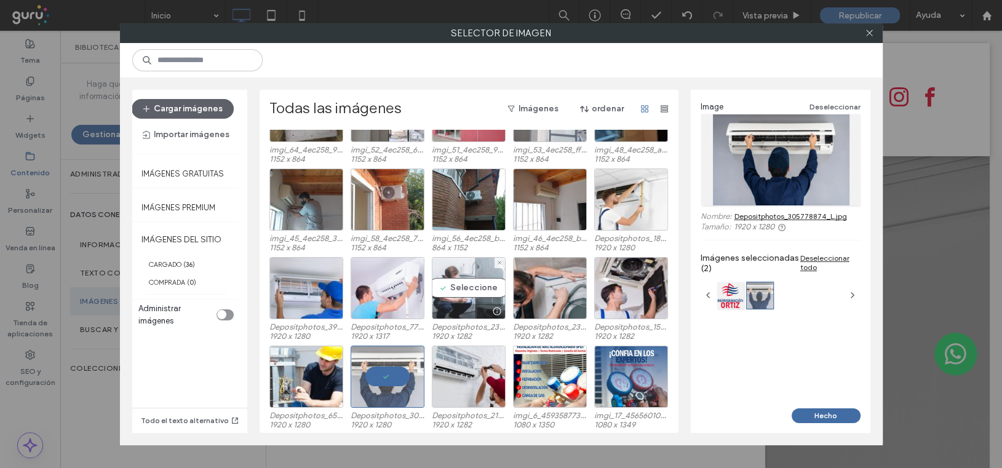
click at [466, 276] on div "Seleccione" at bounding box center [469, 288] width 74 height 62
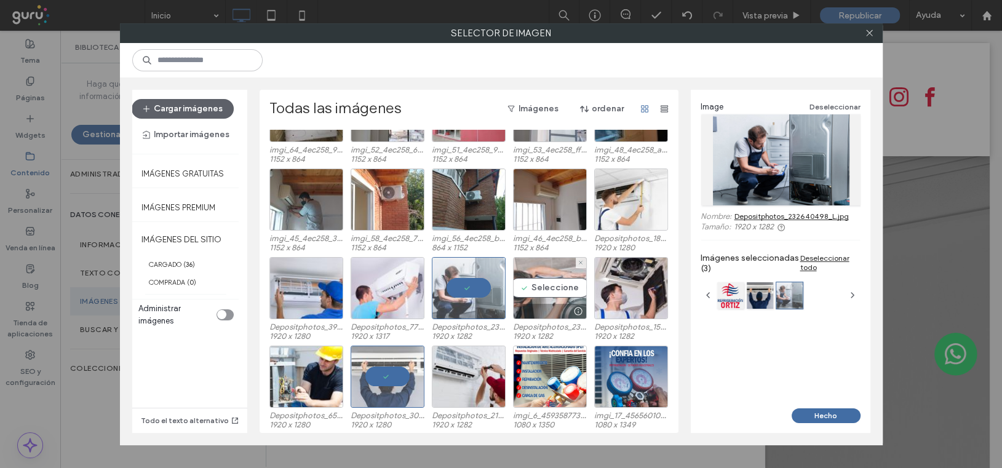
click at [571, 287] on div "Seleccione" at bounding box center [550, 288] width 74 height 62
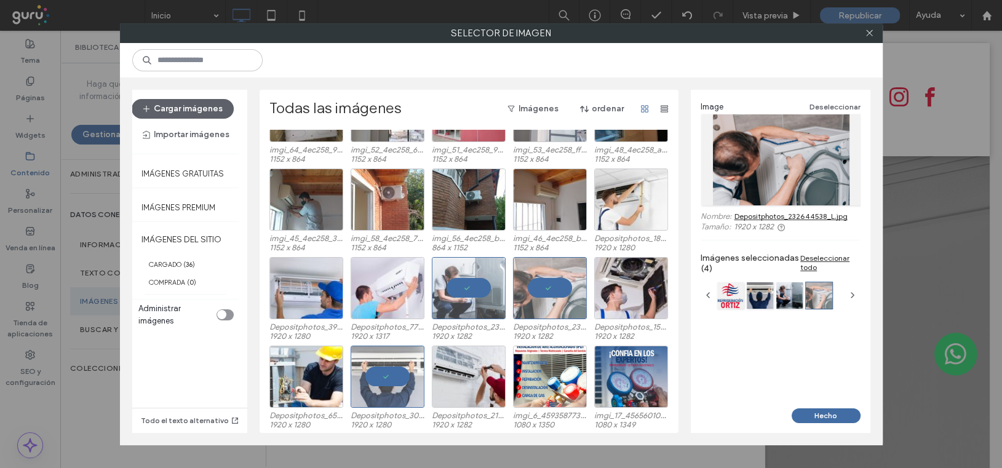
scroll to position [169, 0]
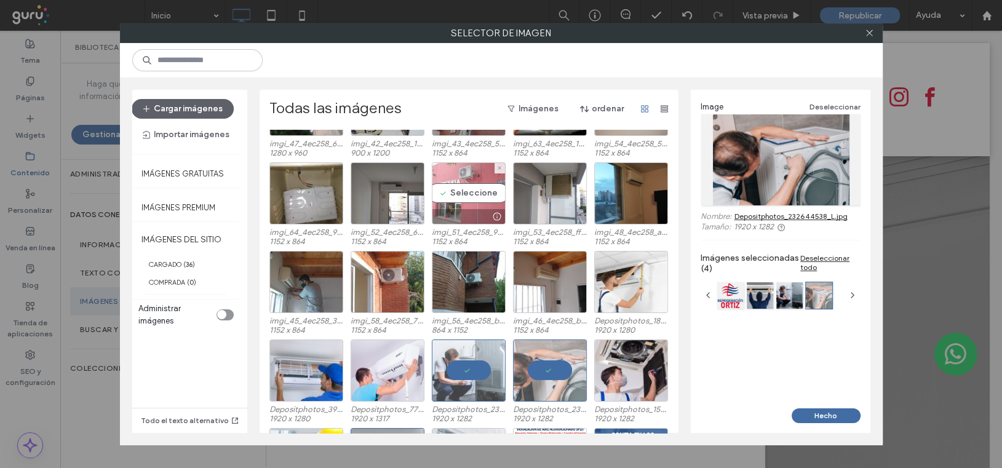
click at [454, 190] on div "Seleccione" at bounding box center [469, 193] width 74 height 62
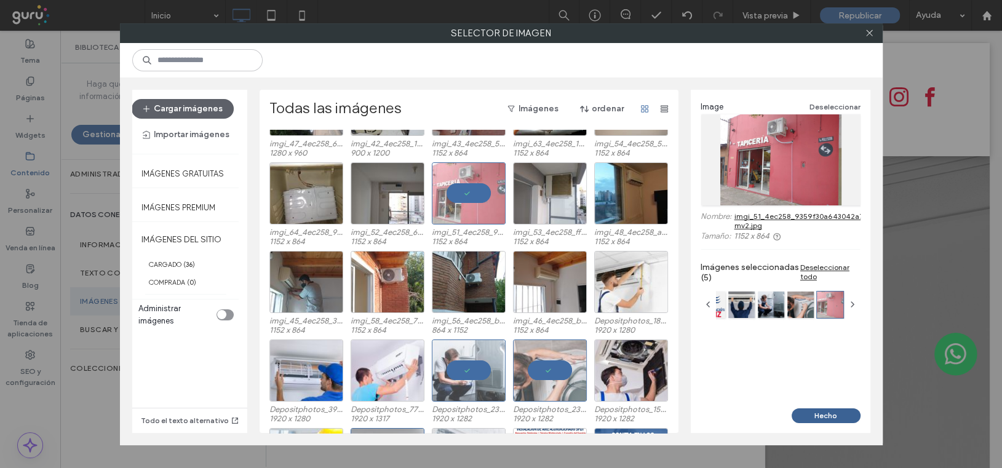
click at [836, 418] on button "Hecho" at bounding box center [826, 415] width 69 height 15
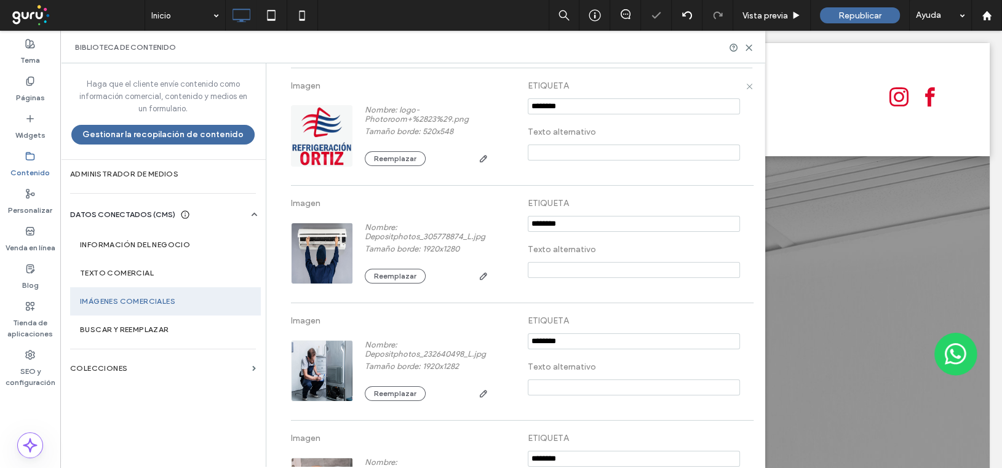
scroll to position [82, 0]
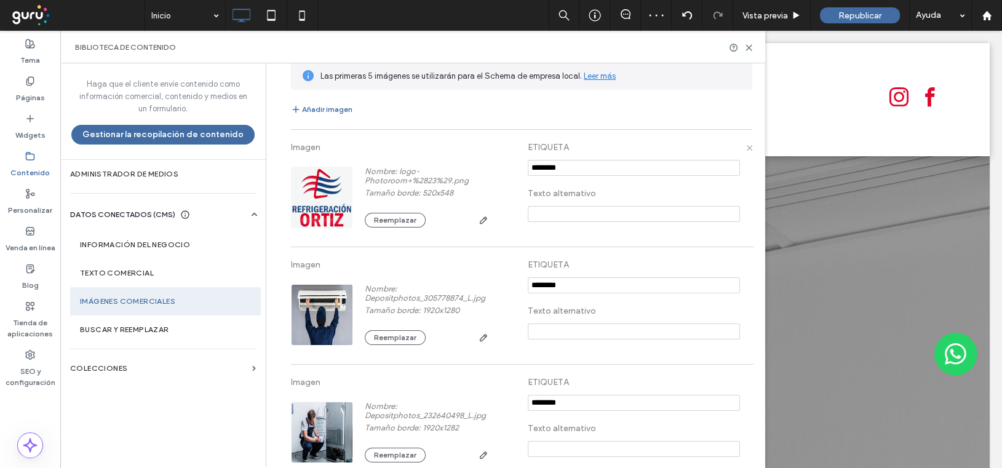
drag, startPoint x: 530, startPoint y: 156, endPoint x: 476, endPoint y: 156, distance: 53.5
click at [476, 156] on div "Imagen Nombre: logo-Photoroom+%2823%29.png Tamaño borde: 520x548 Reemplazar ETI…" at bounding box center [521, 188] width 461 height 105
paste input "**********"
type input "**********"
click at [540, 215] on input at bounding box center [634, 214] width 212 height 16
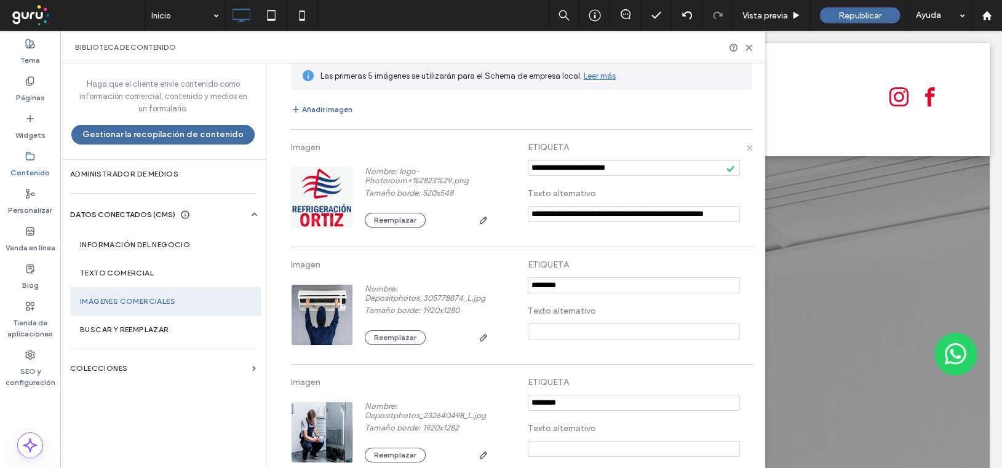
scroll to position [0, 1]
paste input "**********"
type input "**********"
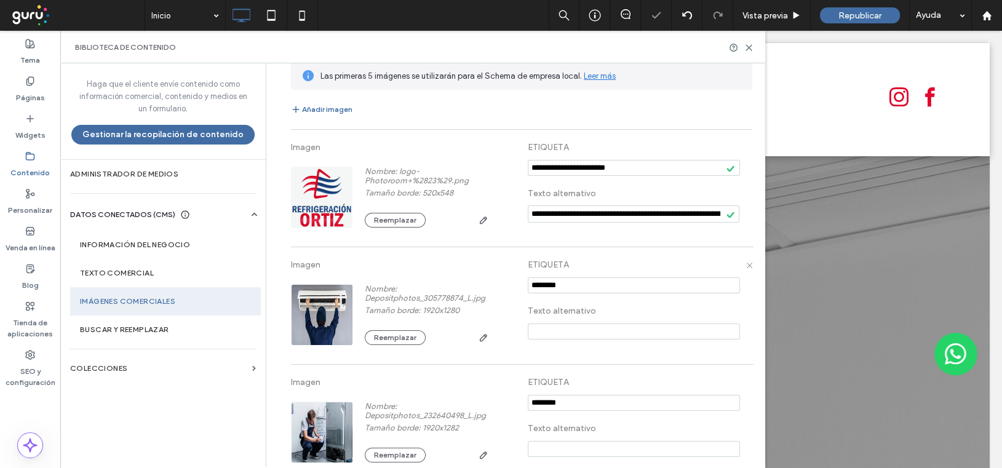
drag, startPoint x: 573, startPoint y: 288, endPoint x: 478, endPoint y: 267, distance: 97.0
click at [478, 267] on div "Imagen Nombre: Depositphotos_305778874_L.jpg Tamaño borde: 1920x1280 Reemplazar…" at bounding box center [521, 305] width 461 height 105
paste input "**********"
type input "**********"
click at [528, 333] on input at bounding box center [634, 332] width 212 height 16
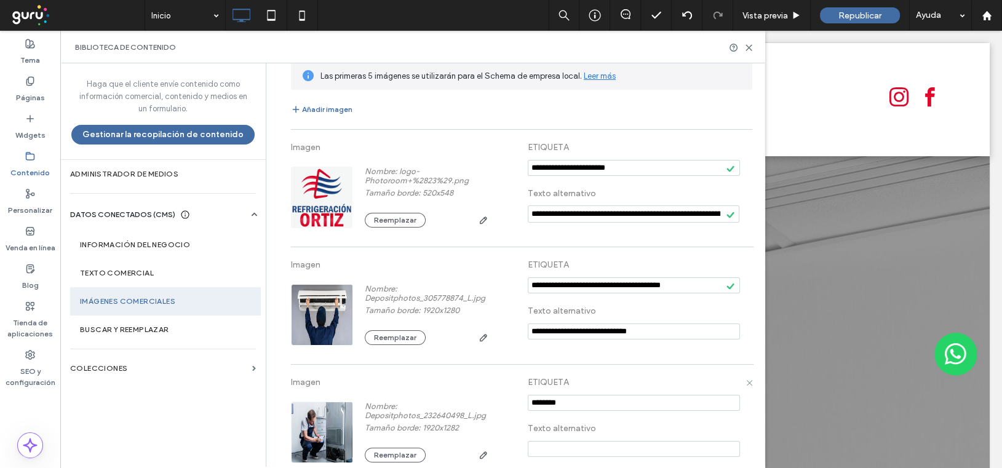
type input "**********"
click at [568, 397] on input "notEmpty" at bounding box center [634, 403] width 212 height 16
drag, startPoint x: 570, startPoint y: 400, endPoint x: 465, endPoint y: 389, distance: 105.8
click at [465, 389] on div "Imagen Nombre: Depositphotos_232640498_L.jpg Tamaño borde: 1920x1282 Reemplazar…" at bounding box center [521, 423] width 461 height 105
paste input "**********"
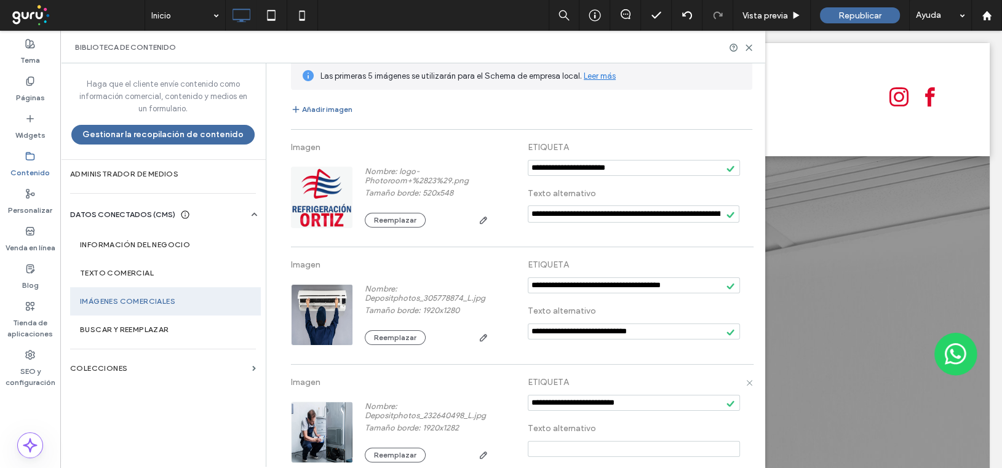
scroll to position [124, 0]
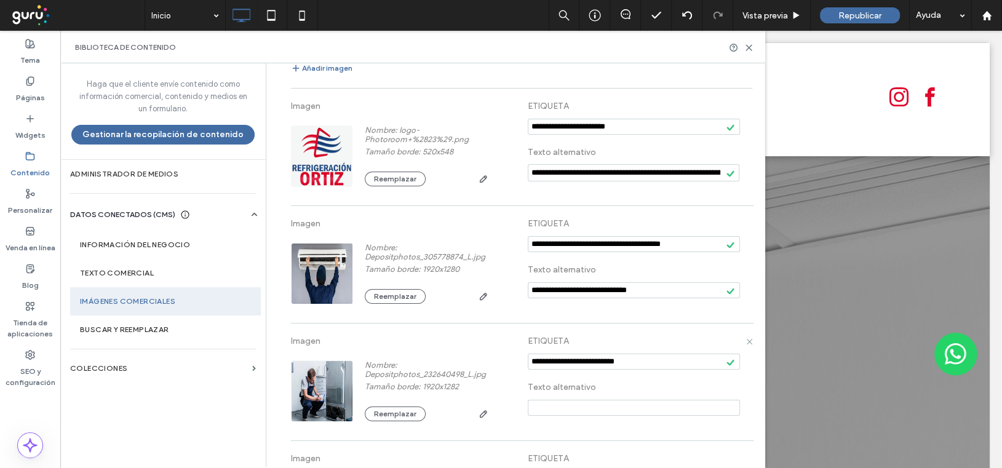
drag, startPoint x: 632, startPoint y: 361, endPoint x: 598, endPoint y: 359, distance: 34.5
click at [598, 359] on input "notEmpty" at bounding box center [634, 362] width 212 height 16
type input "**********"
click at [537, 400] on input at bounding box center [634, 408] width 212 height 16
type input "**********"
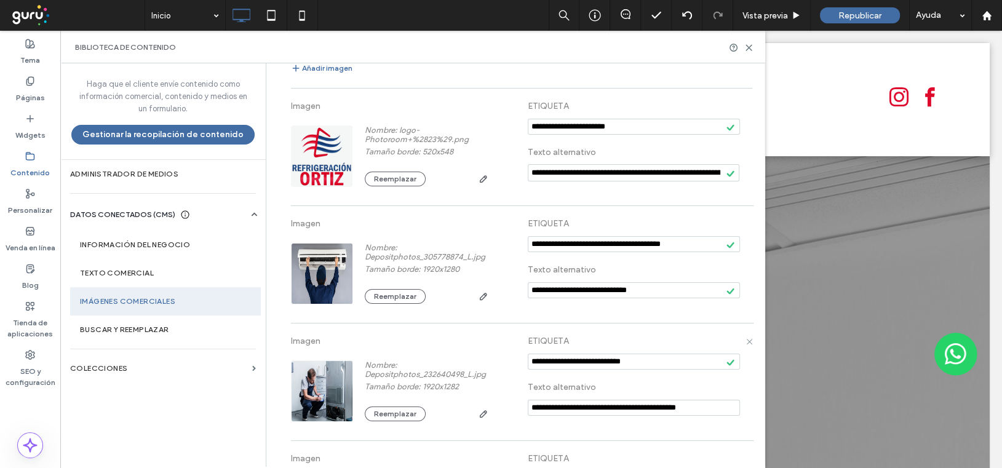
click at [501, 349] on div "Imagen Nombre: Depositphotos_232640498_L.jpg Tamaño borde: 1920x1282 Reemplazar" at bounding box center [406, 376] width 231 height 92
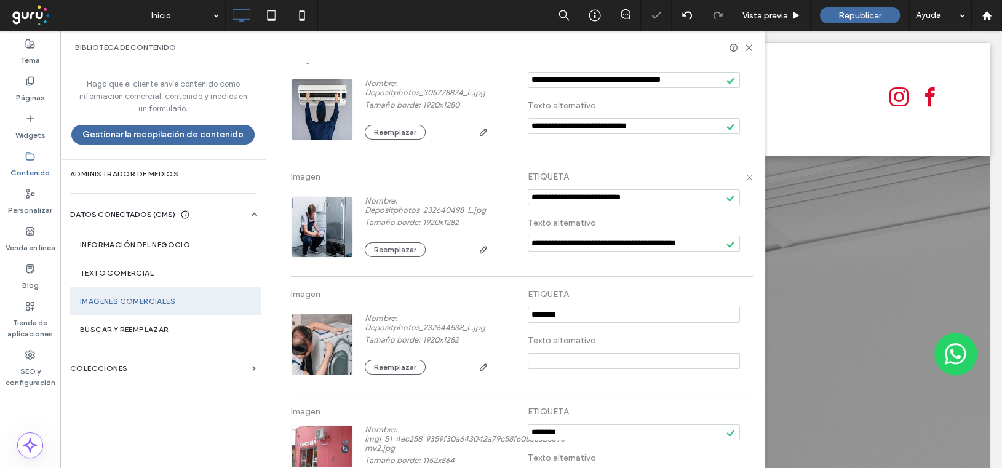
scroll to position [308, 0]
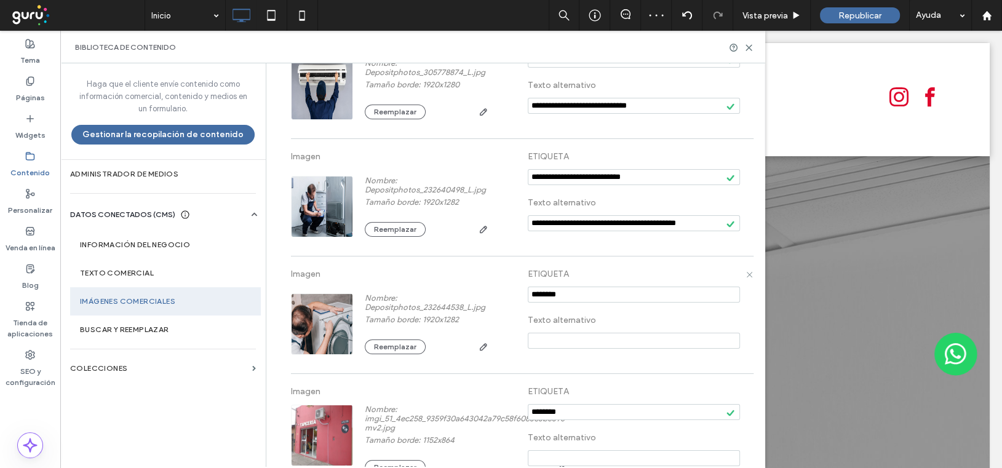
drag, startPoint x: 570, startPoint y: 293, endPoint x: 498, endPoint y: 287, distance: 72.2
click at [498, 287] on div "Imagen Nombre: Depositphotos_232644538_L.jpg Tamaño borde: 1920x1282 Reemplazar…" at bounding box center [521, 315] width 461 height 105
paste input "**********"
type input "**********"
click at [549, 341] on input at bounding box center [634, 341] width 212 height 16
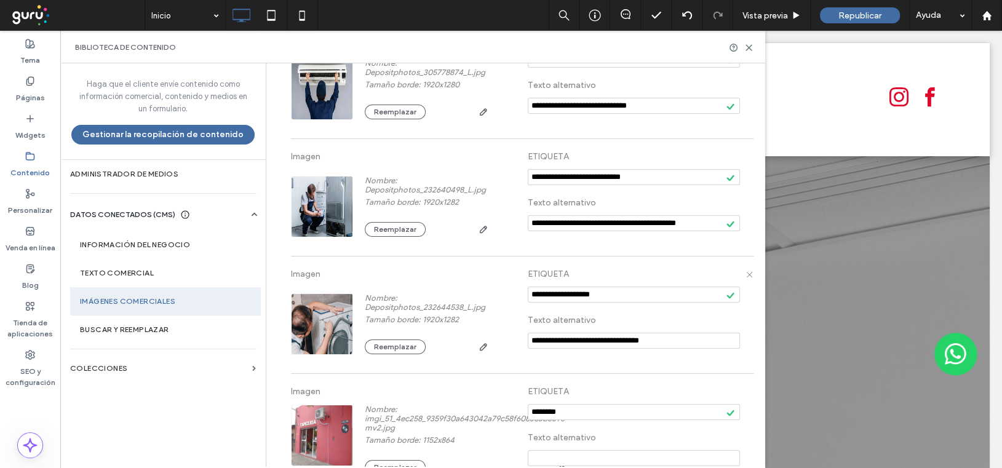
type input "**********"
click at [563, 362] on div "**********" at bounding box center [521, 315] width 461 height 105
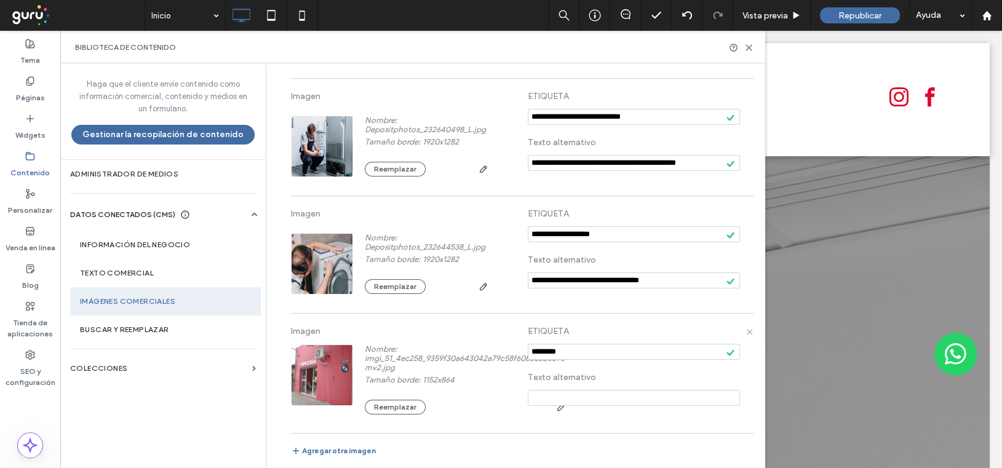
drag, startPoint x: 567, startPoint y: 352, endPoint x: 496, endPoint y: 338, distance: 72.0
click at [496, 338] on div "Imagen Nombre: imgi_51_4ec258_9359f30a643042a79c58f6083c3b5396-mv2.jpg Tamaño b…" at bounding box center [521, 373] width 461 height 107
paste input "**********"
type input "**********"
click at [536, 401] on input at bounding box center [634, 398] width 212 height 16
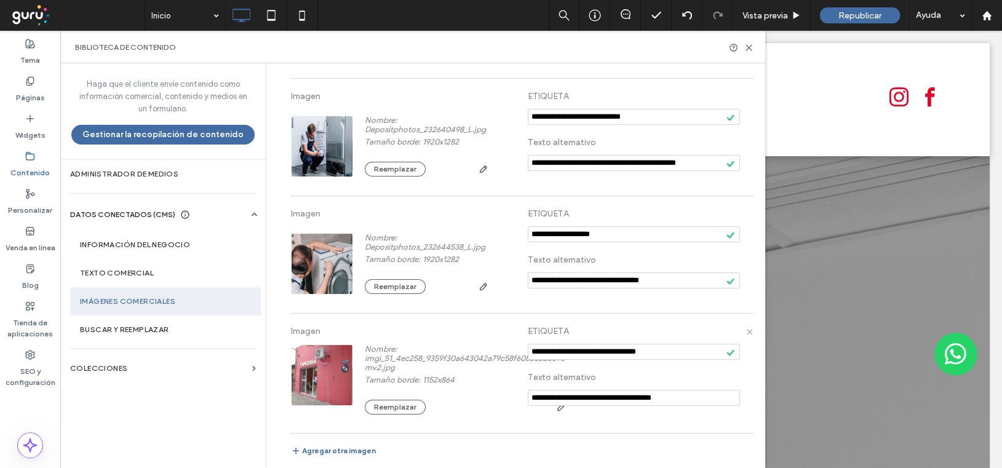
type input "**********"
click at [618, 416] on div "**********" at bounding box center [521, 373] width 461 height 107
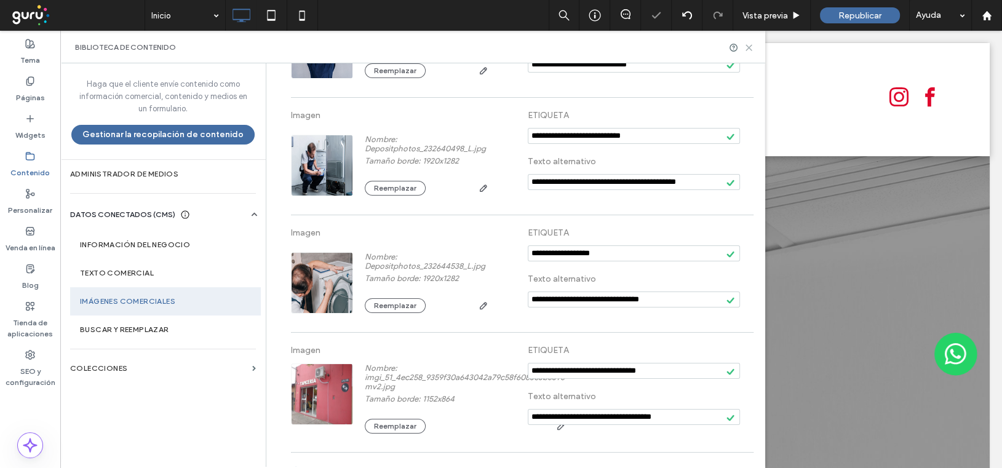
click at [748, 44] on icon at bounding box center [748, 47] width 9 height 9
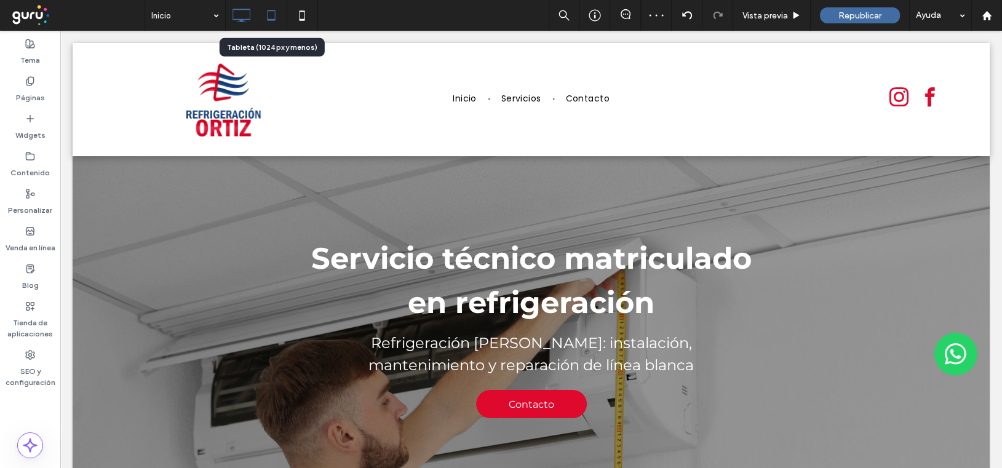
click at [276, 12] on icon at bounding box center [271, 15] width 25 height 25
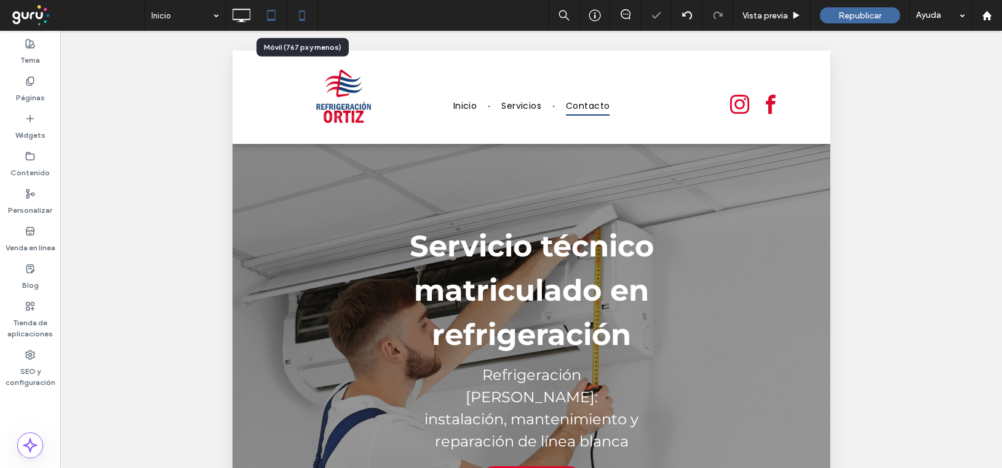
click at [304, 16] on icon at bounding box center [302, 15] width 25 height 25
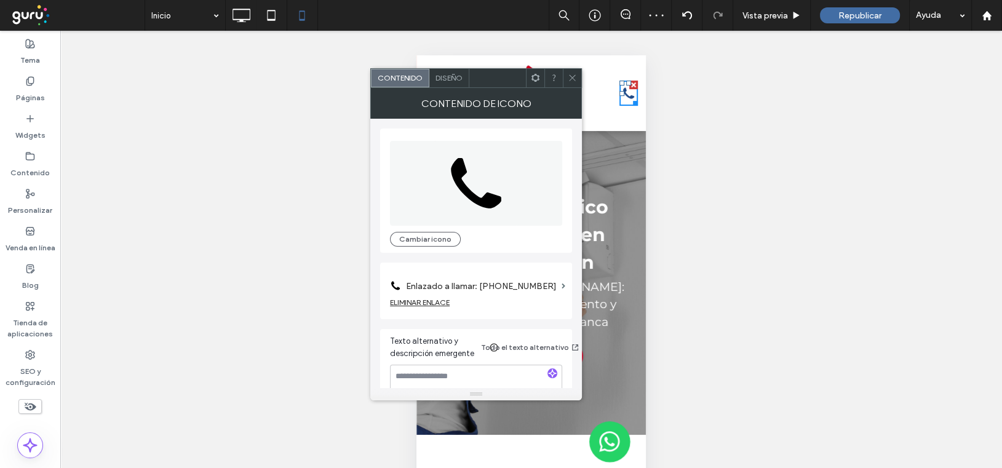
scroll to position [0, 0]
click at [572, 73] on span at bounding box center [572, 78] width 9 height 18
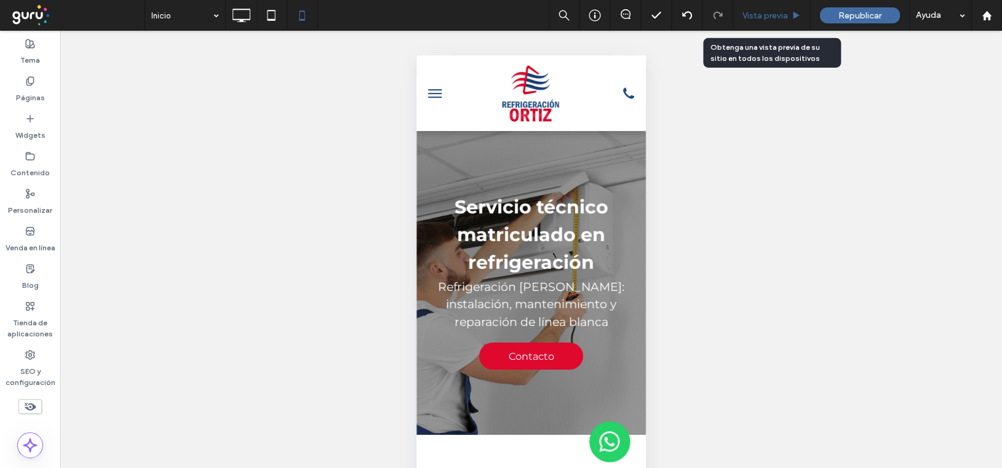
click at [765, 12] on span "Vista previa" at bounding box center [766, 15] width 46 height 10
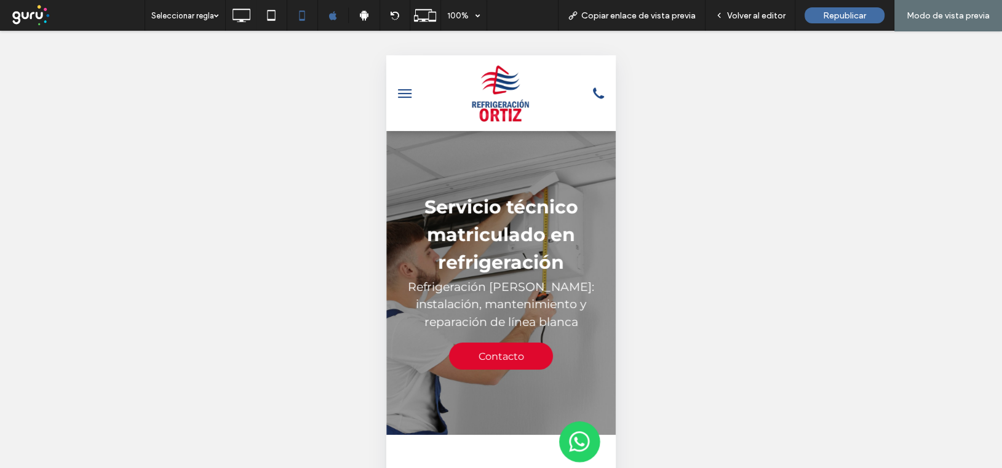
click at [406, 93] on span "menu" at bounding box center [405, 93] width 14 height 1
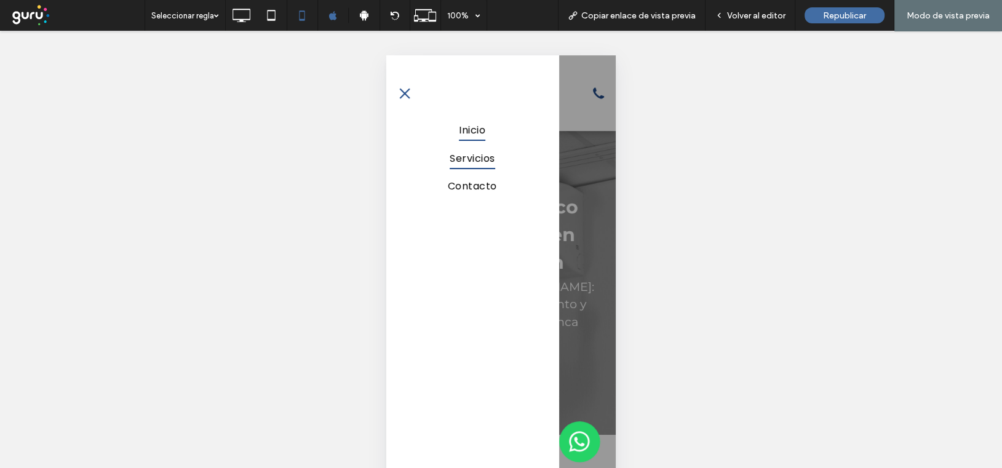
click at [464, 155] on span "Servicios" at bounding box center [472, 158] width 45 height 22
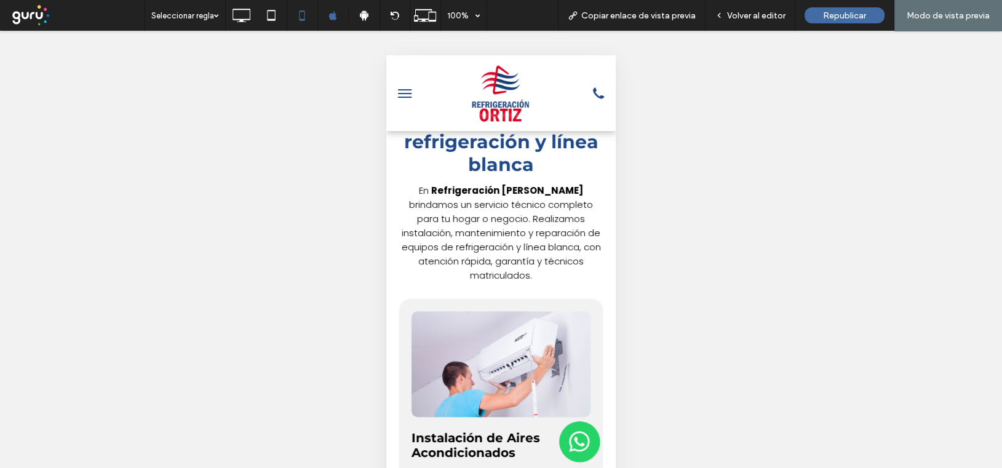
scroll to position [1101, 0]
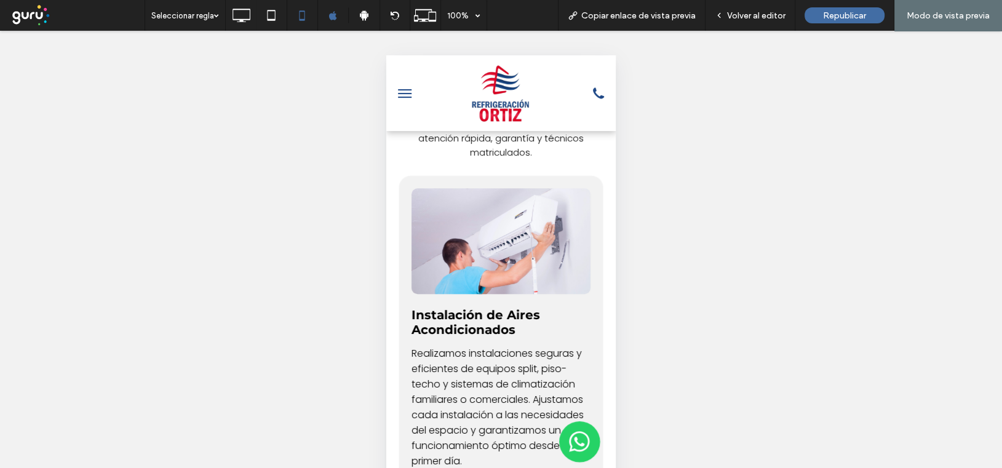
click at [399, 93] on span "menu" at bounding box center [405, 93] width 14 height 1
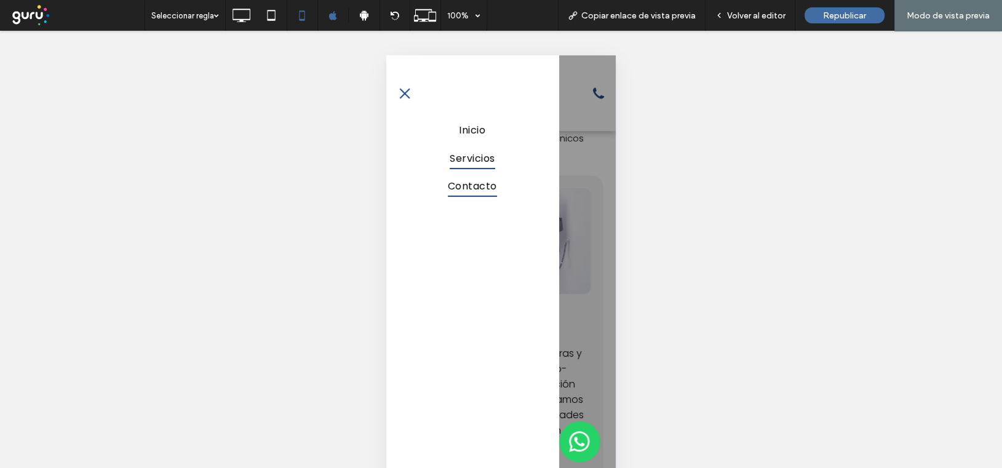
click at [472, 186] on span "Contacto" at bounding box center [472, 186] width 49 height 22
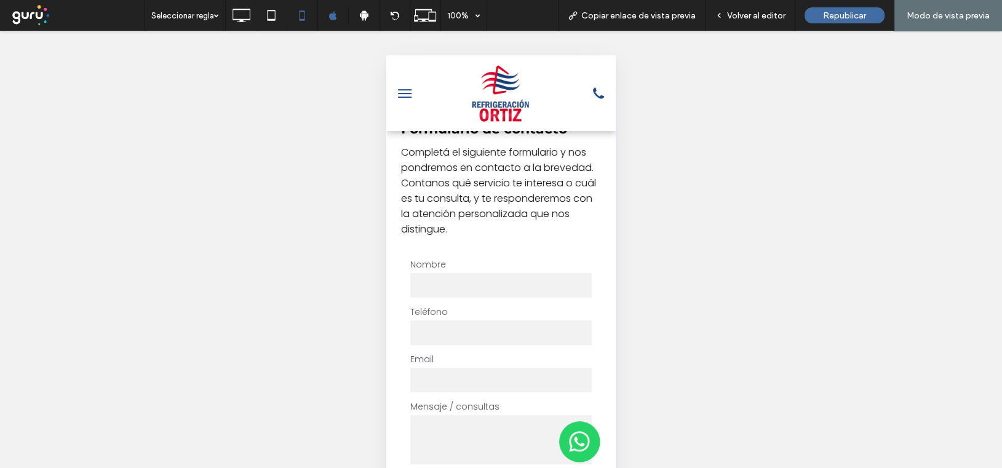
scroll to position [4483, 0]
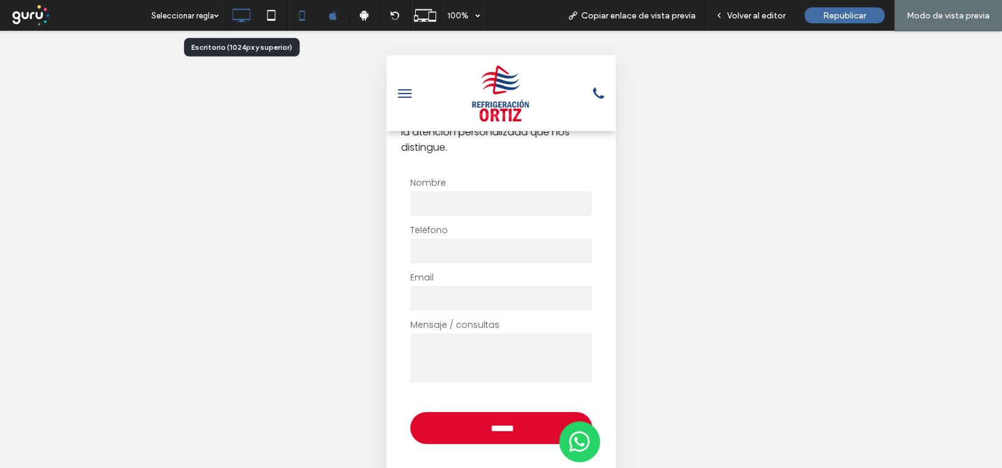
click at [242, 13] on icon at bounding box center [241, 15] width 25 height 25
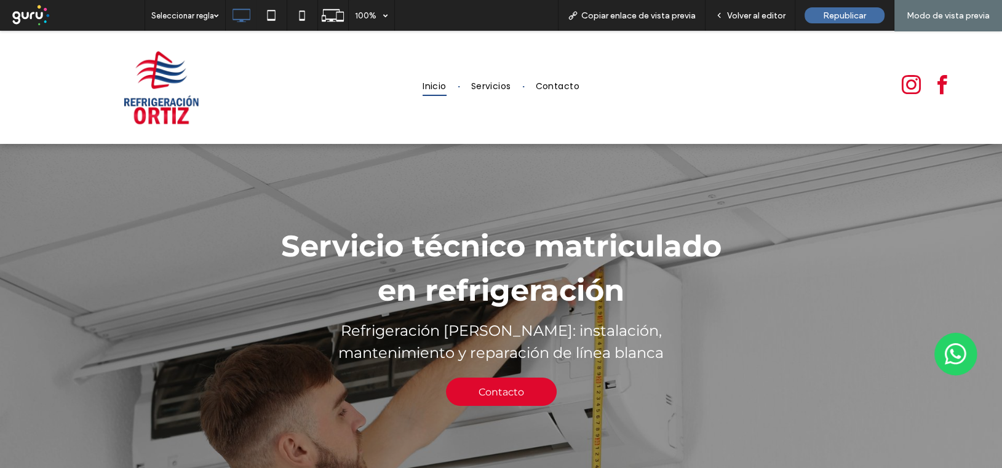
scroll to position [0, 0]
click at [430, 188] on div "Servicio técnico matriculado en refrigeración Refrigeración Ortiz: instalación,…" at bounding box center [501, 325] width 1002 height 362
drag, startPoint x: 733, startPoint y: 14, endPoint x: 579, endPoint y: 87, distance: 169.8
click at [733, 14] on span "Volver al editor" at bounding box center [756, 15] width 58 height 10
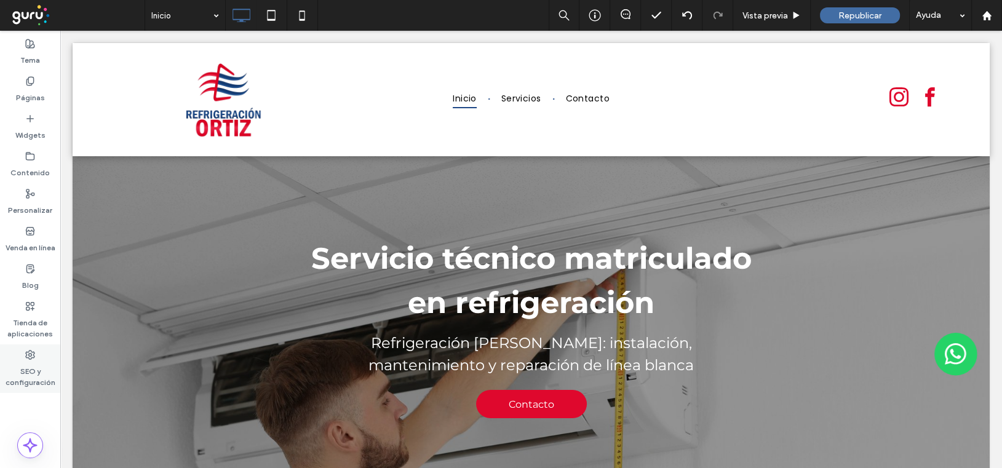
click at [27, 350] on icon at bounding box center [30, 355] width 10 height 10
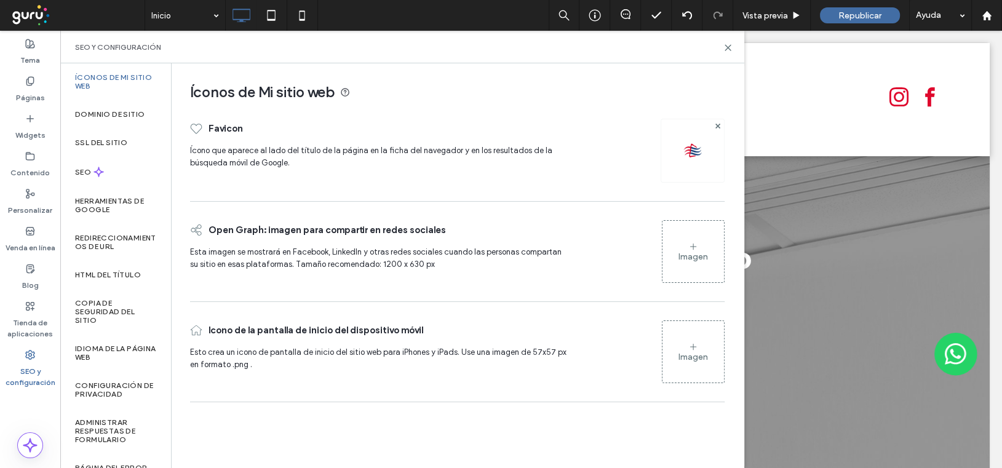
click at [698, 247] on div "Imagen" at bounding box center [694, 251] width 62 height 59
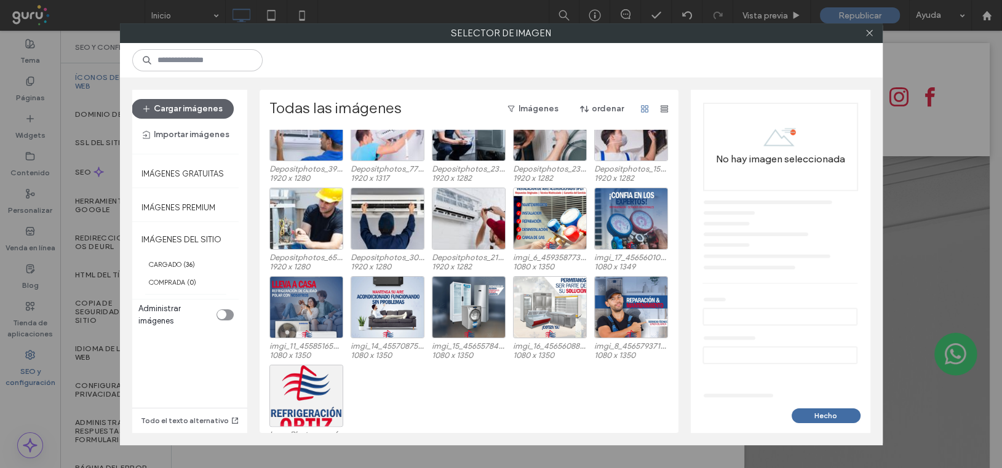
scroll to position [471, 0]
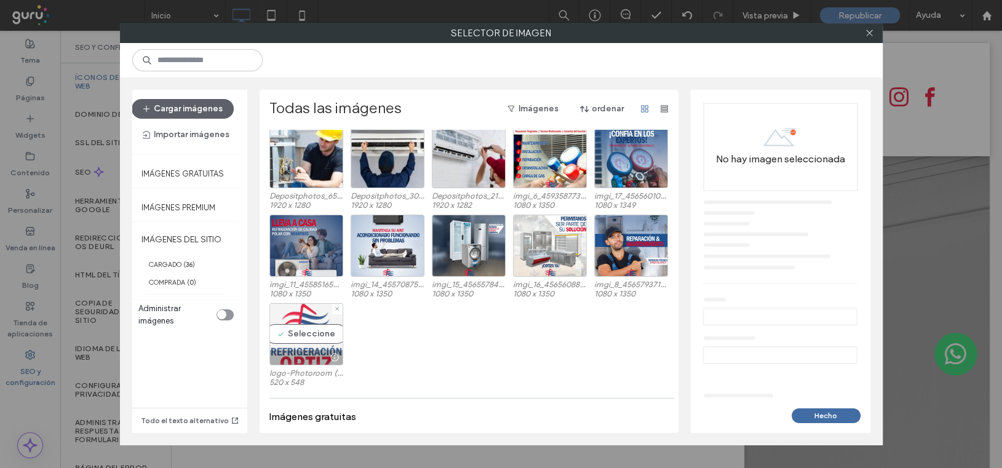
click at [304, 325] on div "Seleccione" at bounding box center [306, 334] width 74 height 62
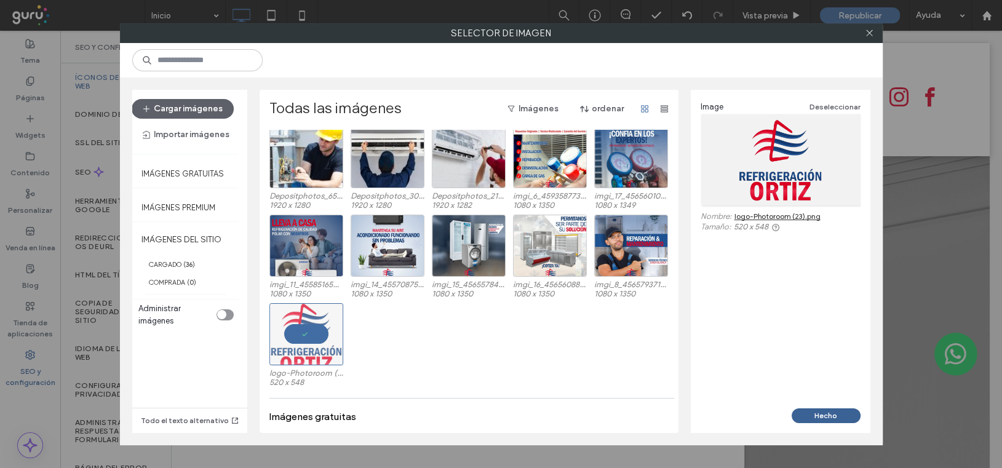
click at [833, 413] on button "Hecho" at bounding box center [826, 415] width 69 height 15
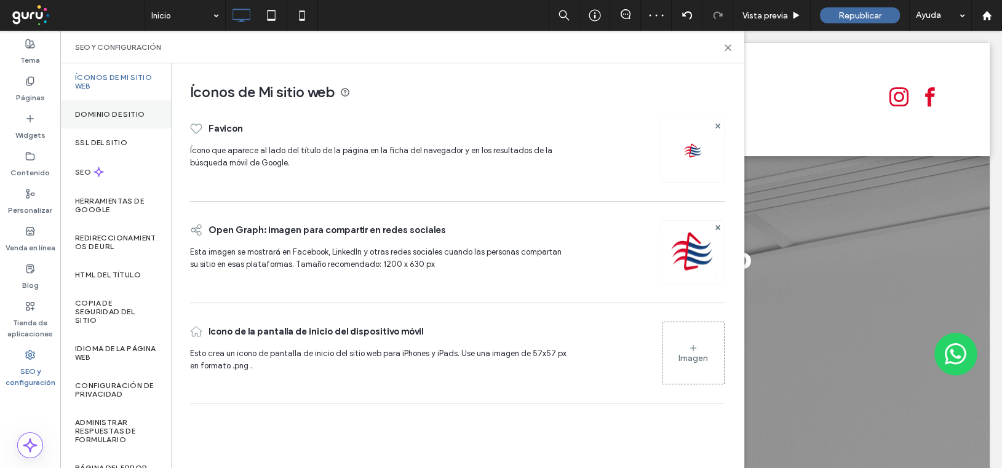
click at [116, 110] on label "Dominio de sitio" at bounding box center [110, 114] width 70 height 9
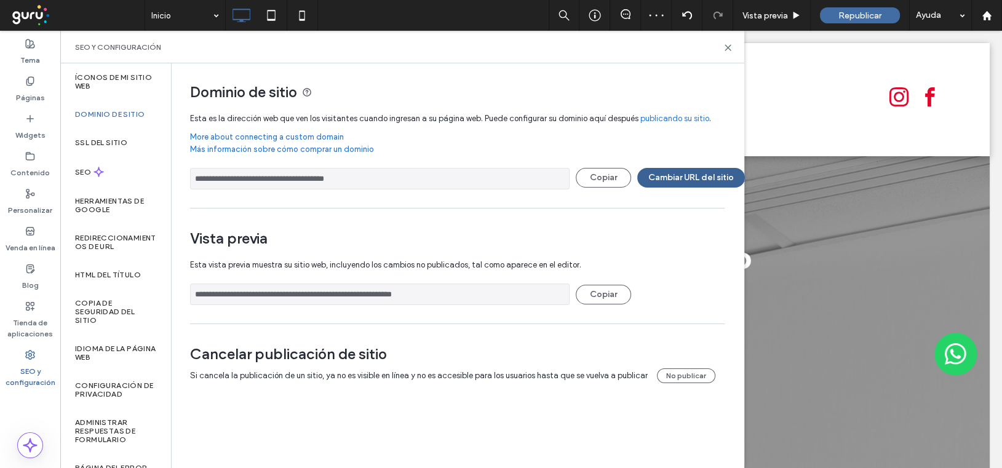
click at [686, 175] on button "Cambiar URL del sitio" at bounding box center [691, 178] width 108 height 20
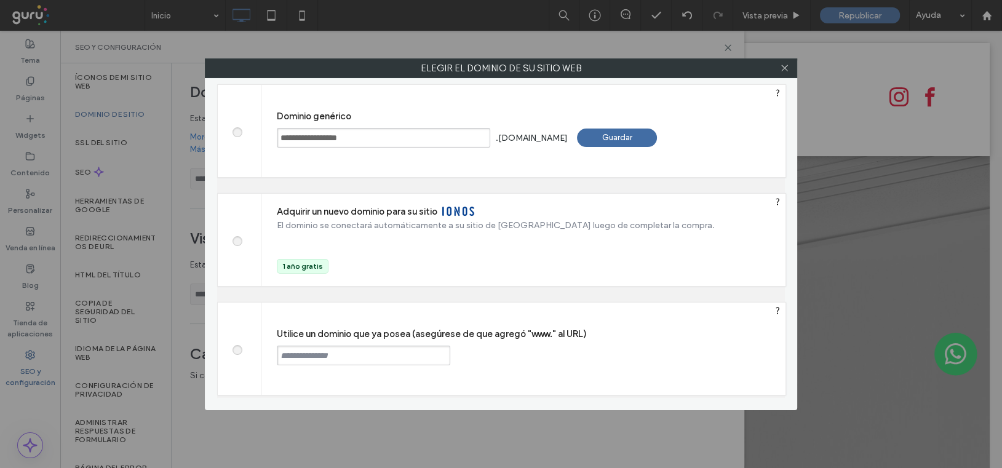
click at [237, 349] on span at bounding box center [237, 348] width 0 height 9
click at [301, 352] on input "text" at bounding box center [363, 356] width 173 height 20
paste input "**********"
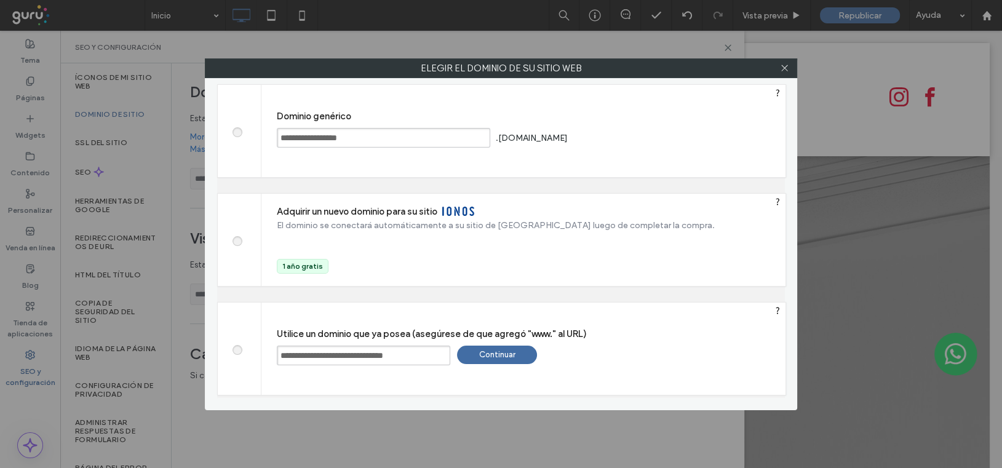
type input "**********"
click at [500, 354] on div "Continuar" at bounding box center [497, 355] width 80 height 18
type input "**********"
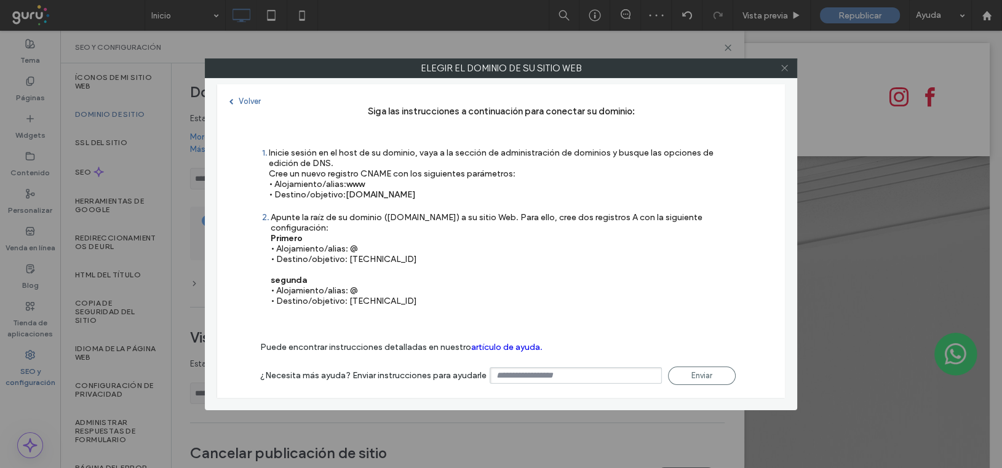
click at [786, 66] on icon at bounding box center [784, 67] width 9 height 9
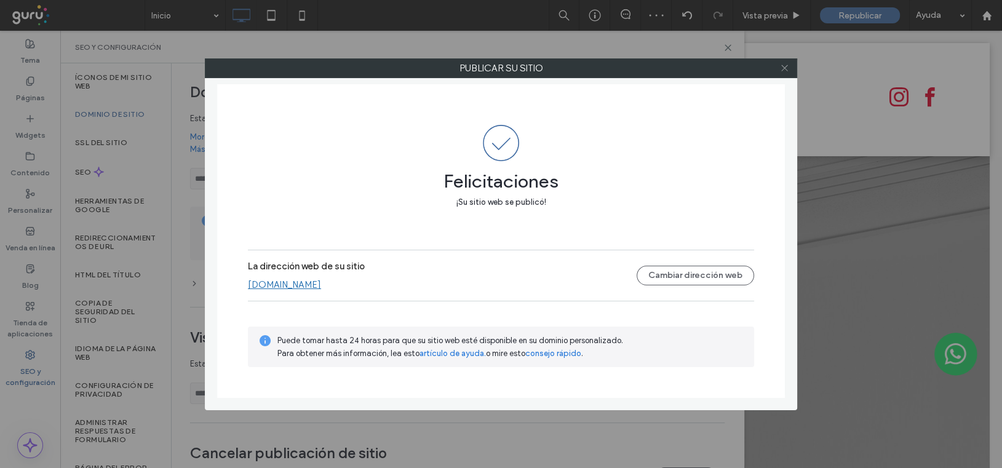
click at [782, 66] on icon at bounding box center [784, 67] width 9 height 9
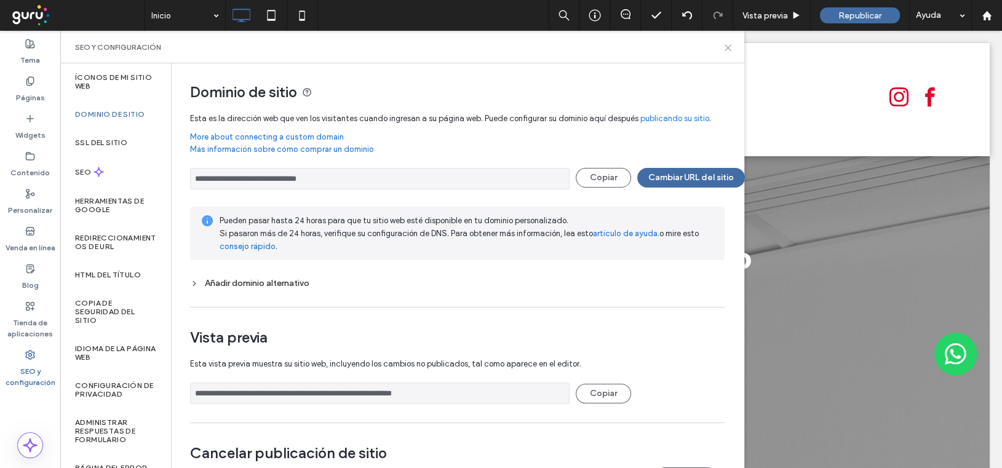
drag, startPoint x: 728, startPoint y: 47, endPoint x: 668, endPoint y: 17, distance: 67.7
click at [728, 47] on use at bounding box center [728, 48] width 6 height 6
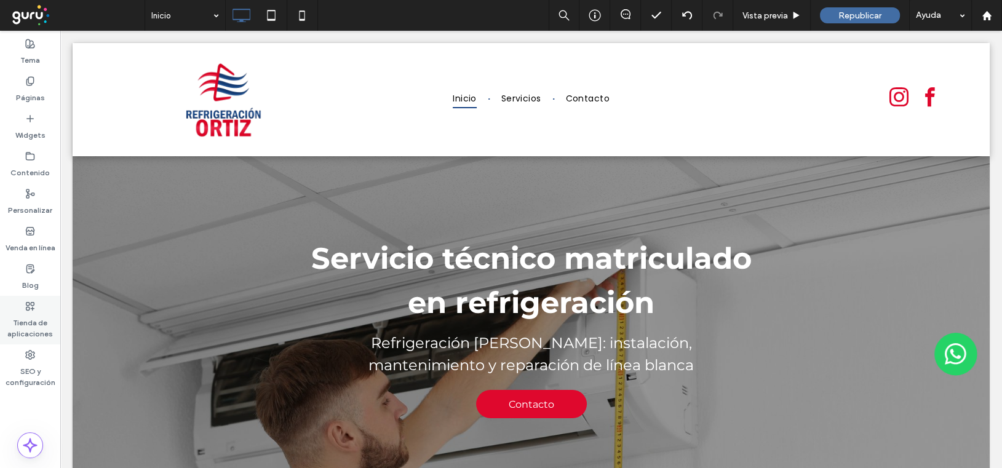
click at [31, 302] on use at bounding box center [30, 306] width 8 height 8
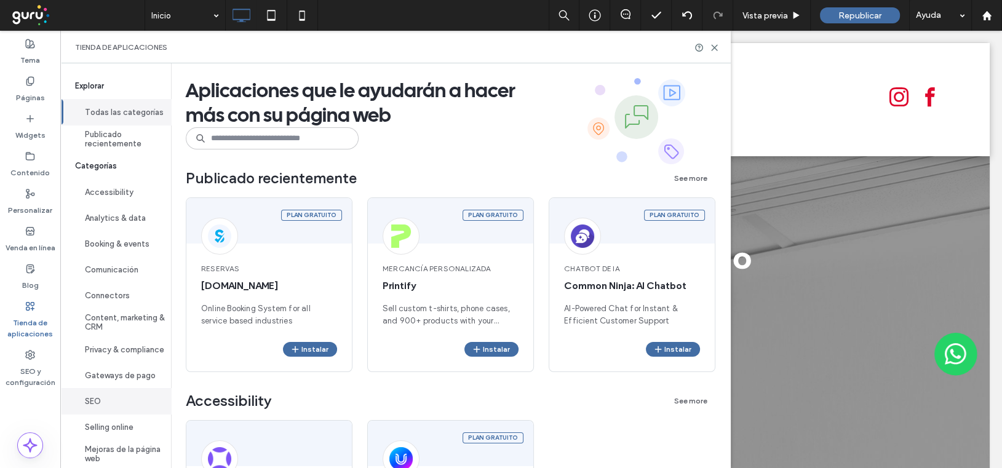
click at [109, 412] on button "SEO" at bounding box center [115, 401] width 111 height 26
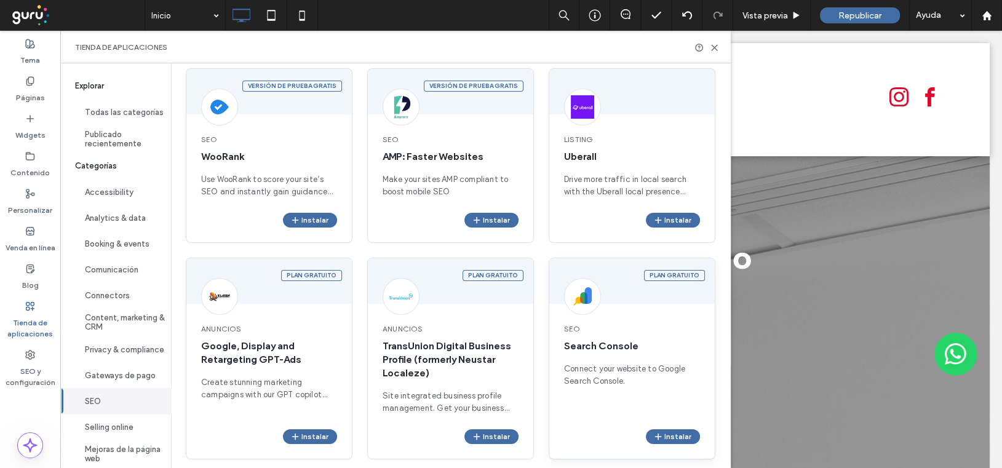
scroll to position [185, 0]
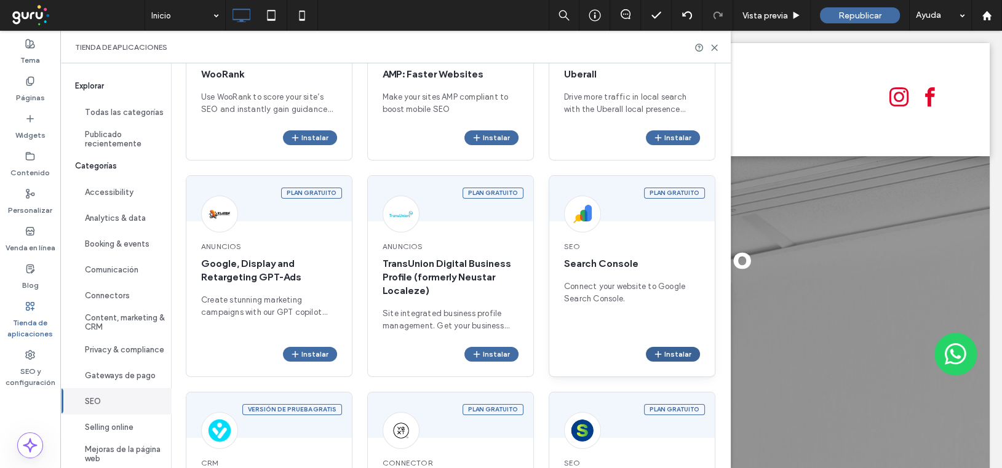
click at [687, 349] on button "Instalar" at bounding box center [673, 354] width 54 height 15
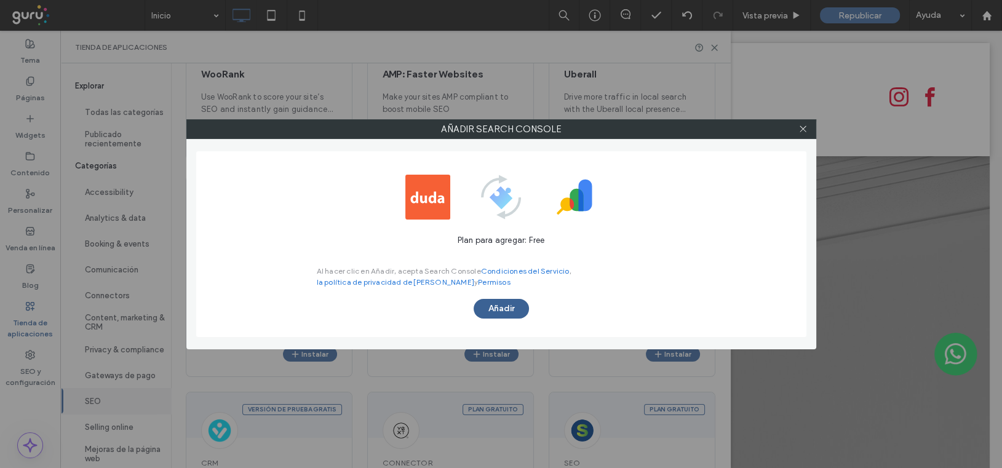
click at [499, 308] on button "Añadir" at bounding box center [501, 309] width 55 height 20
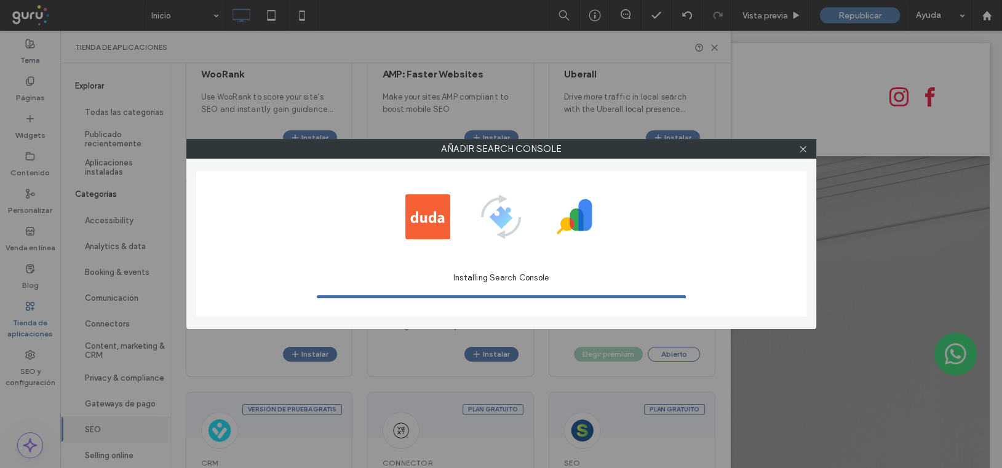
scroll to position [0, 0]
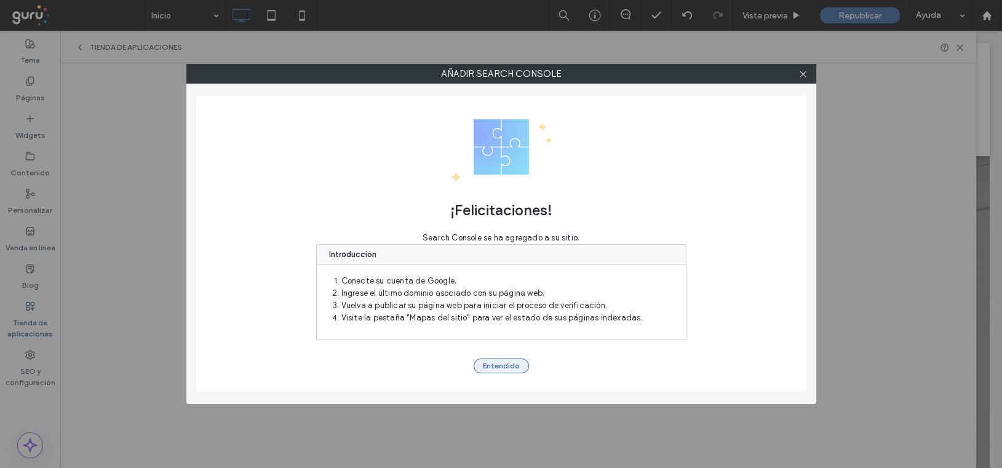
click at [502, 362] on button "Entendido" at bounding box center [501, 366] width 55 height 15
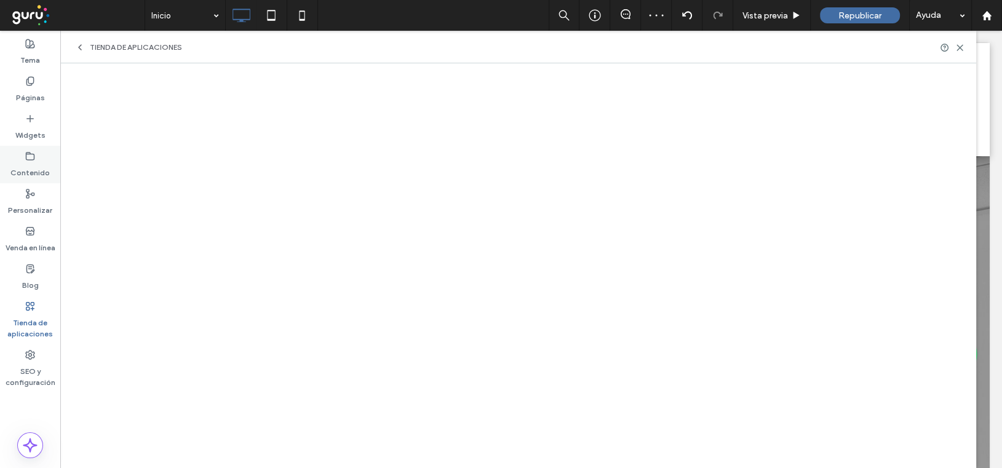
click at [28, 161] on icon at bounding box center [30, 156] width 10 height 10
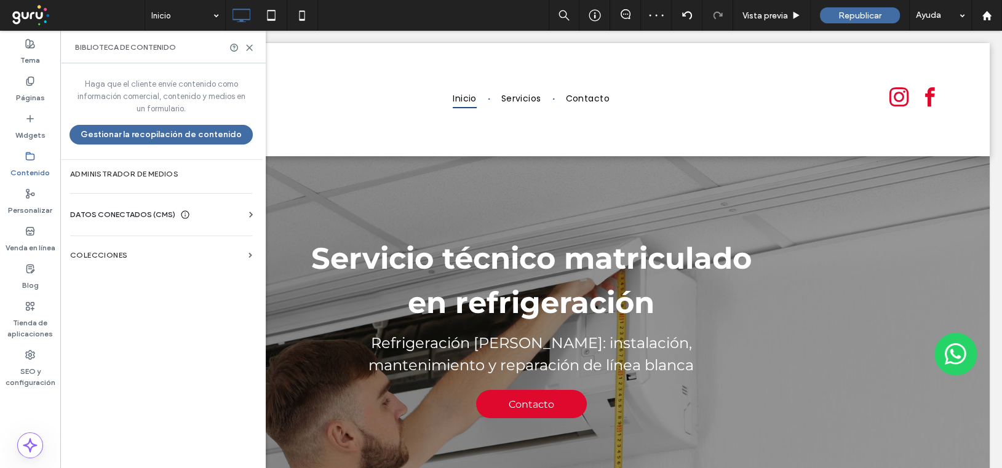
click at [116, 212] on span "DATOS CONECTADOS (CMS)" at bounding box center [122, 215] width 105 height 12
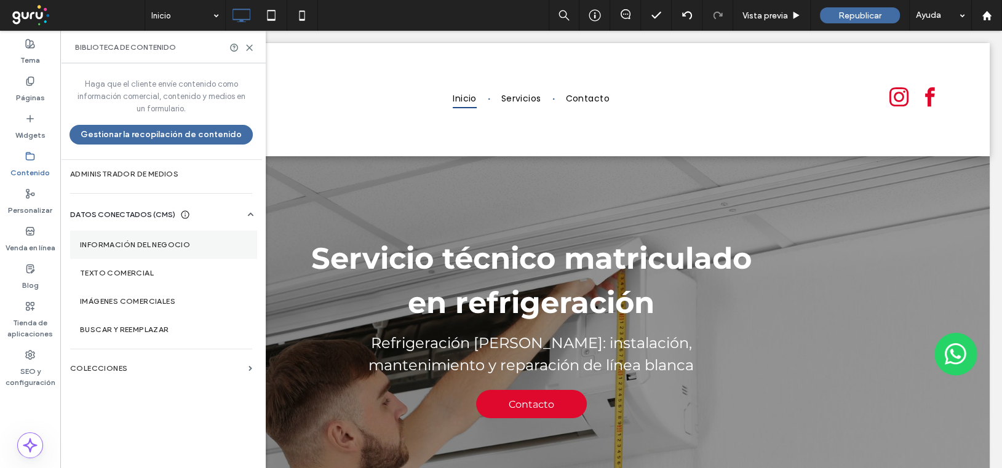
click at [152, 246] on label "Información del negocio" at bounding box center [163, 245] width 167 height 9
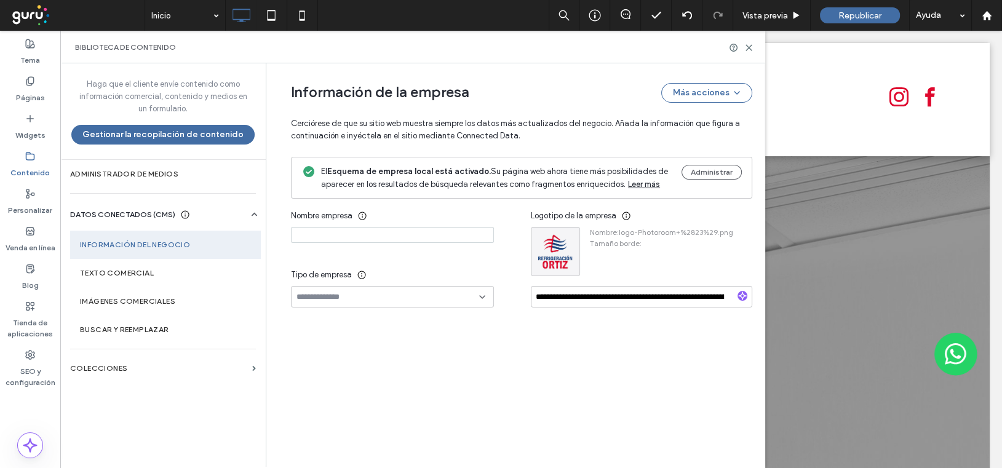
type input "**********"
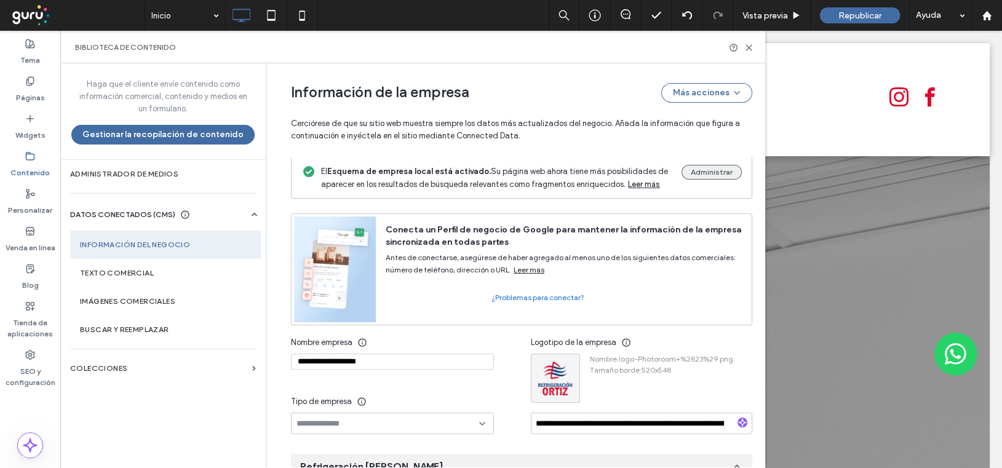
click at [701, 175] on button "Administrar" at bounding box center [712, 172] width 60 height 15
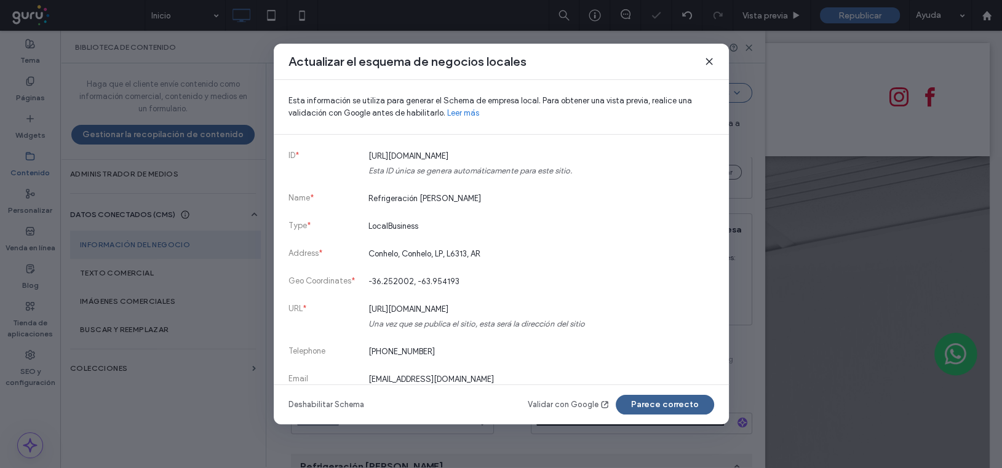
click at [653, 404] on button "Parece correcto" at bounding box center [665, 405] width 98 height 20
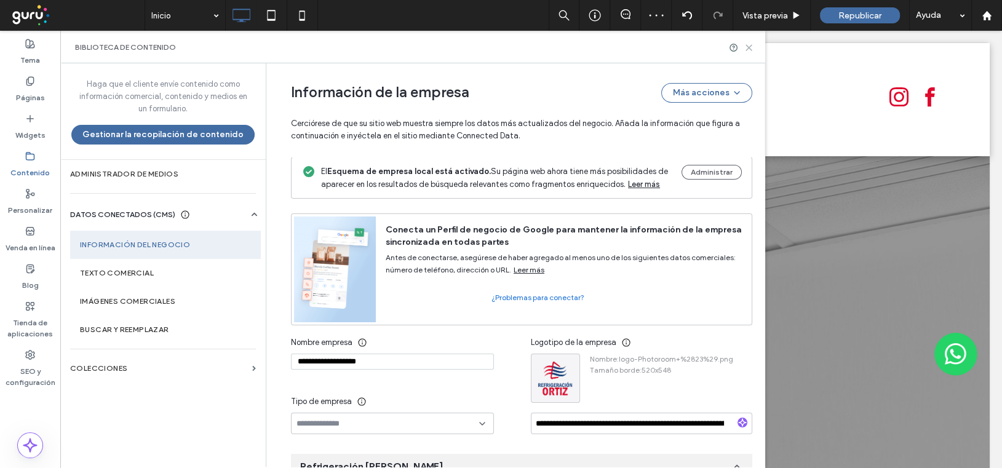
click at [749, 44] on icon at bounding box center [748, 47] width 9 height 9
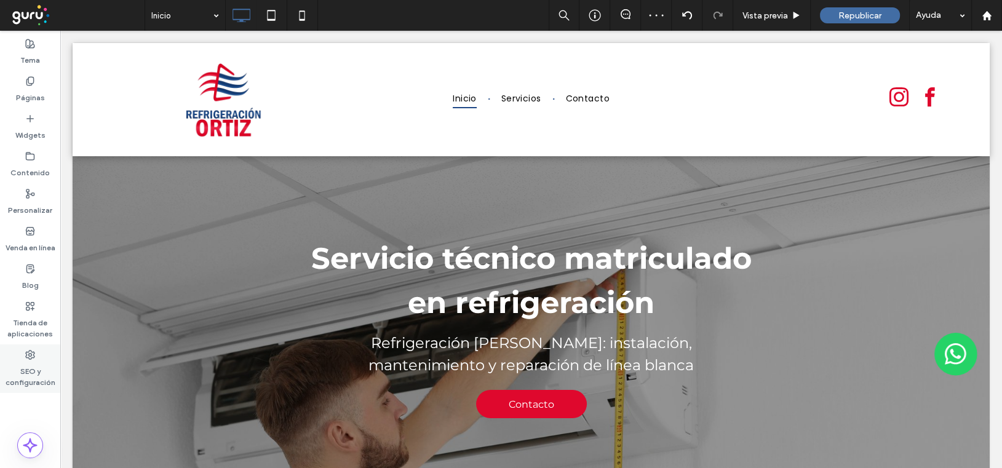
click at [33, 357] on use at bounding box center [30, 355] width 9 height 9
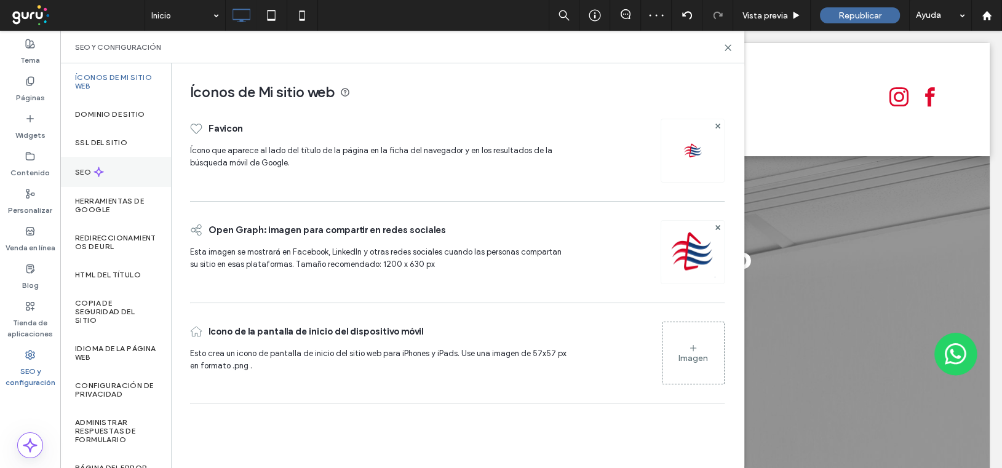
click at [87, 172] on label "SEO" at bounding box center [84, 172] width 18 height 9
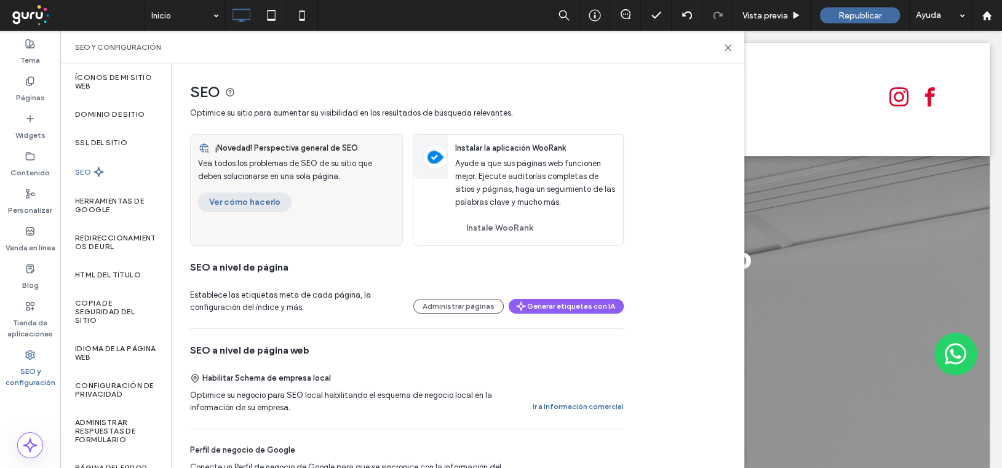
click at [242, 199] on button "Ver cómo hacerlo" at bounding box center [245, 203] width 94 height 20
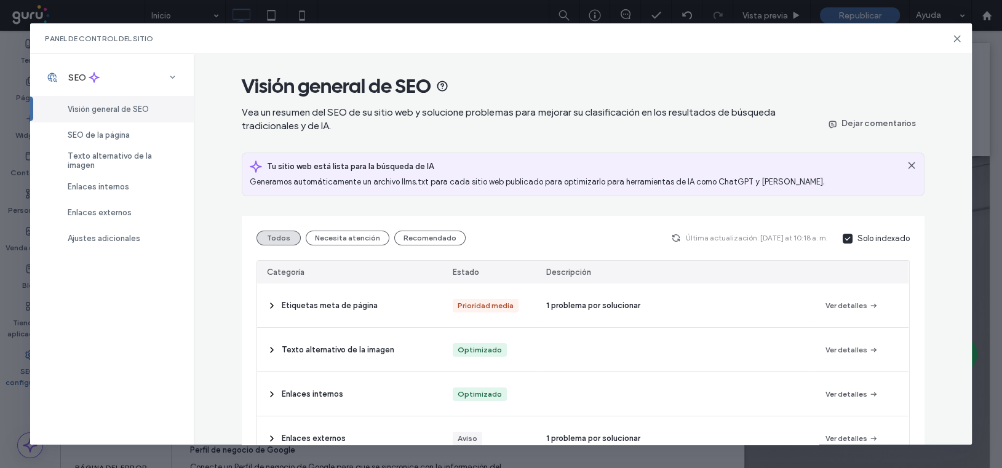
click at [563, 304] on span "1 problema por solucionar" at bounding box center [593, 306] width 94 height 12
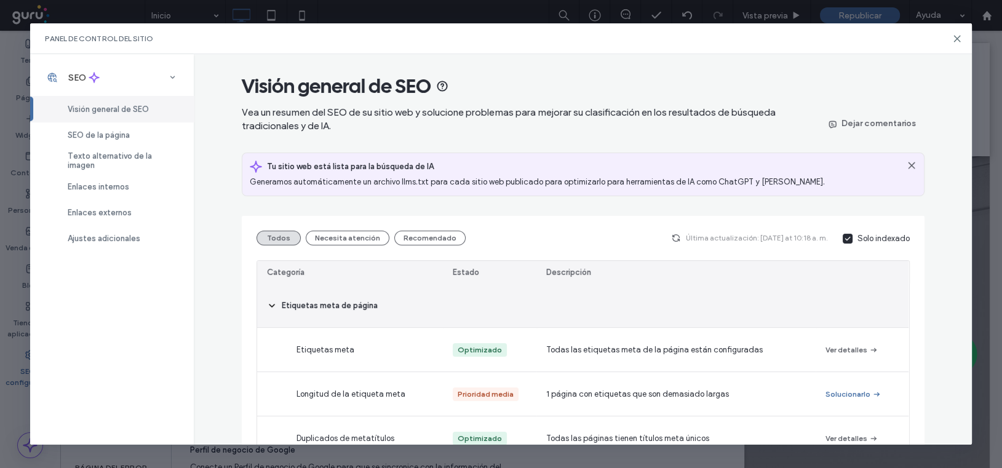
scroll to position [41, 0]
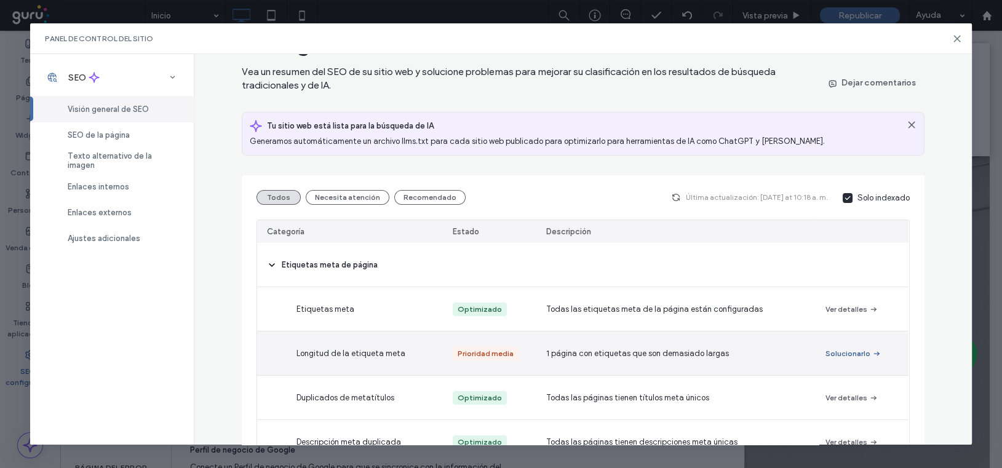
click at [843, 349] on button "Solucionarlo" at bounding box center [854, 353] width 56 height 15
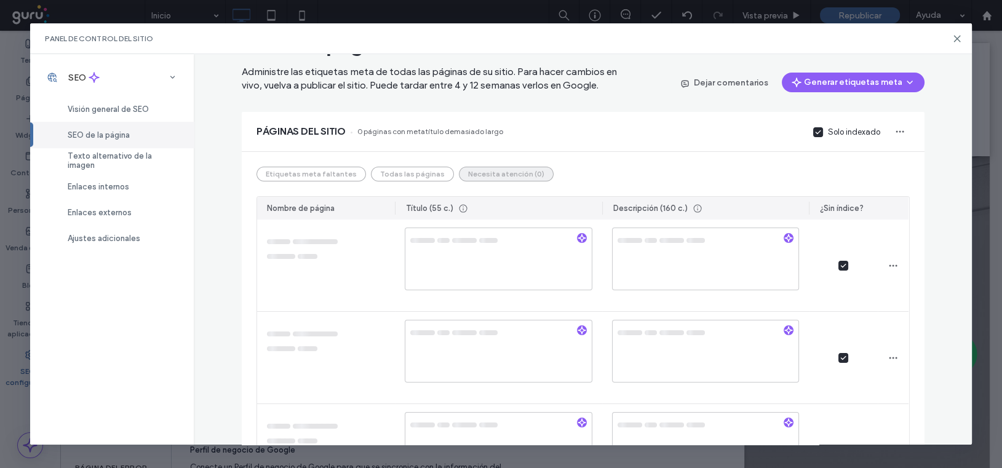
scroll to position [0, 0]
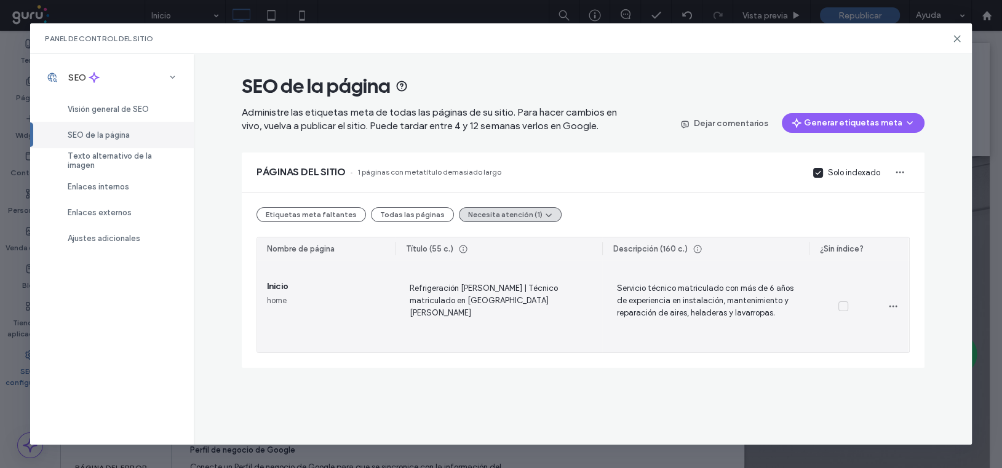
click at [530, 305] on span "Refrigeración Ortiz | Técnico matriculado en Villa Gobernador Gálvez" at bounding box center [499, 306] width 188 height 50
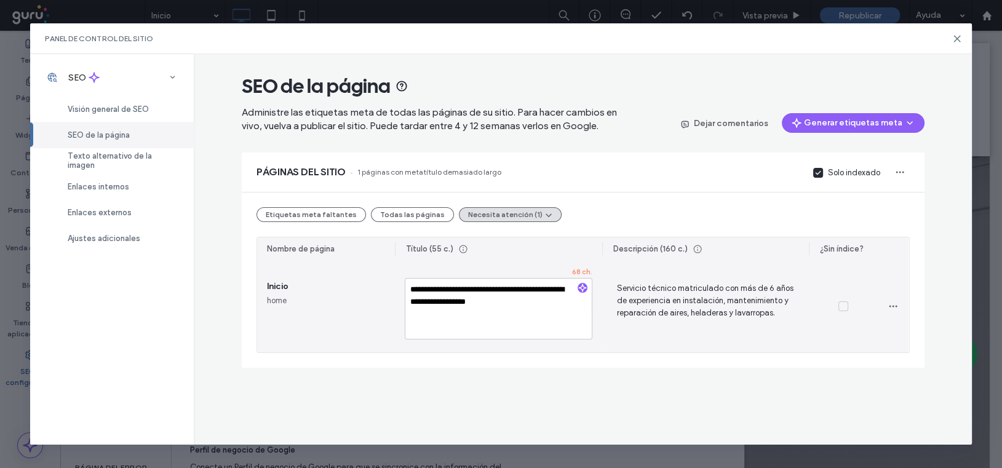
drag, startPoint x: 513, startPoint y: 287, endPoint x: 568, endPoint y: 287, distance: 55.4
click at [568, 287] on textarea "**********" at bounding box center [499, 309] width 188 height 62
type textarea "**********"
click at [532, 319] on textarea "**********" at bounding box center [499, 309] width 188 height 62
click at [754, 283] on span "Servicio técnico matriculado con más de 6 años de experiencia en instalación, m…" at bounding box center [706, 306] width 188 height 50
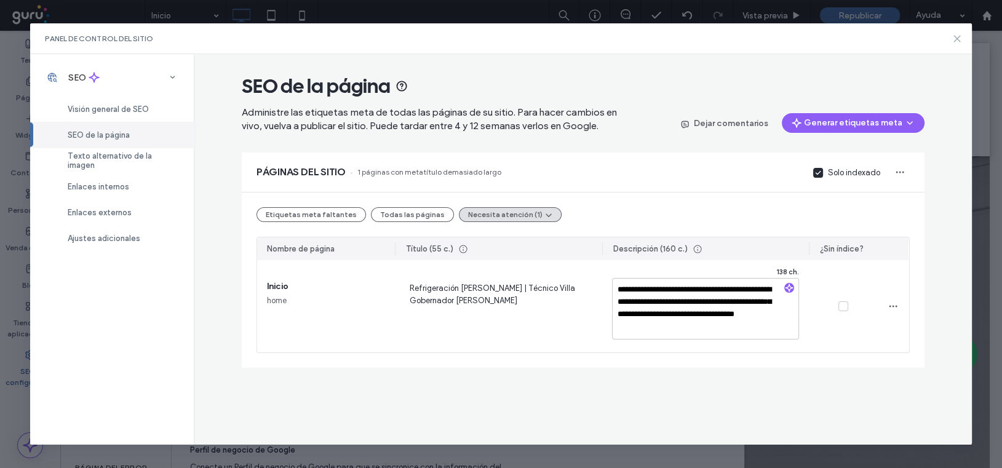
click at [957, 37] on icon at bounding box center [957, 39] width 10 height 10
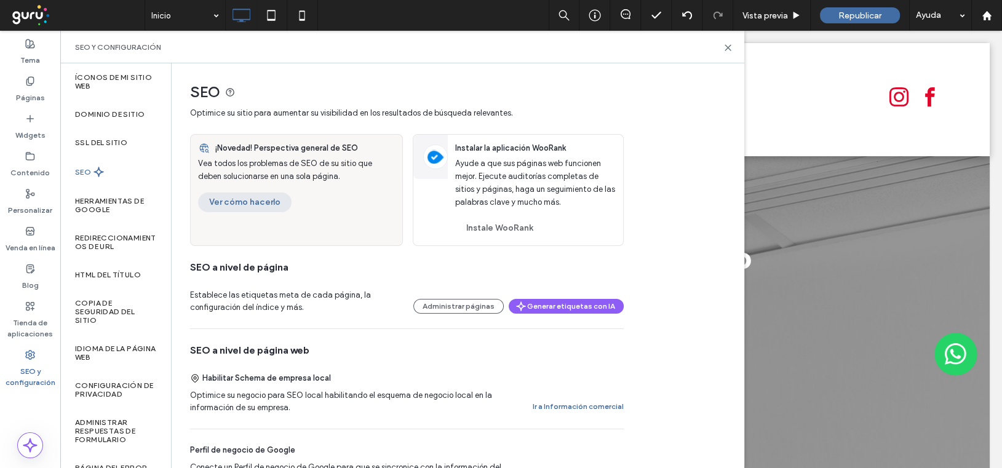
click at [253, 202] on button "Ver cómo hacerlo" at bounding box center [245, 203] width 94 height 20
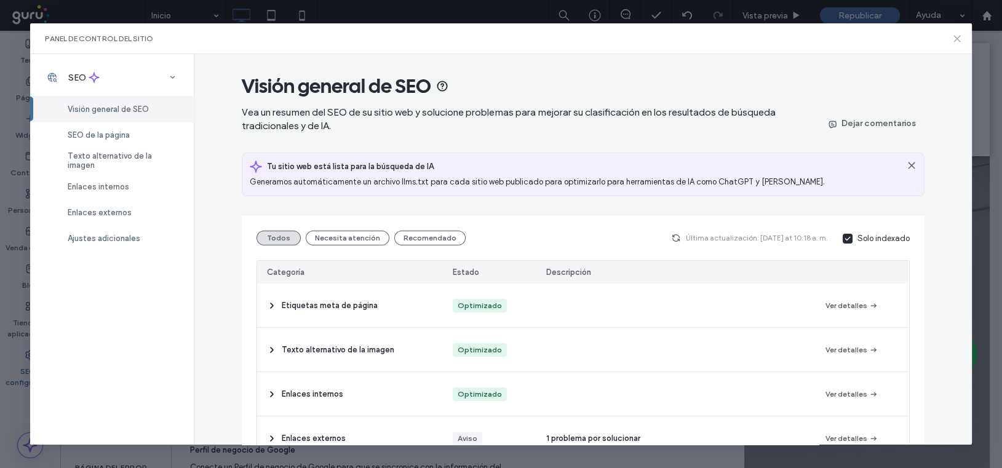
click at [957, 35] on icon at bounding box center [957, 39] width 10 height 10
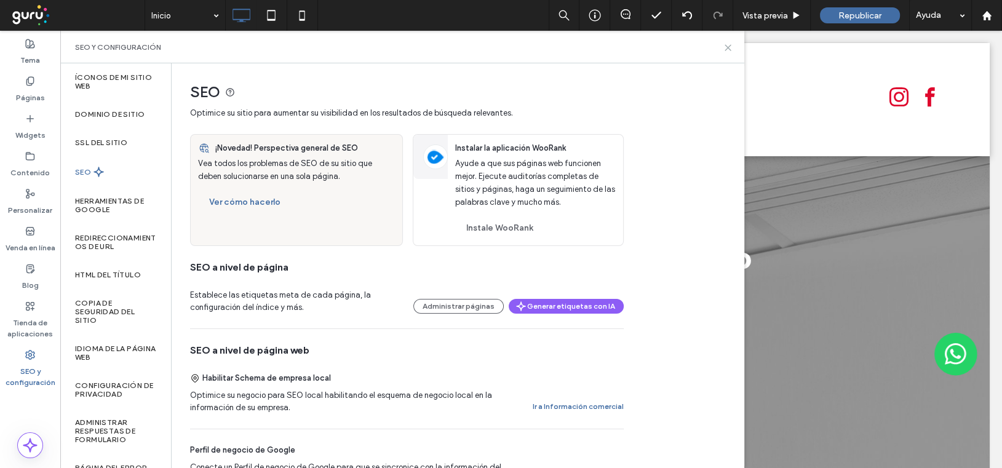
drag, startPoint x: 728, startPoint y: 47, endPoint x: 671, endPoint y: 15, distance: 65.5
click at [728, 47] on use at bounding box center [728, 48] width 6 height 6
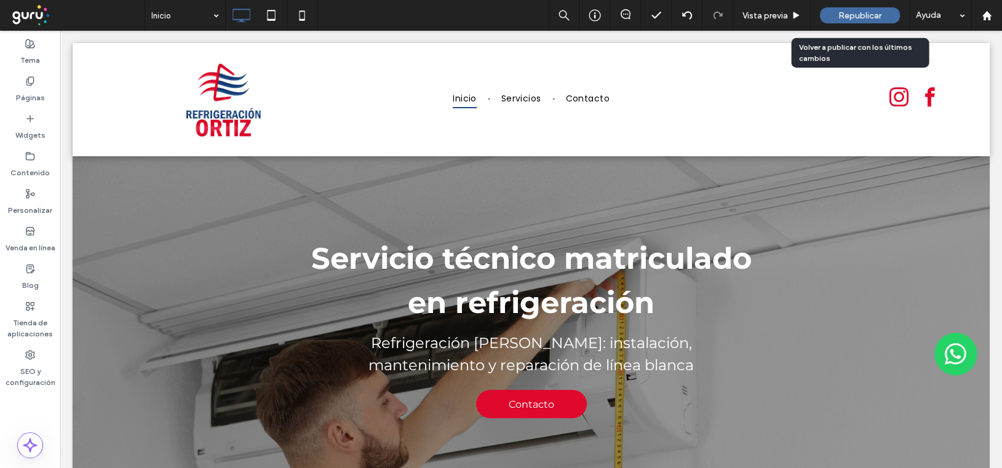
click at [862, 16] on span "Republicar" at bounding box center [859, 15] width 43 height 10
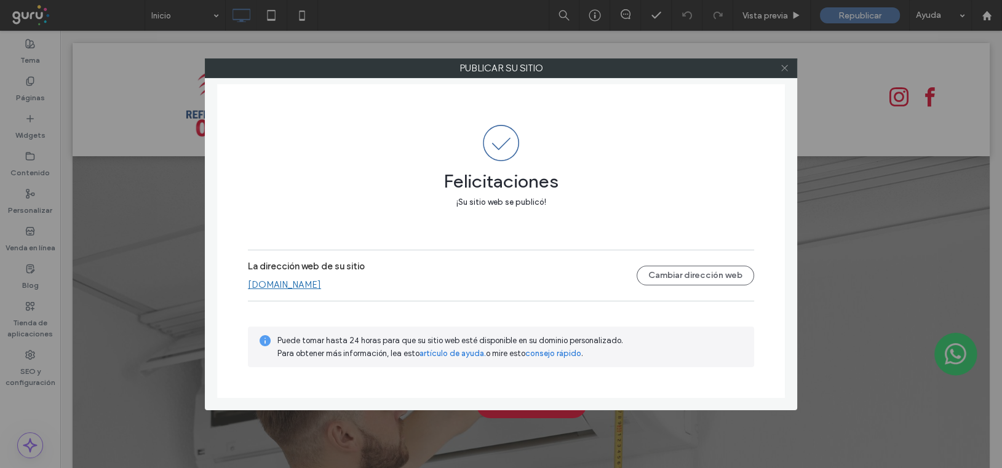
click at [785, 62] on span at bounding box center [784, 68] width 9 height 18
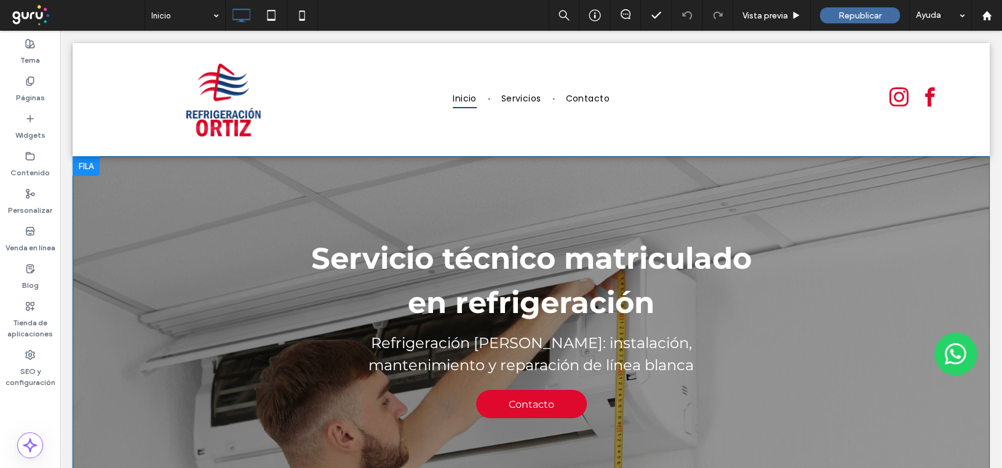
scroll to position [20, 0]
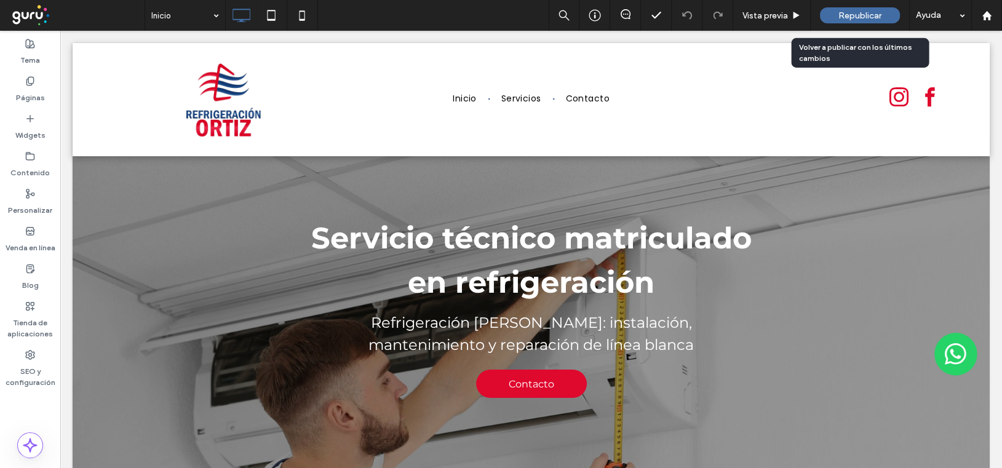
click at [843, 18] on span "Republicar" at bounding box center [859, 15] width 43 height 10
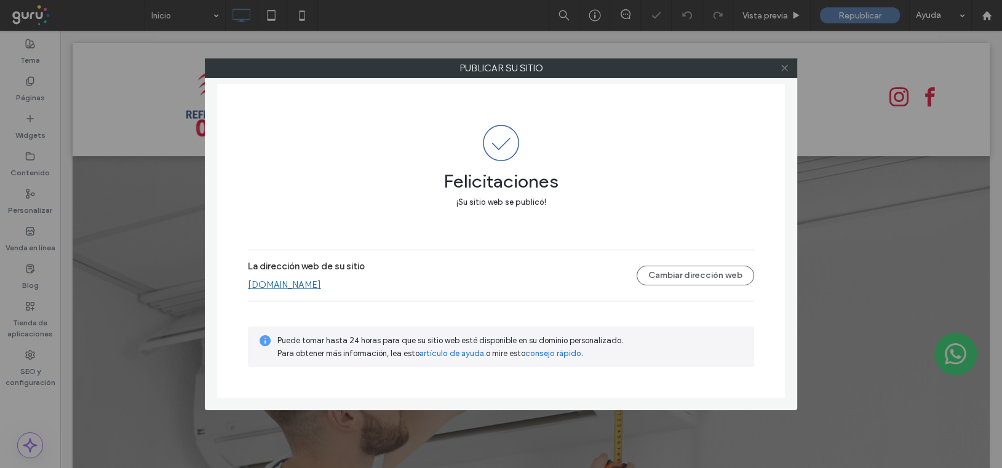
click at [782, 66] on use at bounding box center [784, 68] width 6 height 6
